Goal: Information Seeking & Learning: Learn about a topic

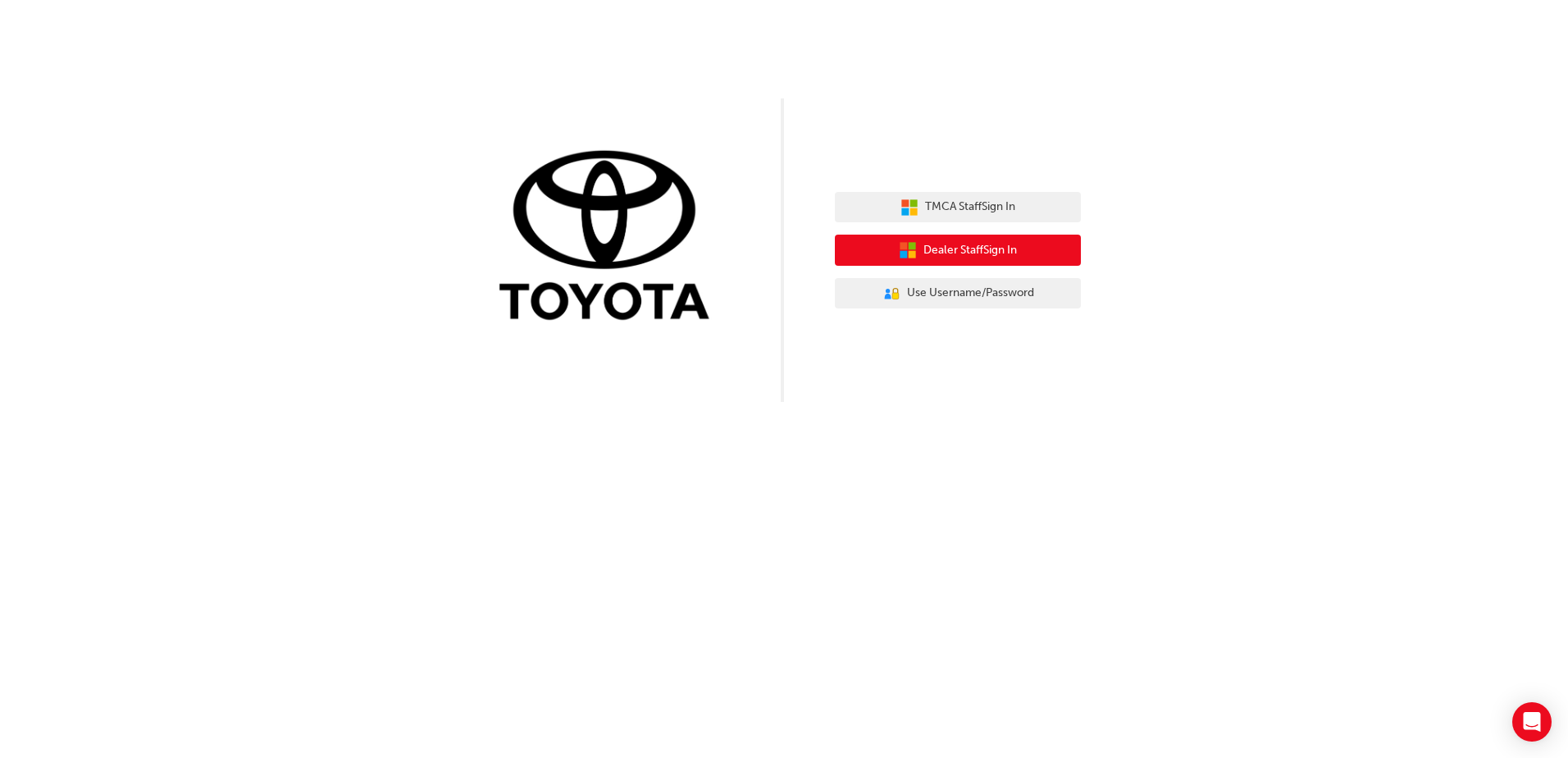
click at [992, 249] on span "Dealer Staff Sign In" at bounding box center [970, 250] width 94 height 19
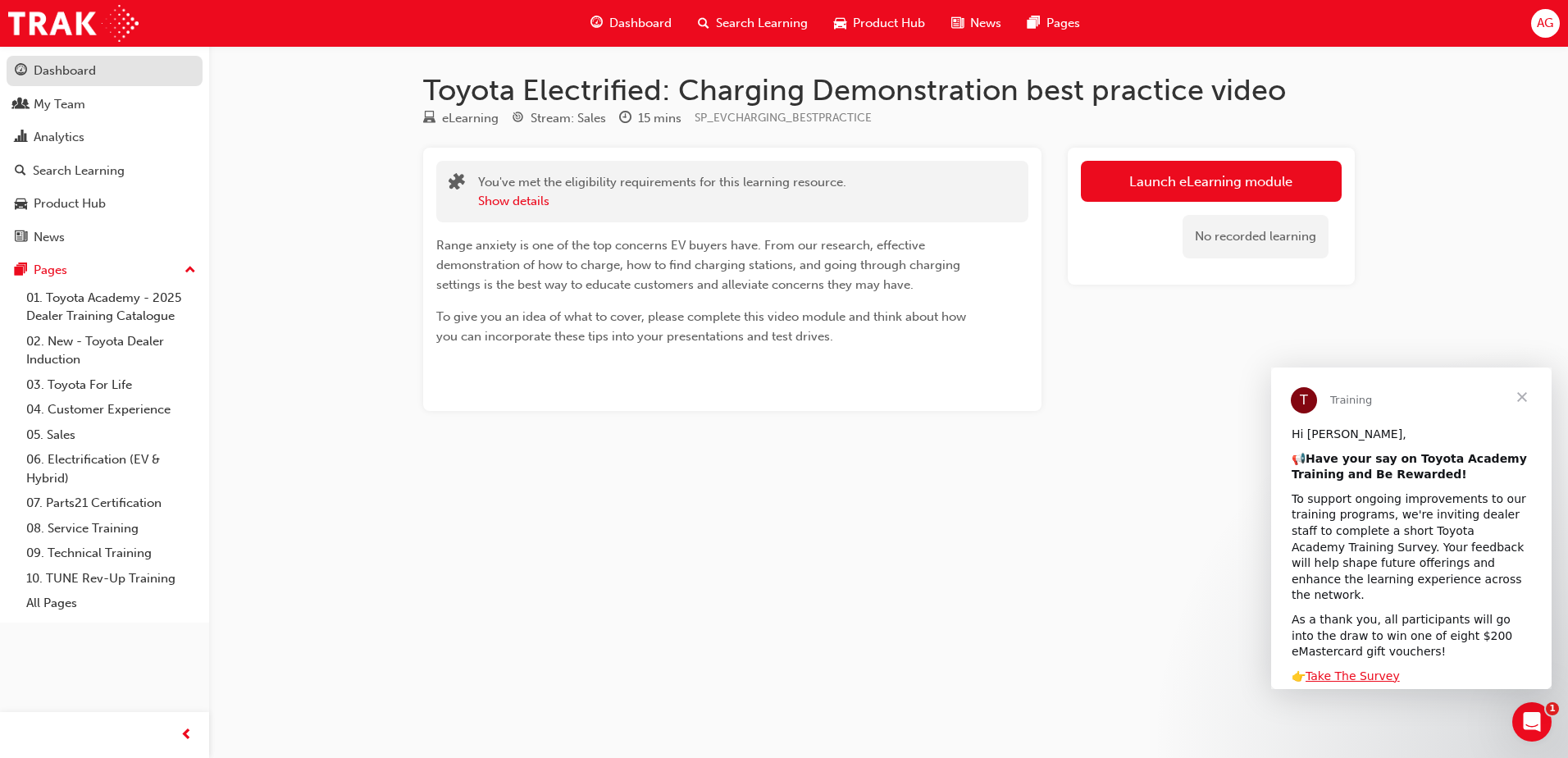
click at [77, 80] on div "Dashboard" at bounding box center [64, 71] width 62 height 19
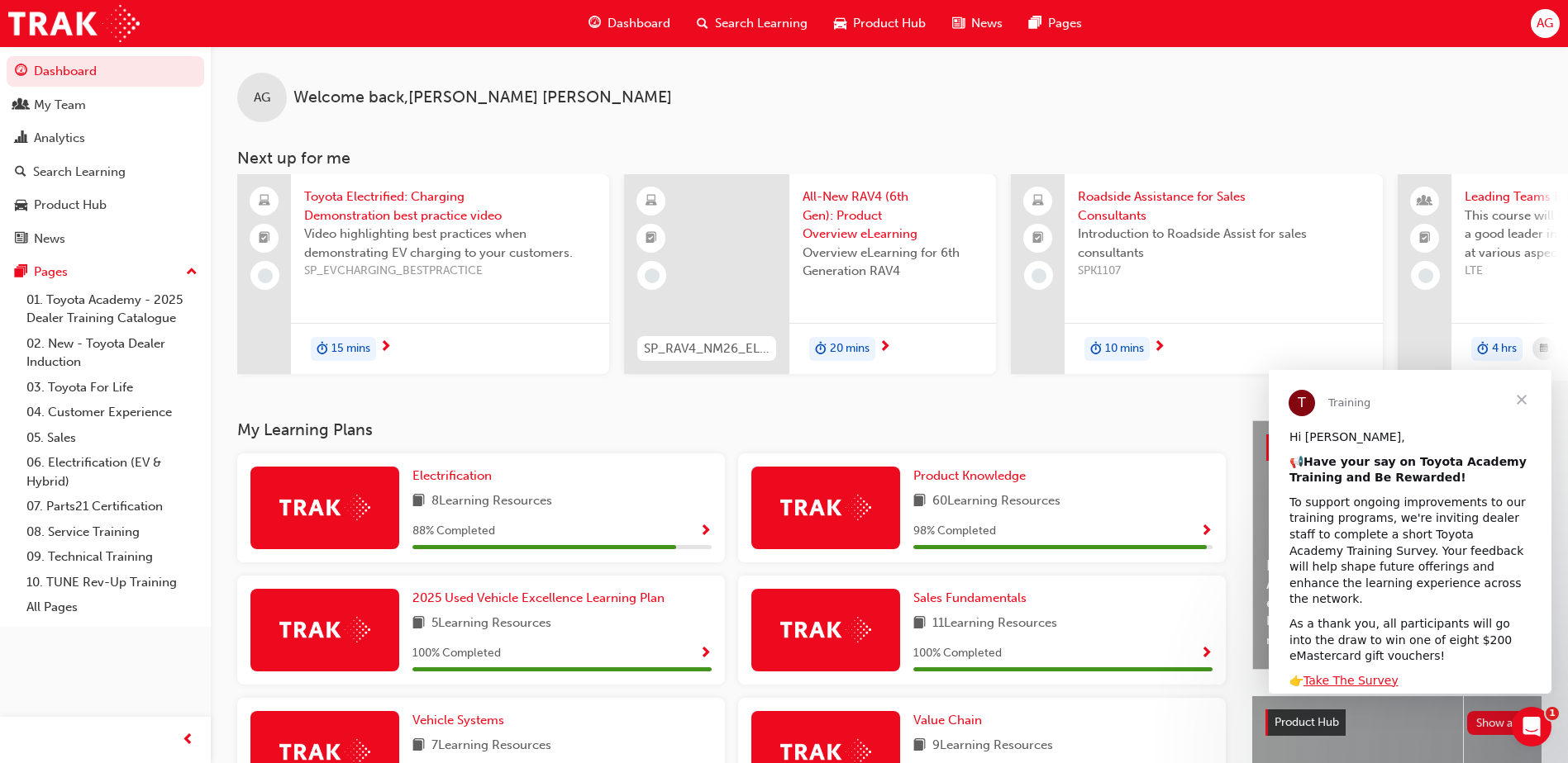
click at [740, 259] on div at bounding box center [706, 274] width 165 height 200
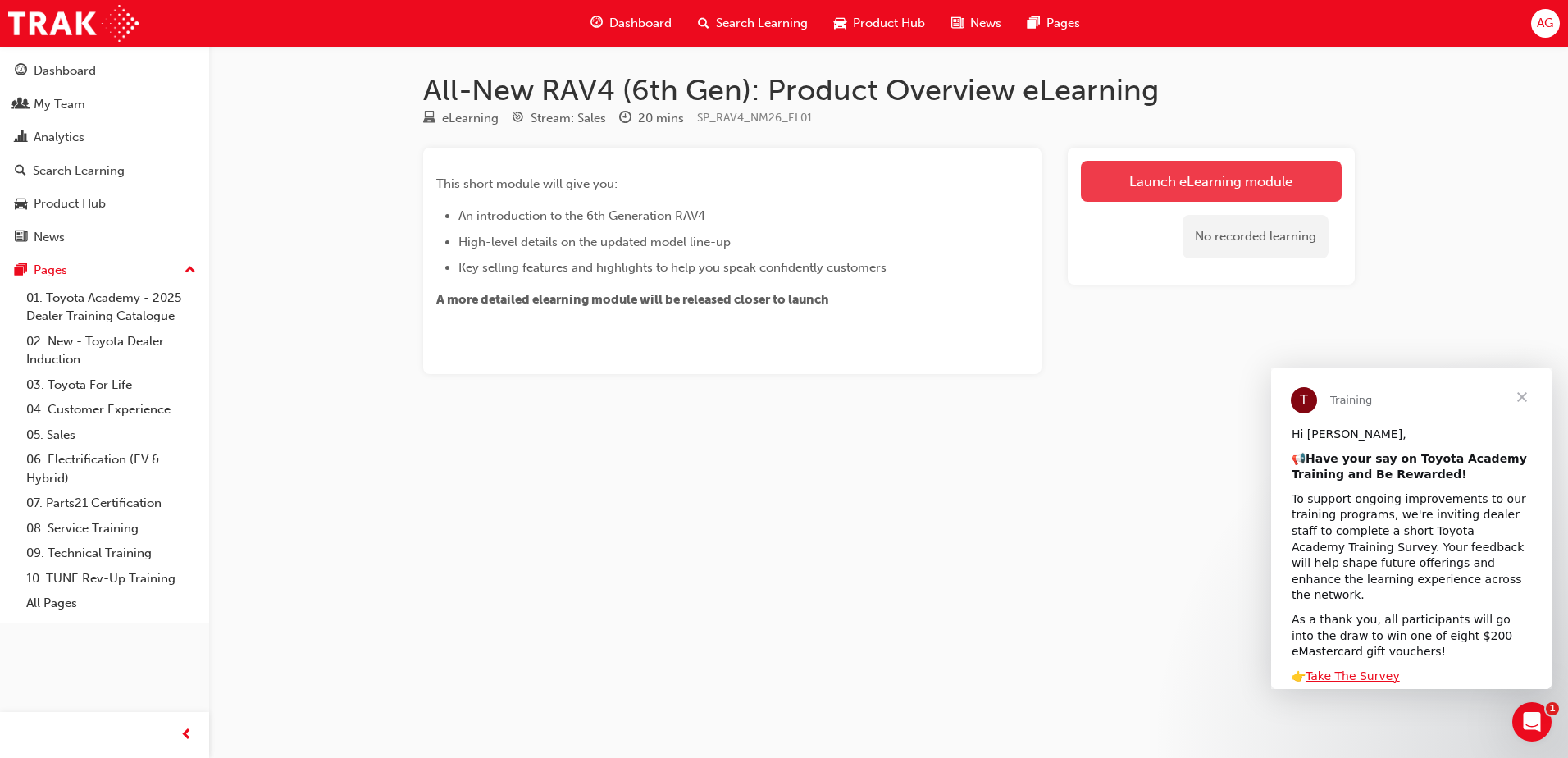
click at [1197, 168] on link "Launch eLearning module" at bounding box center [1212, 180] width 261 height 41
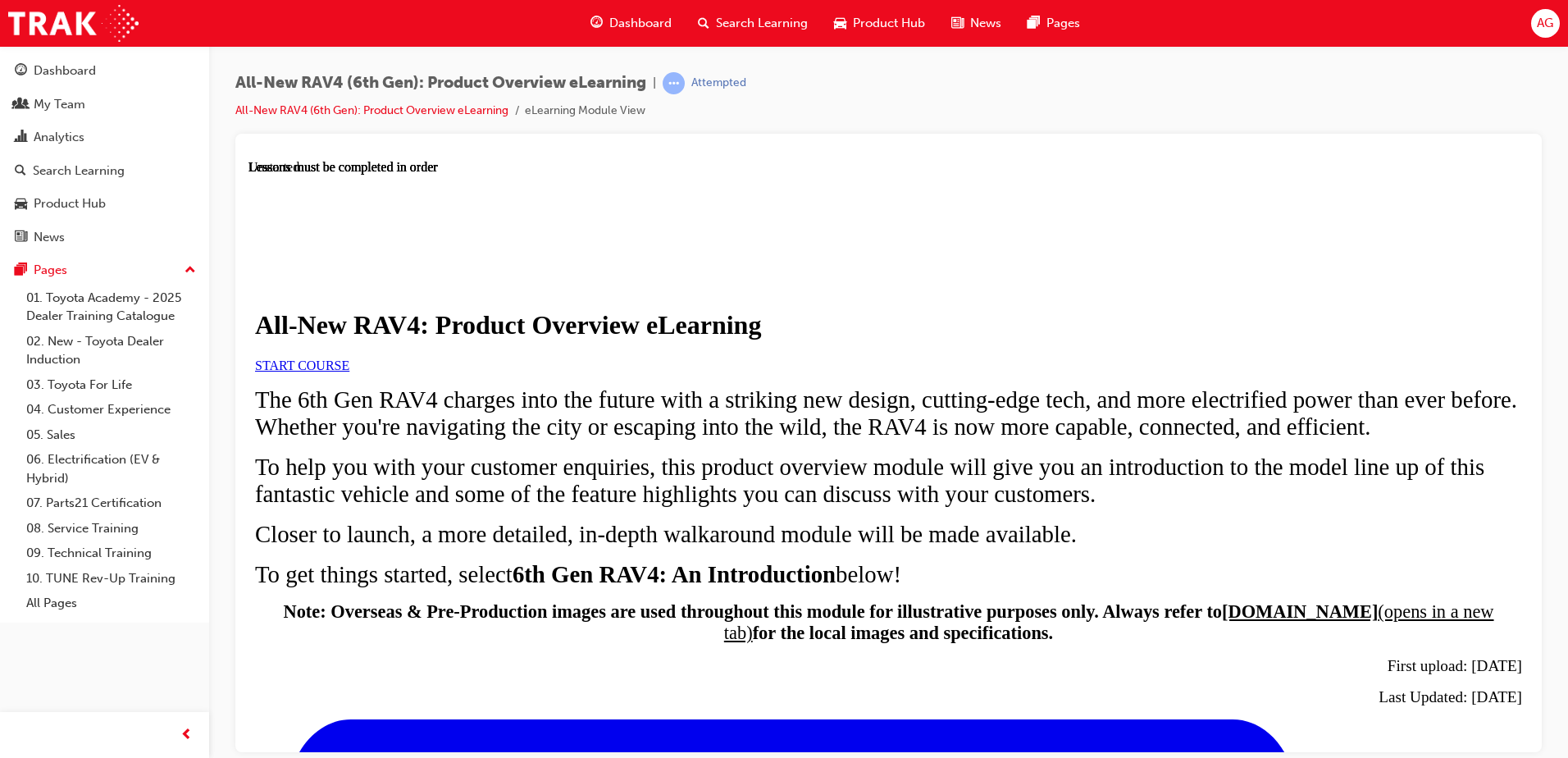
click at [350, 372] on link "START COURSE" at bounding box center [302, 364] width 95 height 14
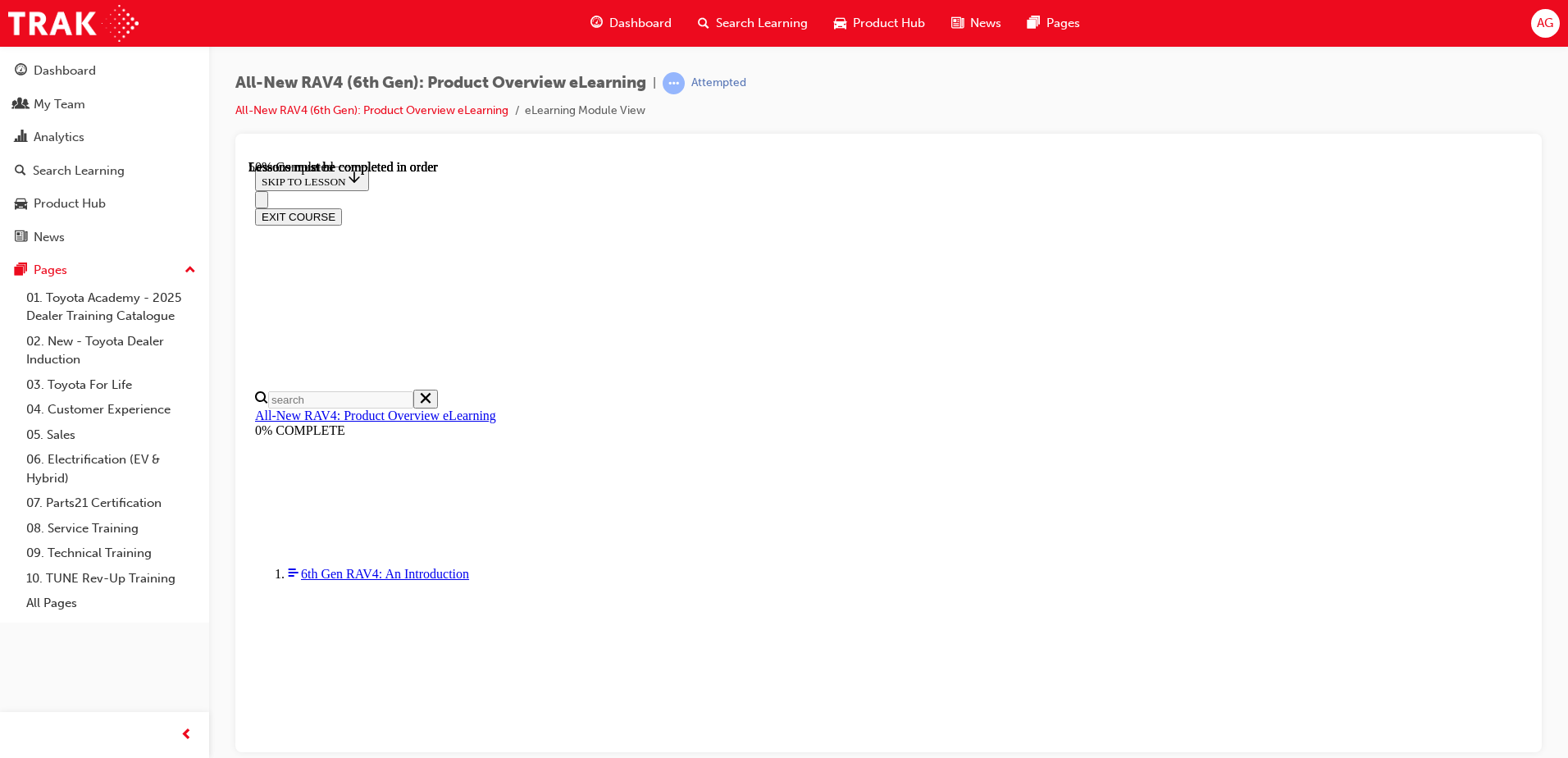
scroll to position [1674, 0]
drag, startPoint x: 1057, startPoint y: 291, endPoint x: 1178, endPoint y: 274, distance: 122.2
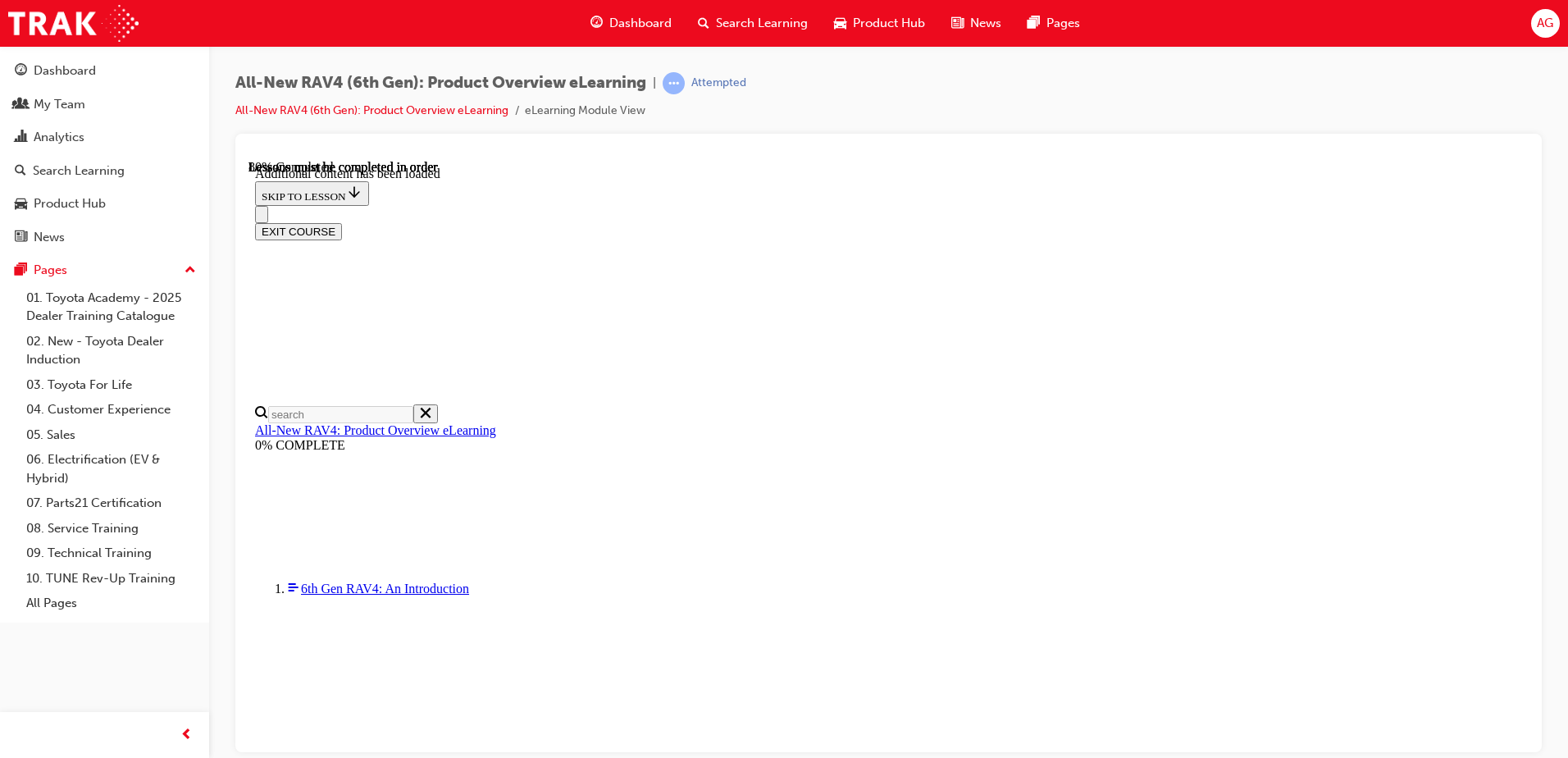
scroll to position [2410, 0]
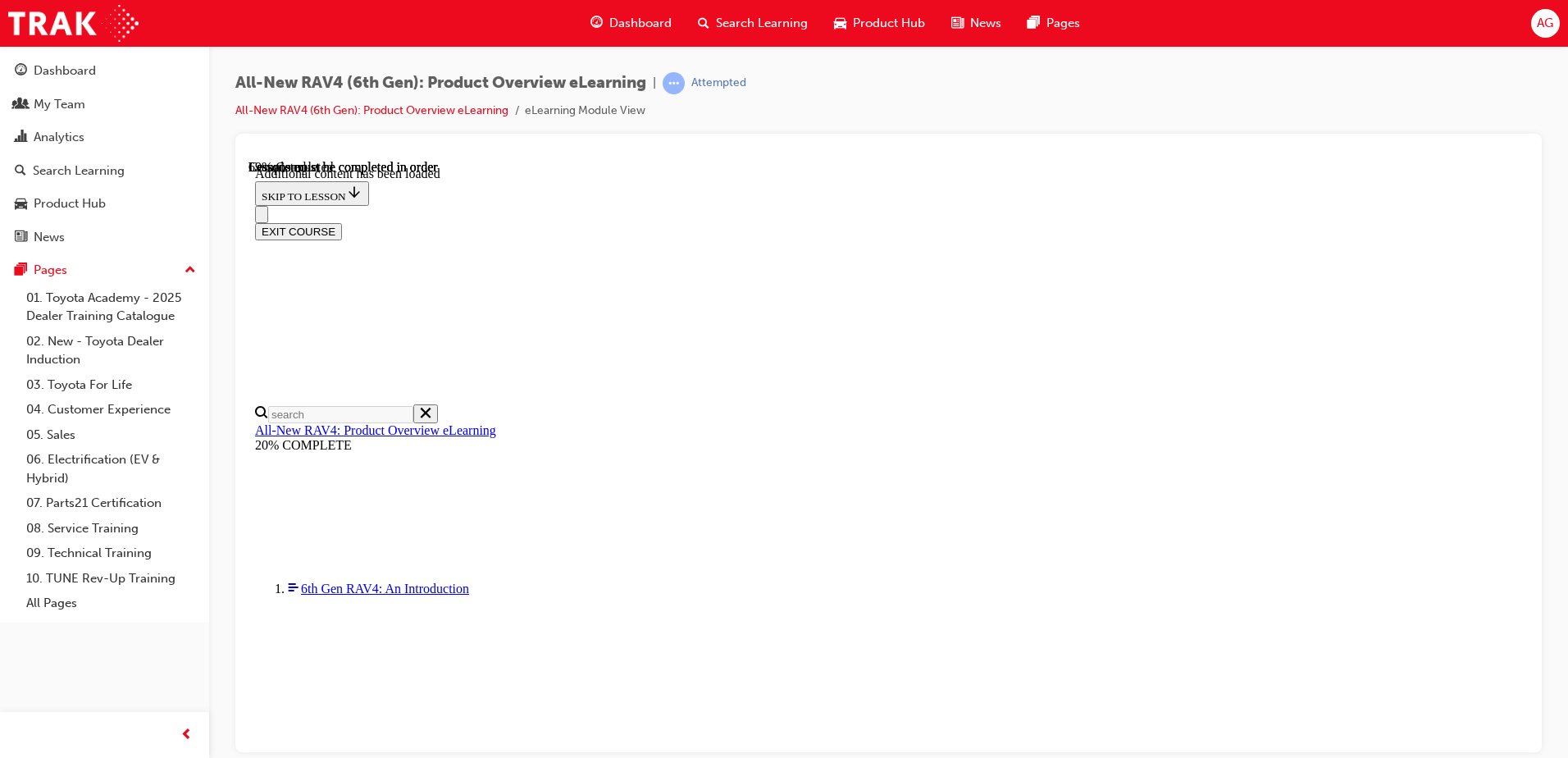
scroll to position [2266, 0]
drag, startPoint x: 799, startPoint y: 550, endPoint x: 847, endPoint y: 473, distance: 90.7
drag, startPoint x: 902, startPoint y: 321, endPoint x: 976, endPoint y: 312, distance: 74.5
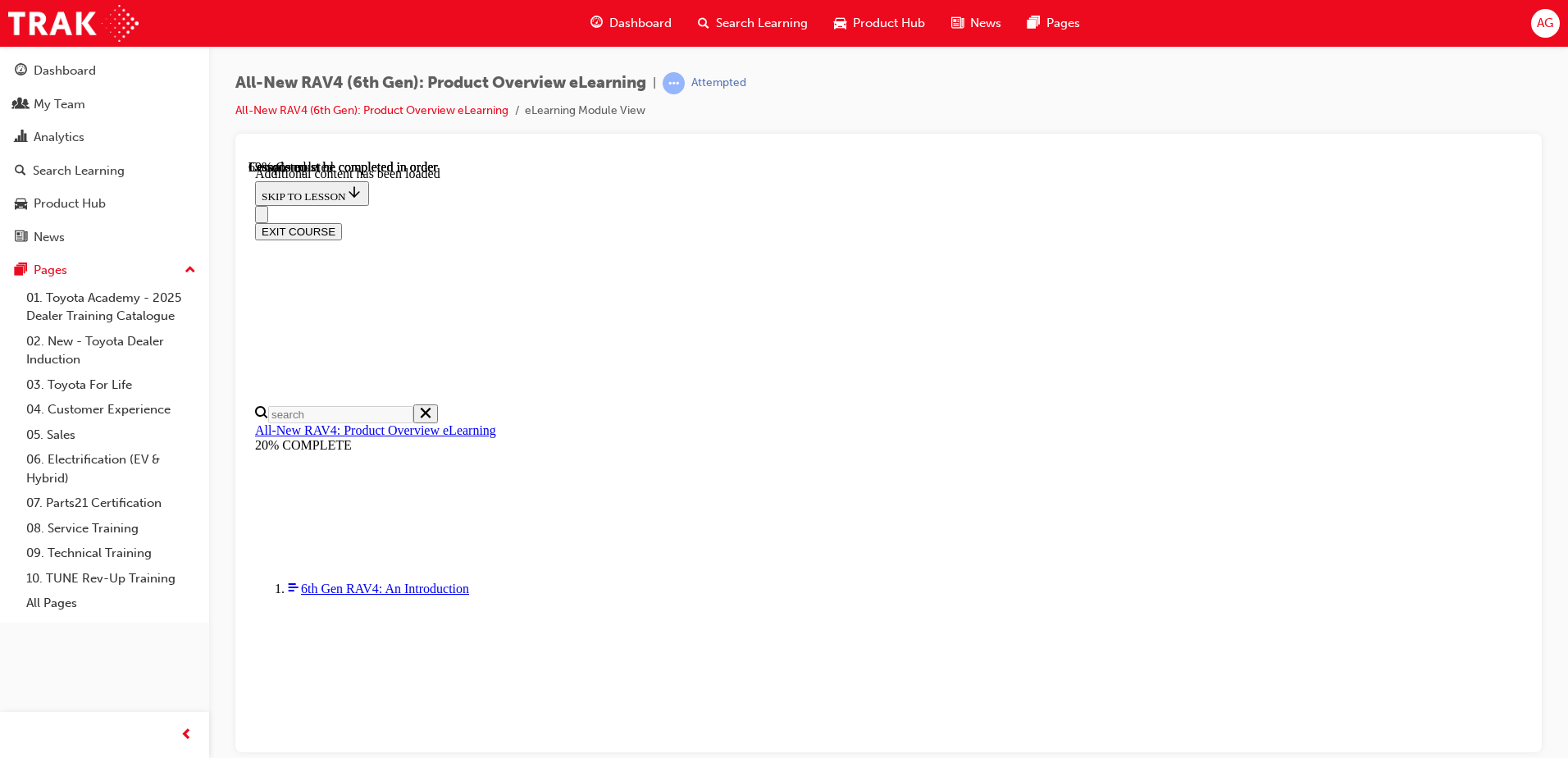
drag, startPoint x: 1021, startPoint y: 326, endPoint x: 1056, endPoint y: 341, distance: 38.1
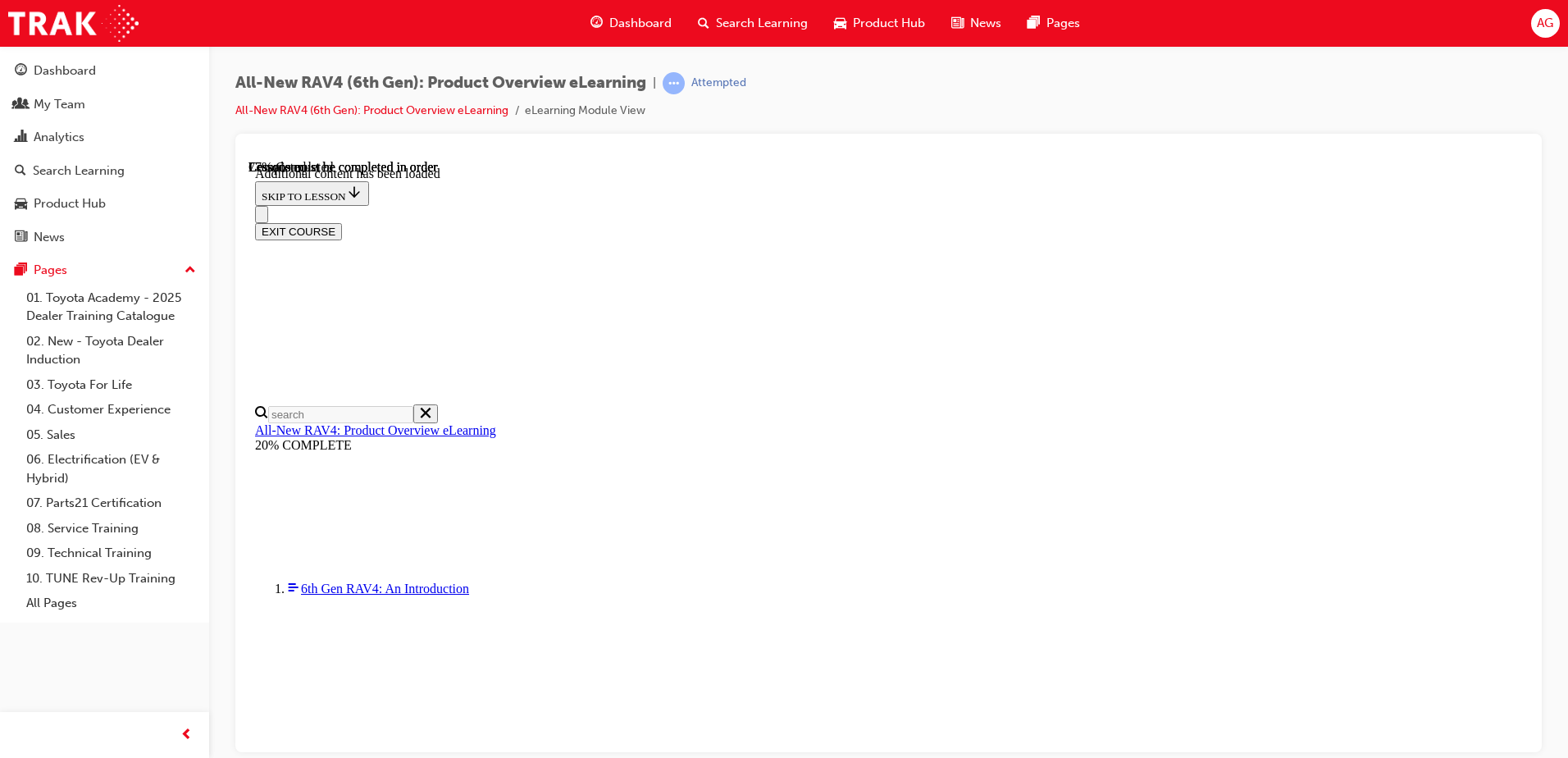
drag, startPoint x: 887, startPoint y: 541, endPoint x: 946, endPoint y: 348, distance: 201.8
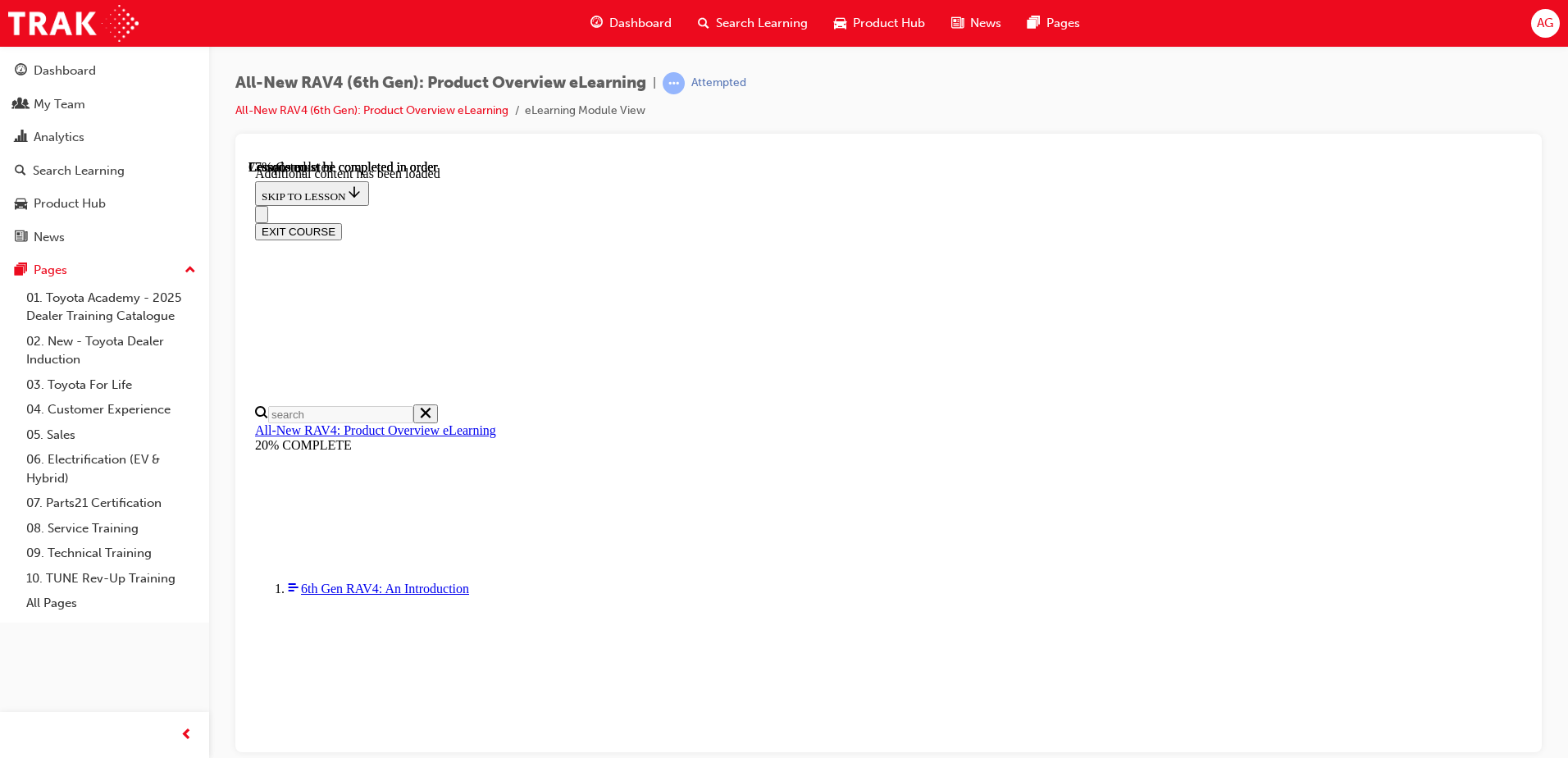
drag, startPoint x: 771, startPoint y: 576, endPoint x: 786, endPoint y: 647, distance: 72.6
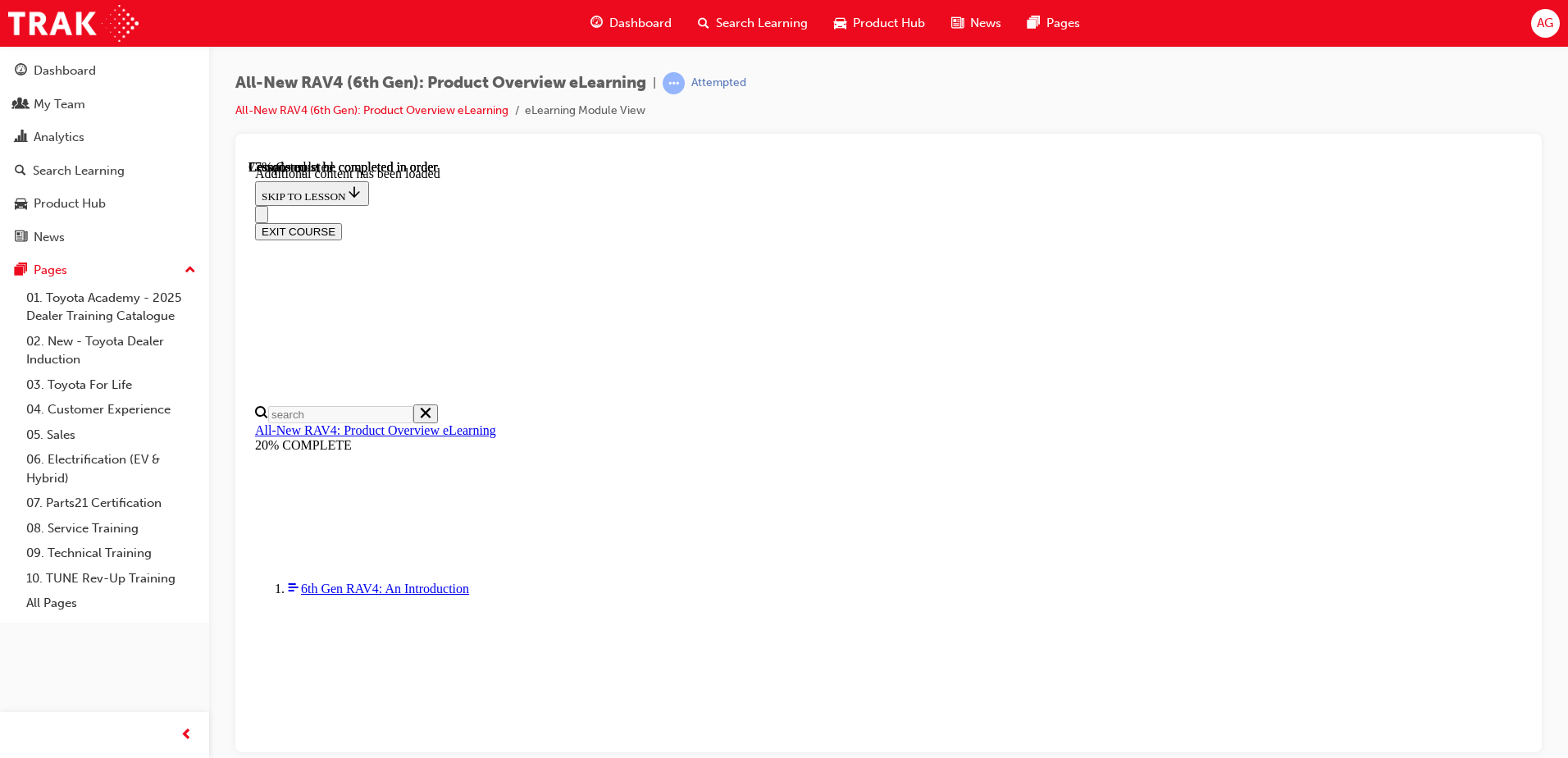
scroll to position [2133, 0]
drag, startPoint x: 904, startPoint y: 483, endPoint x: 979, endPoint y: 465, distance: 77.1
drag, startPoint x: 1046, startPoint y: 455, endPoint x: 1074, endPoint y: 460, distance: 28.4
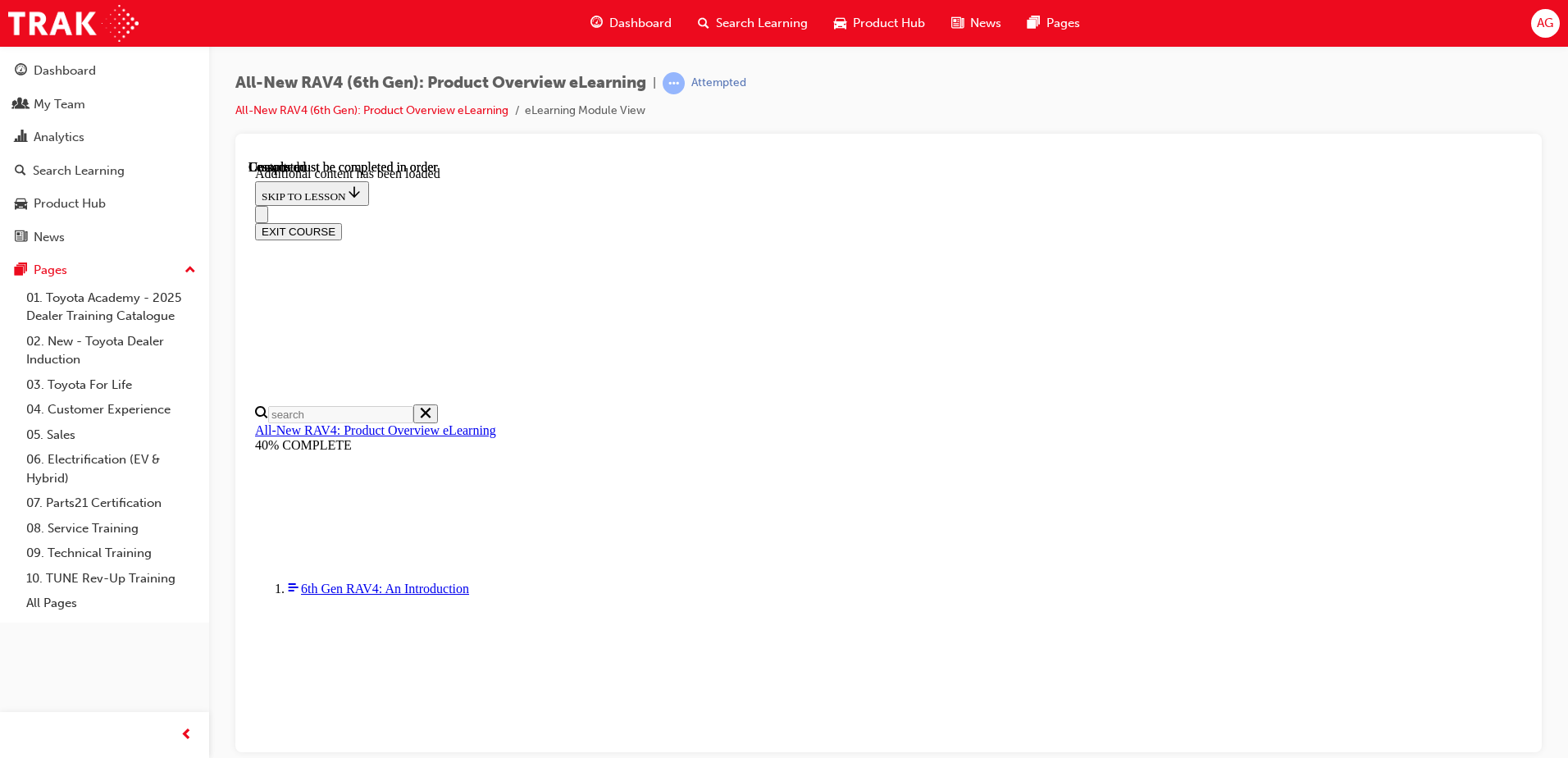
scroll to position [2890, 0]
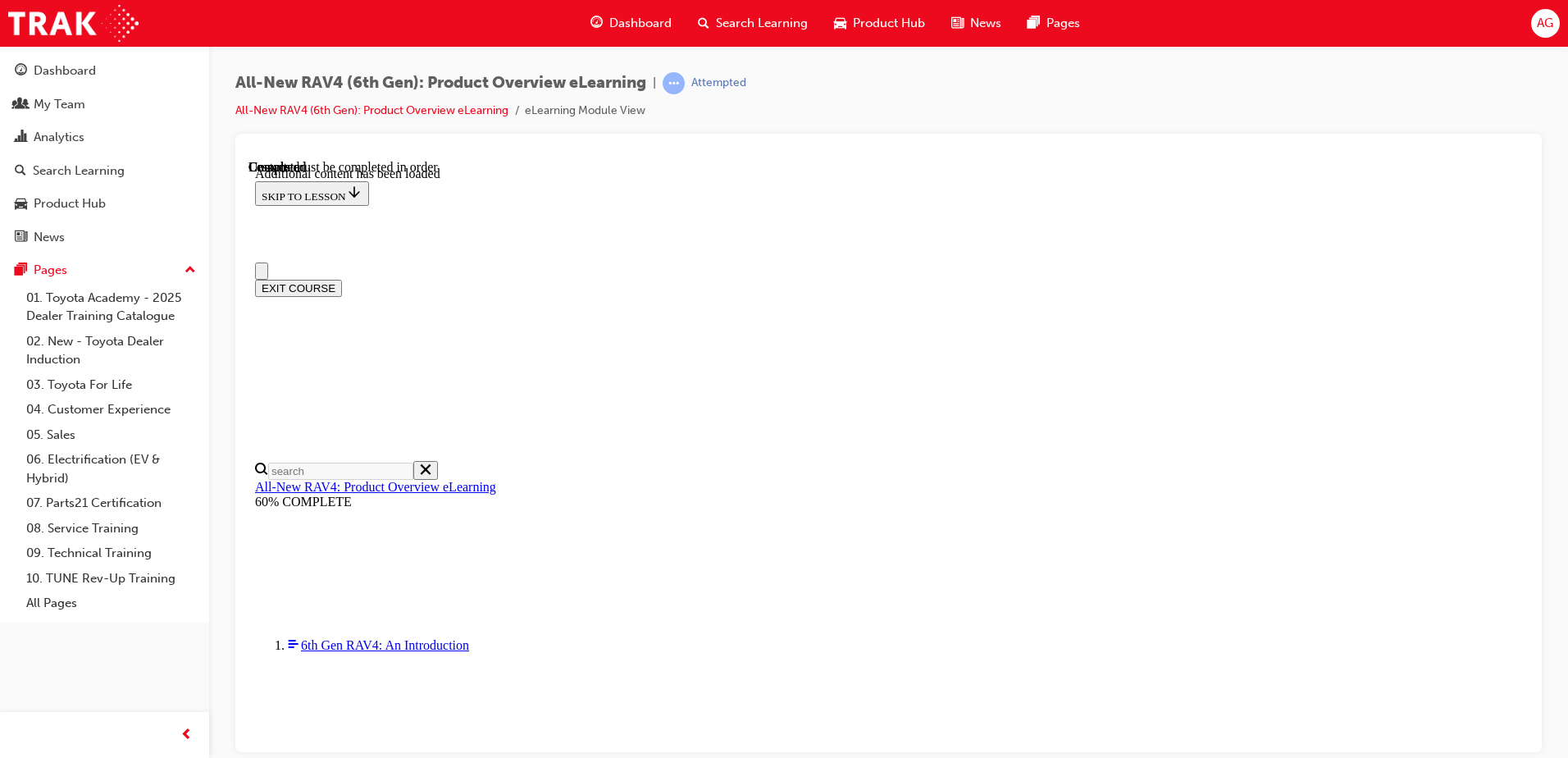
scroll to position [0, 0]
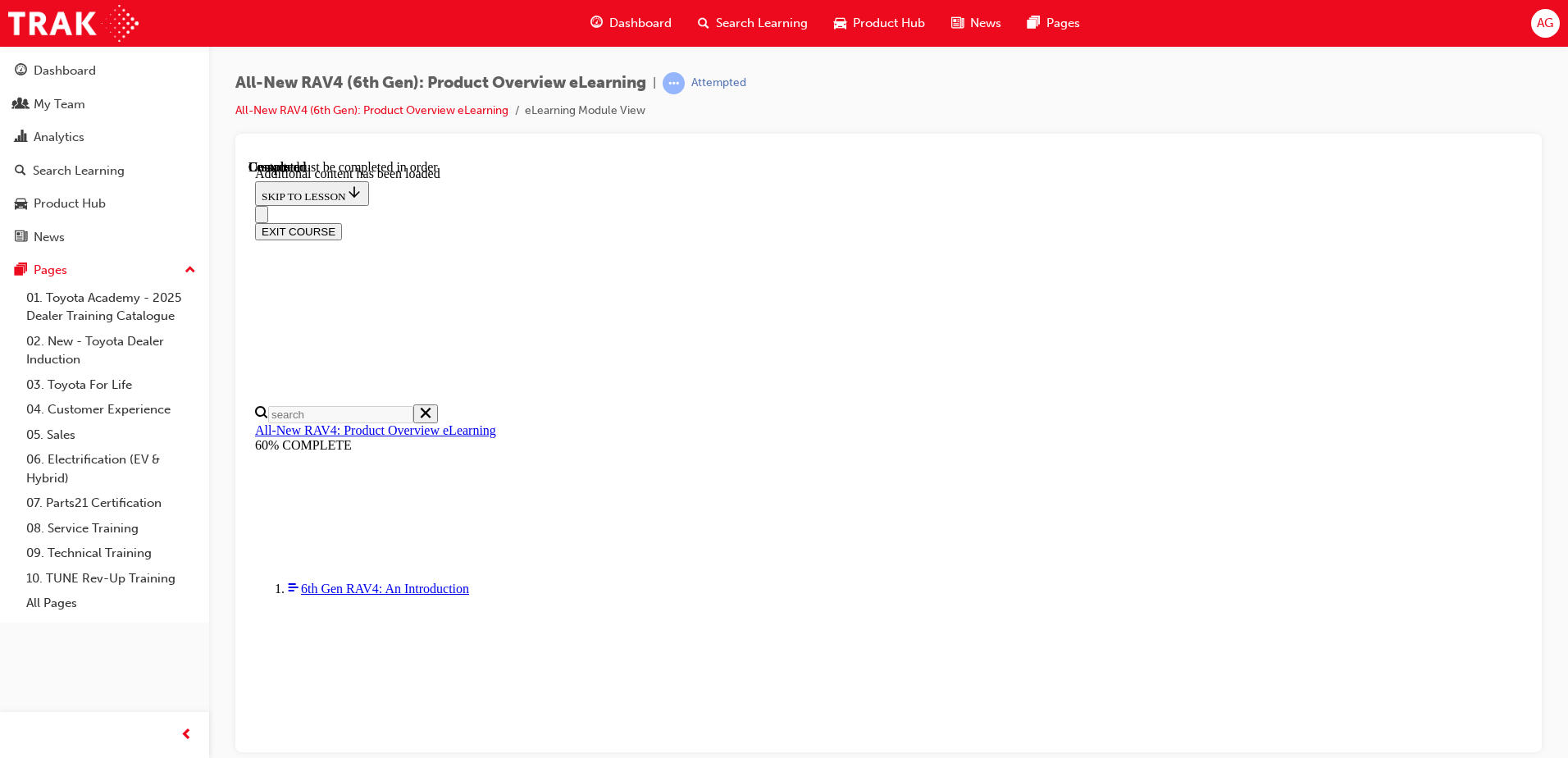
radio input "true"
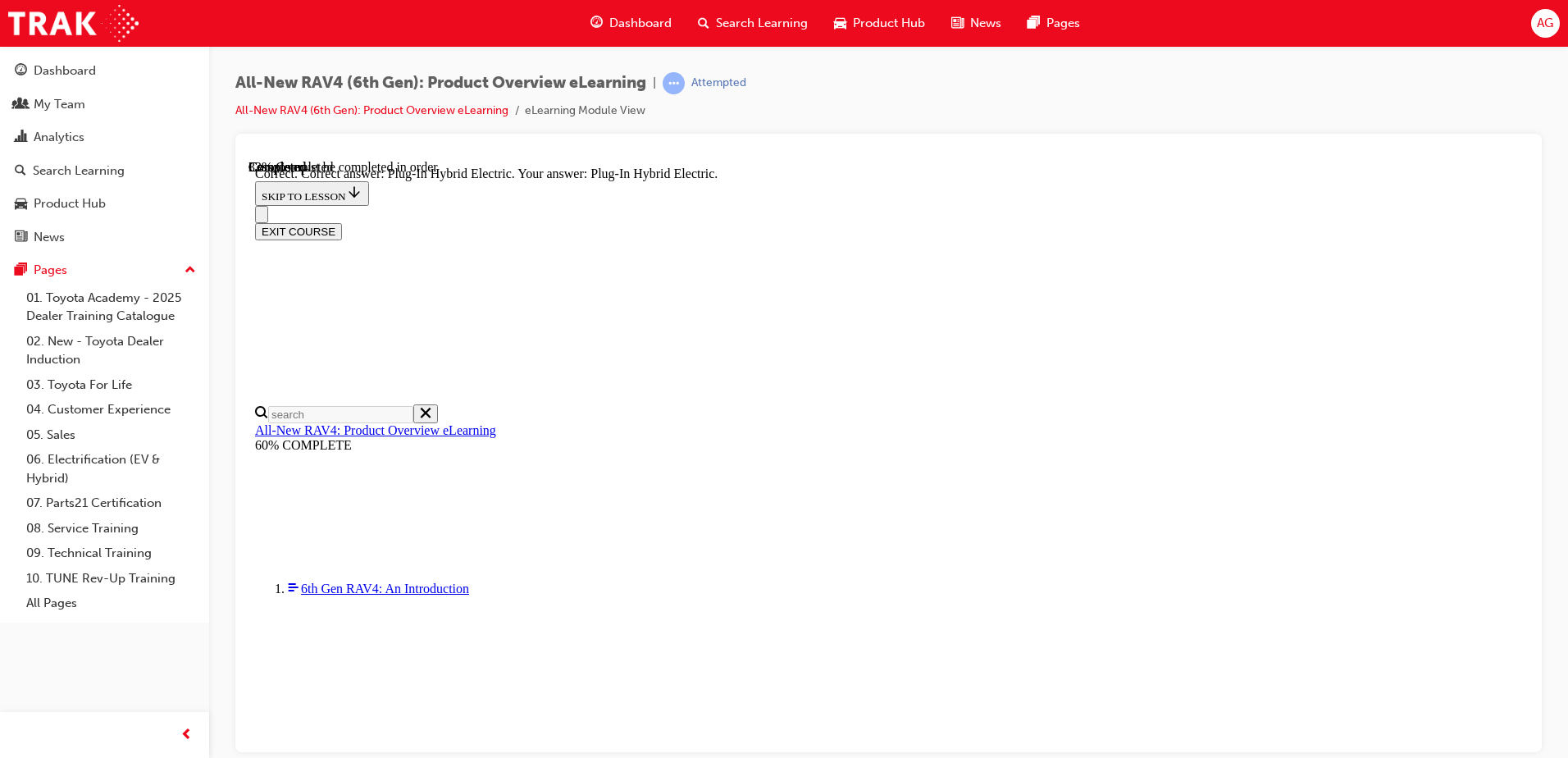
scroll to position [529, 0]
radio input "true"
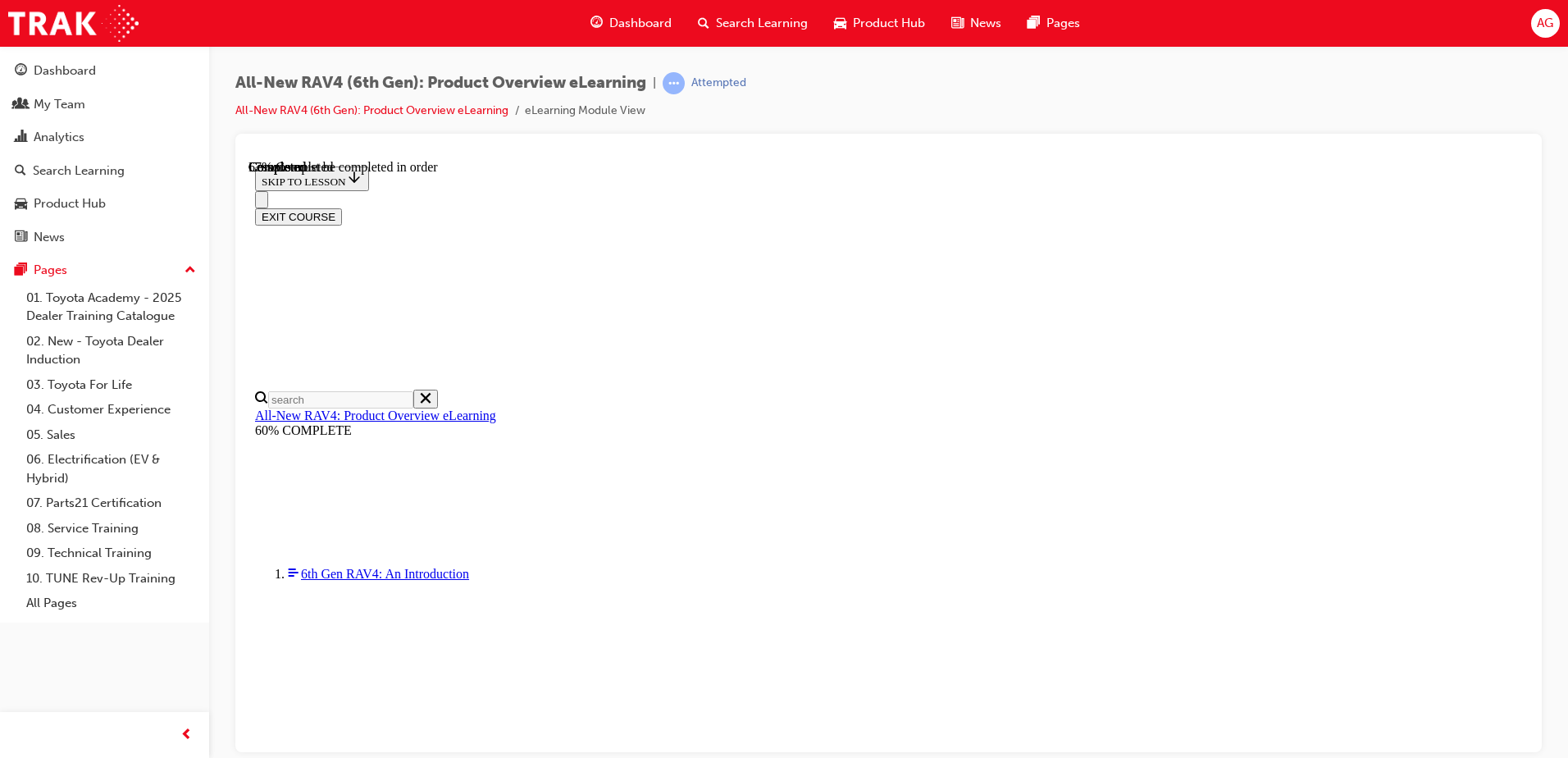
scroll to position [533, 0]
checkbox input "true"
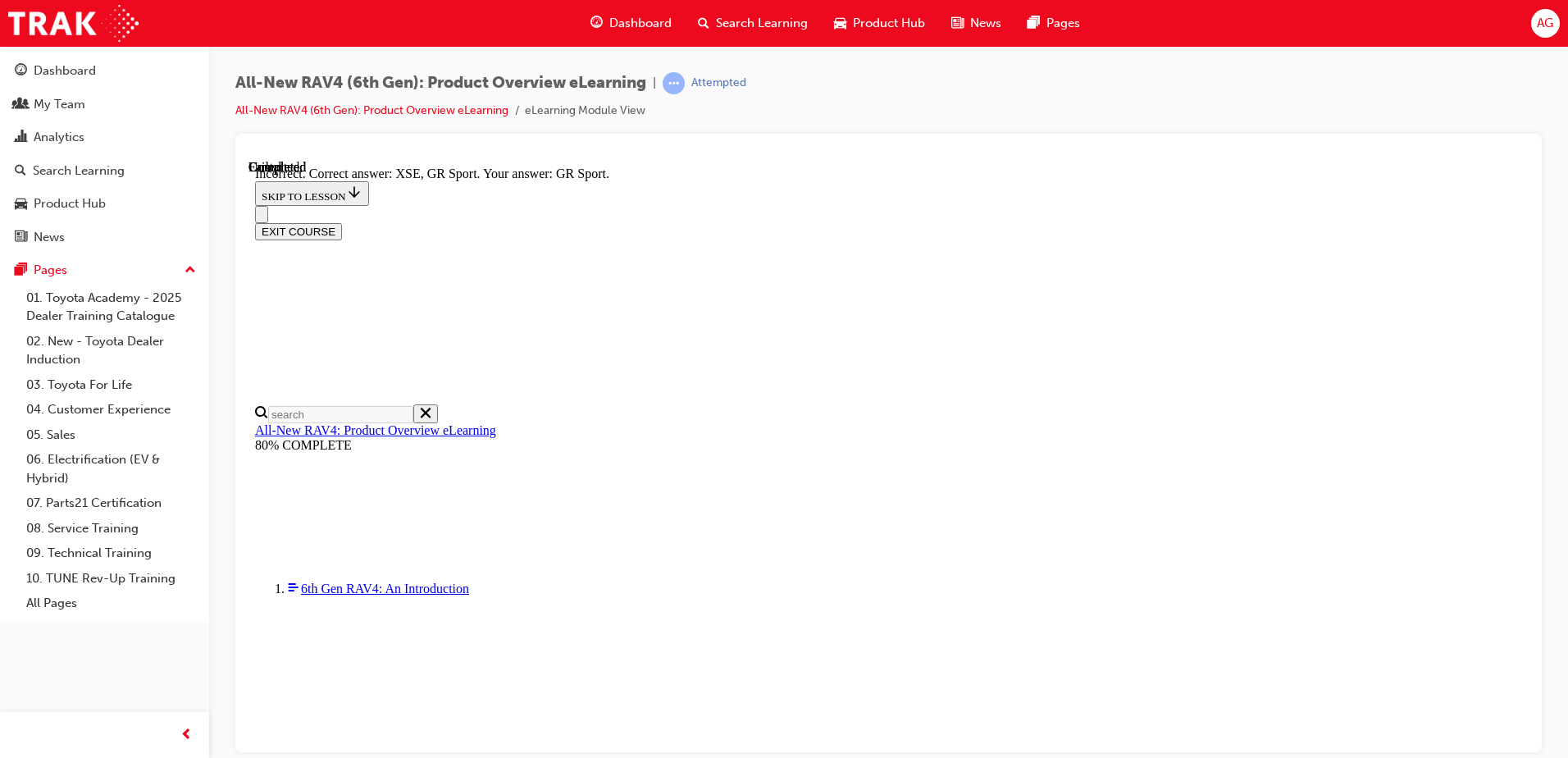
scroll to position [632, 0]
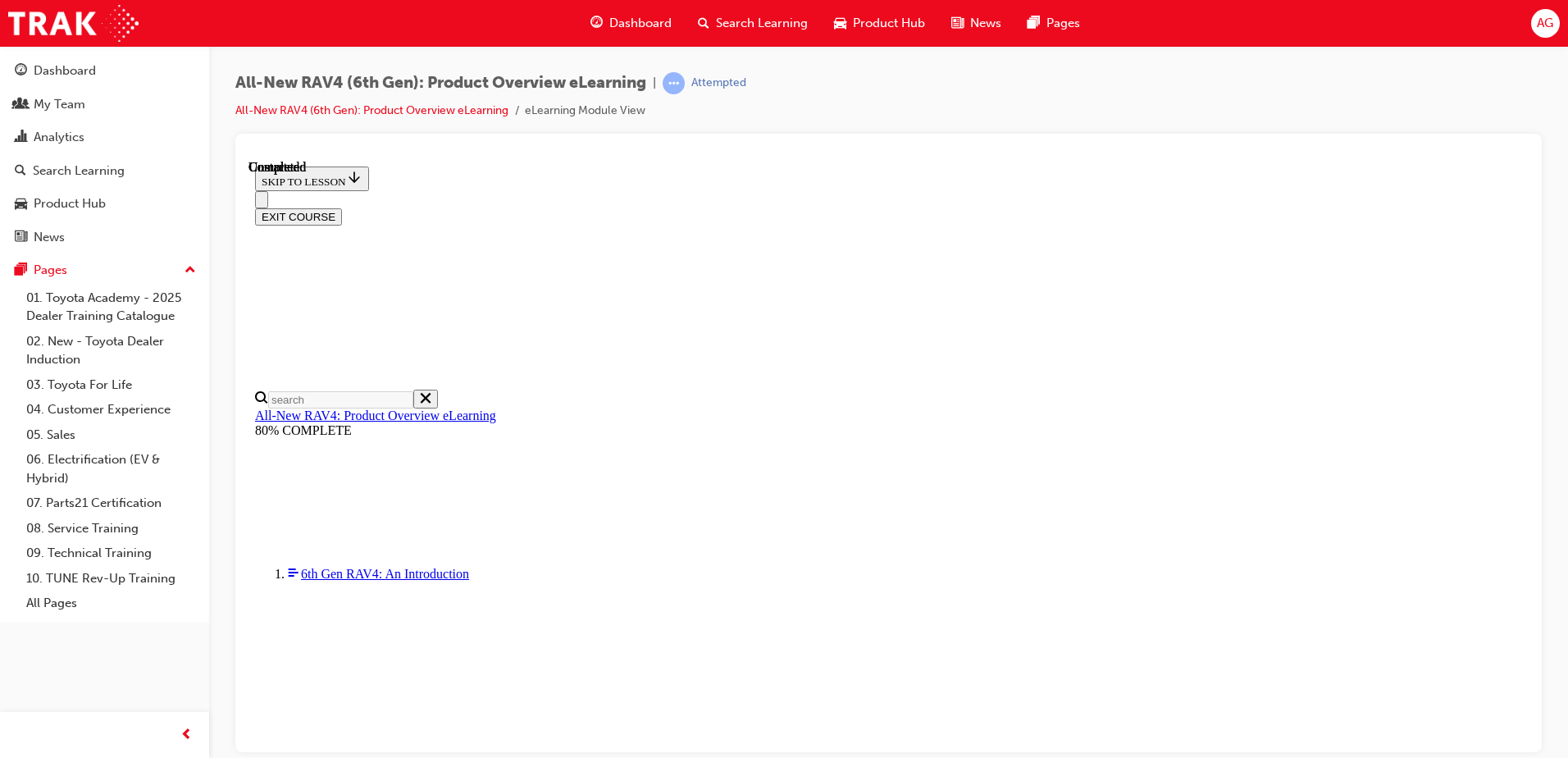
radio input "true"
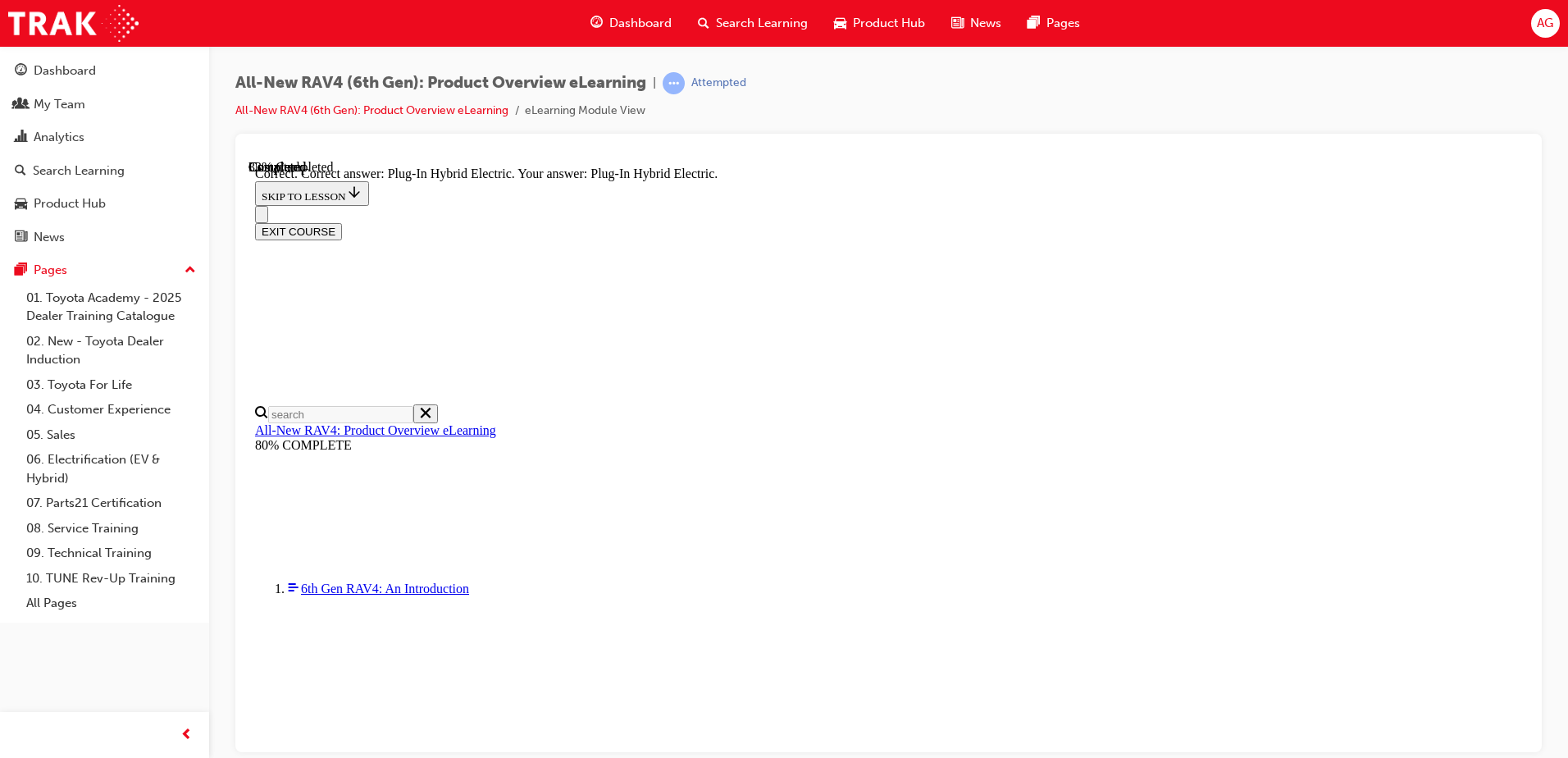
scroll to position [510, 0]
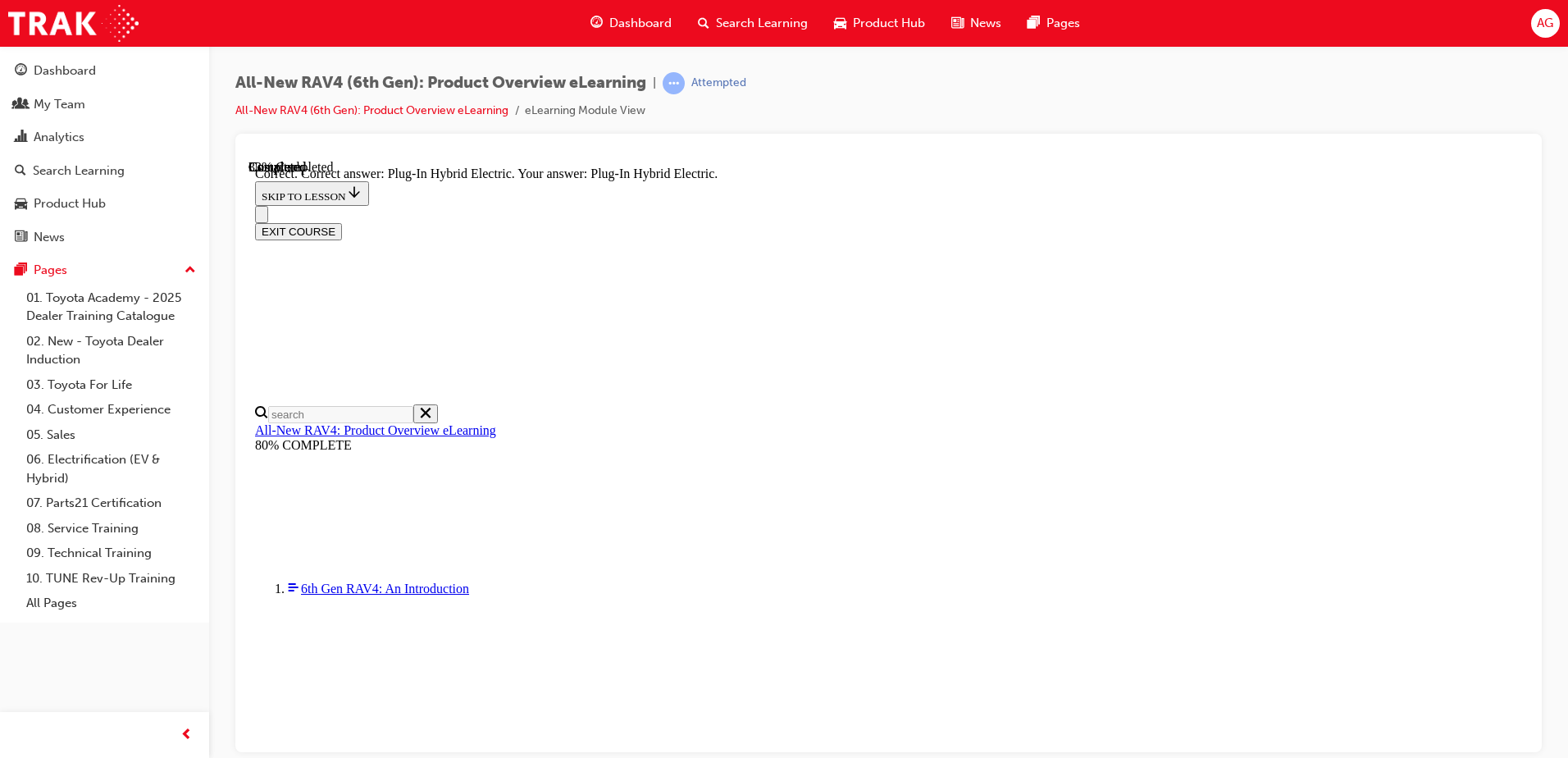
radio input "true"
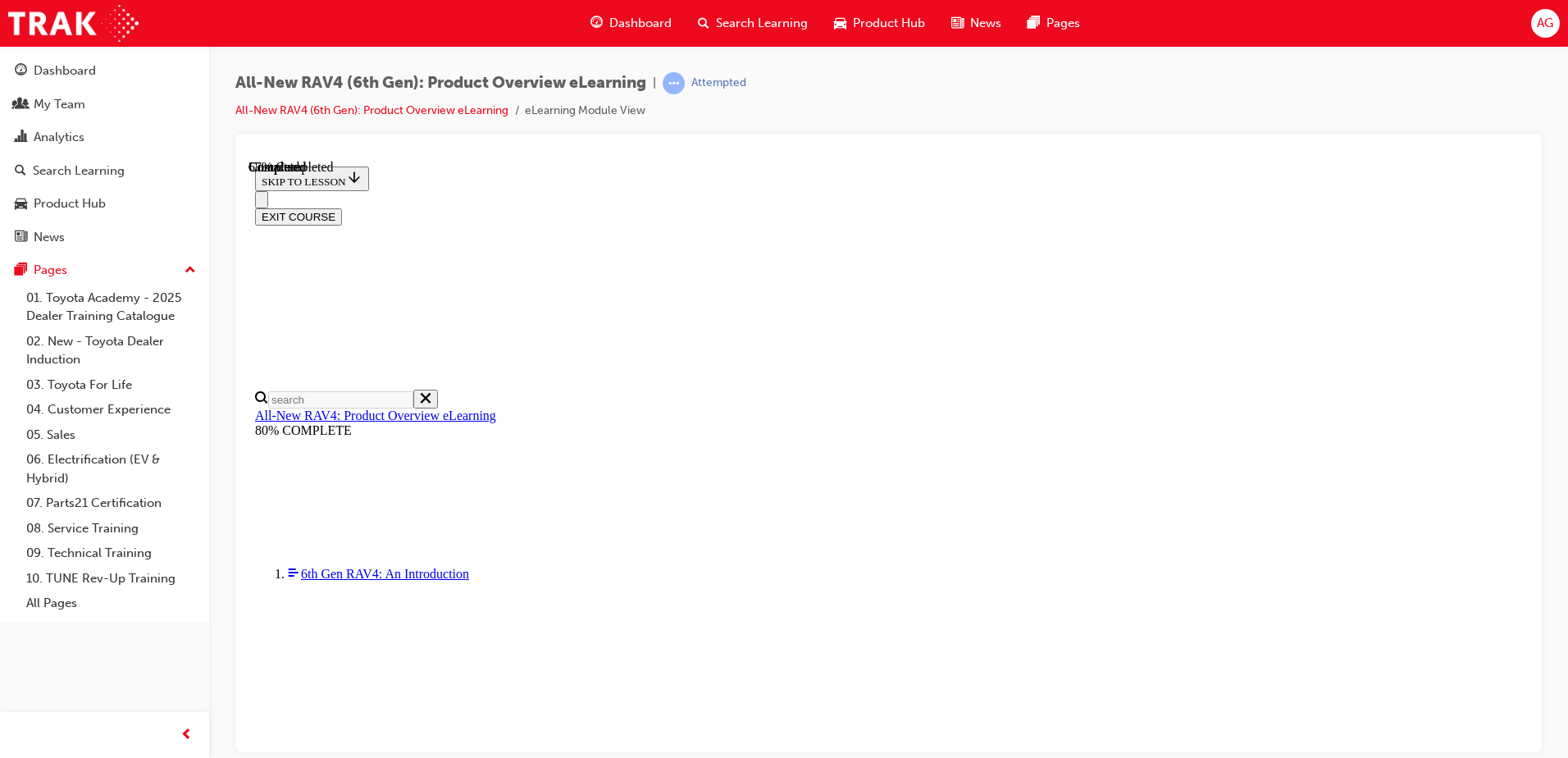
scroll to position [533, 0]
checkbox input "true"
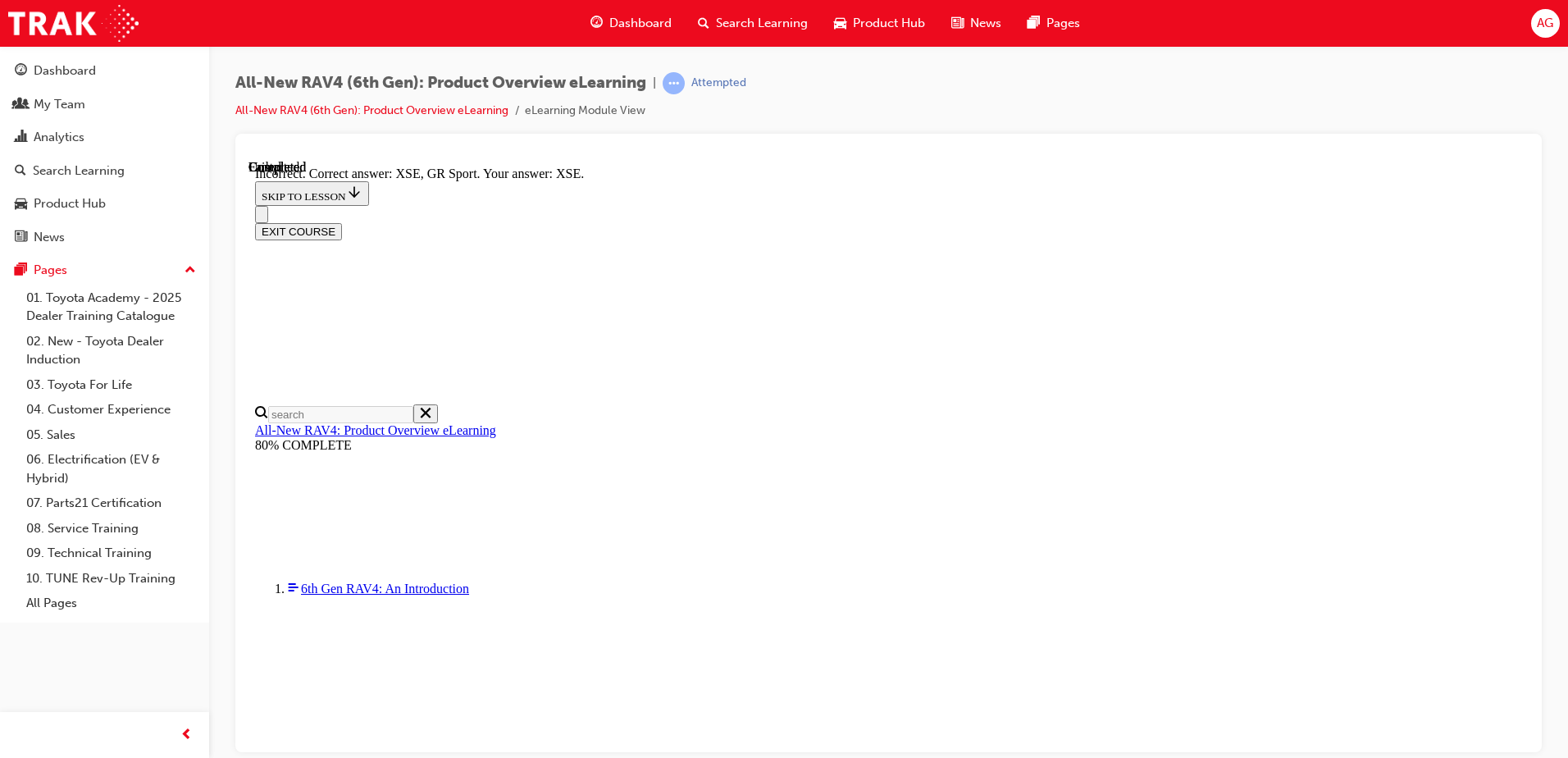
scroll to position [632, 0]
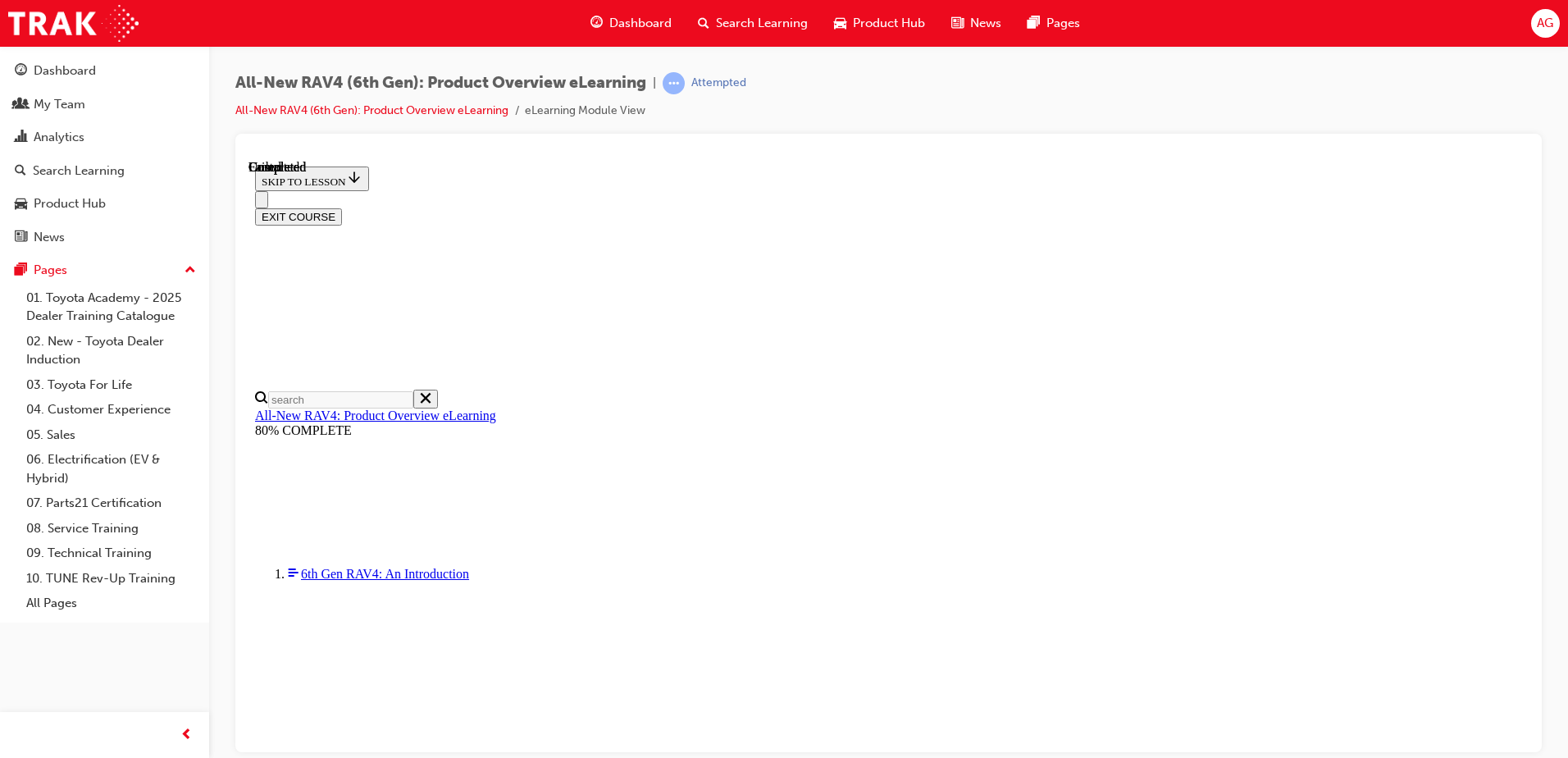
scroll to position [310, 0]
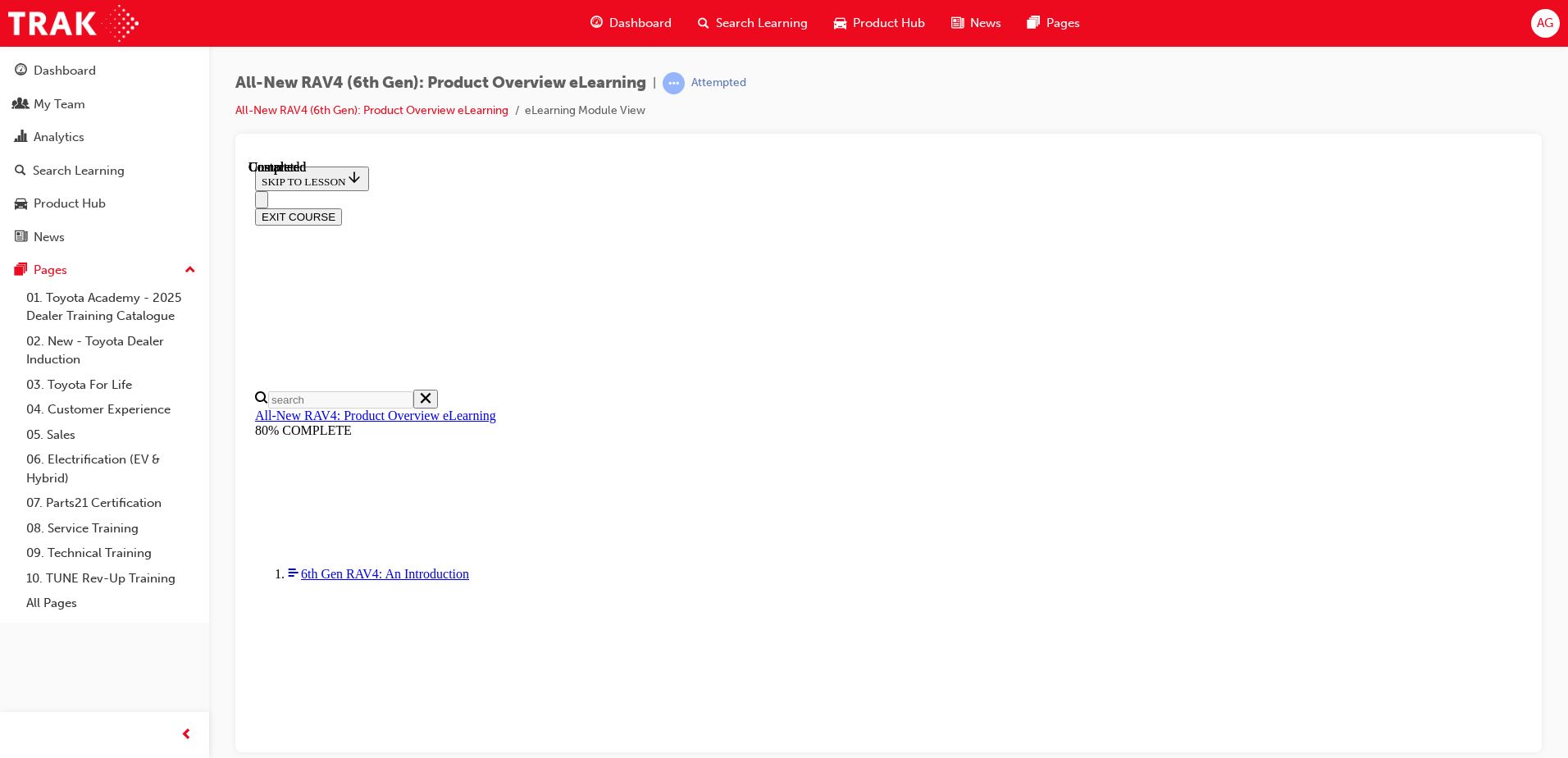
scroll to position [411, 0]
radio input "true"
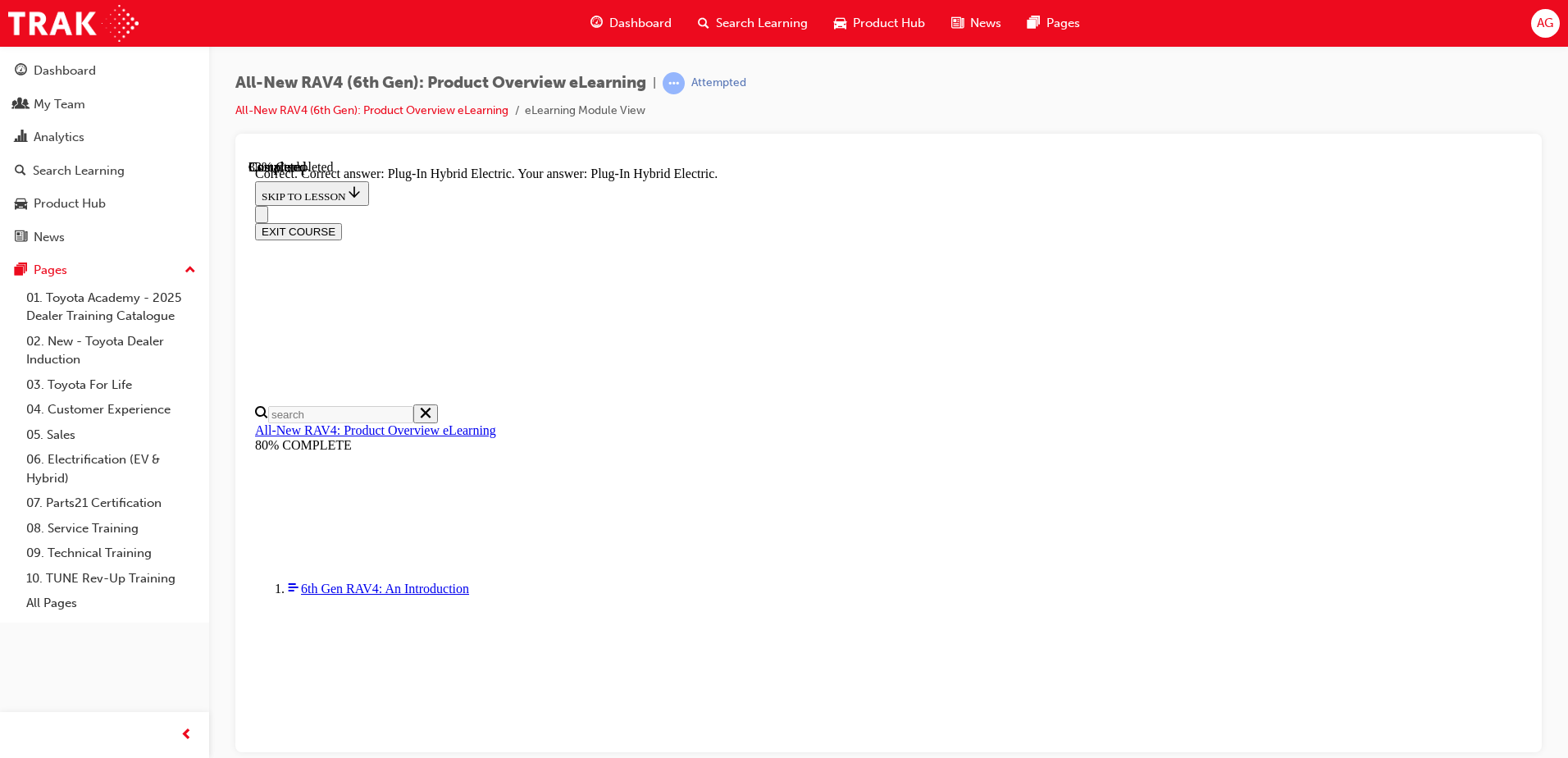
radio input "true"
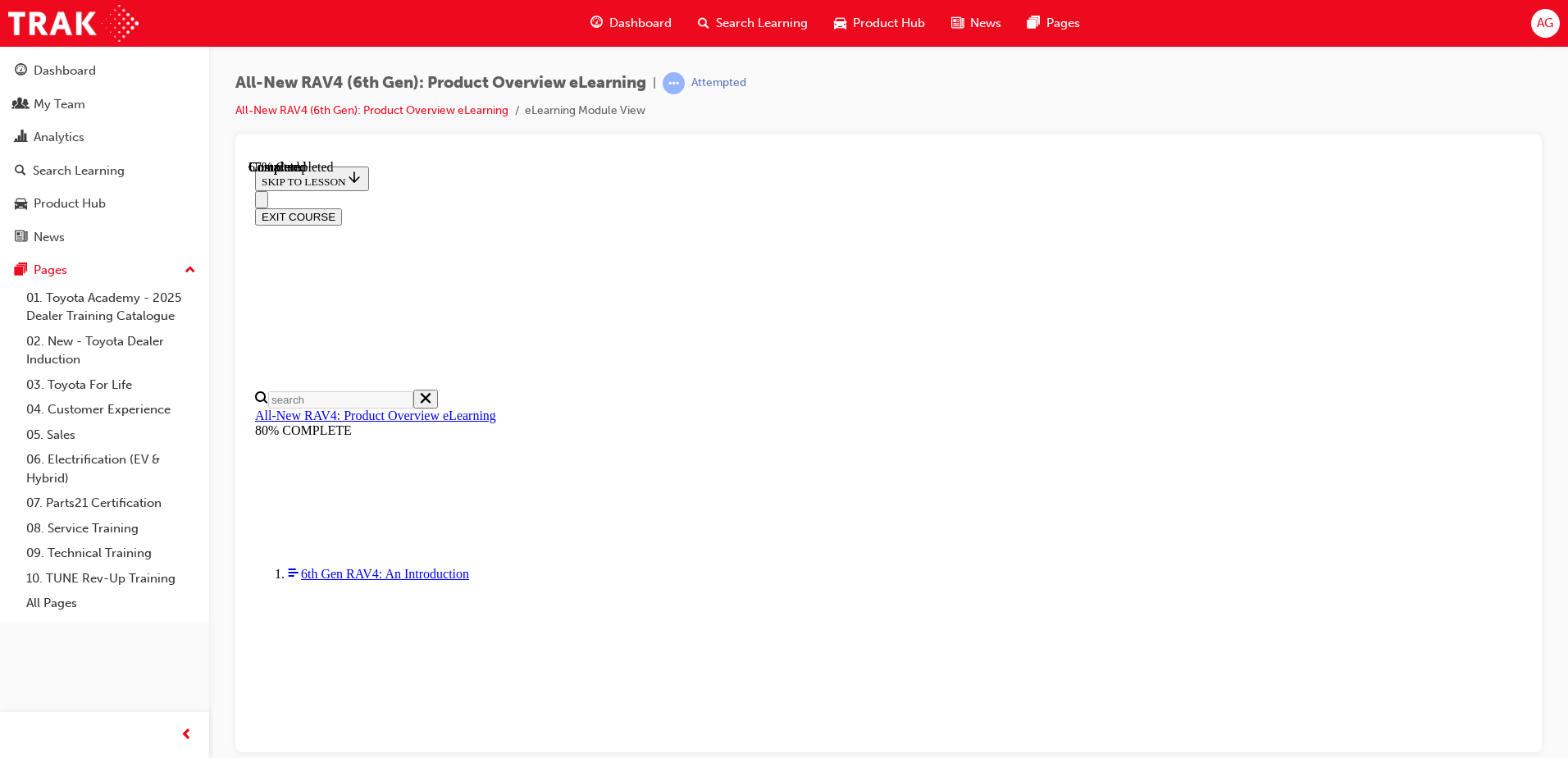
scroll to position [467, 0]
checkbox input "true"
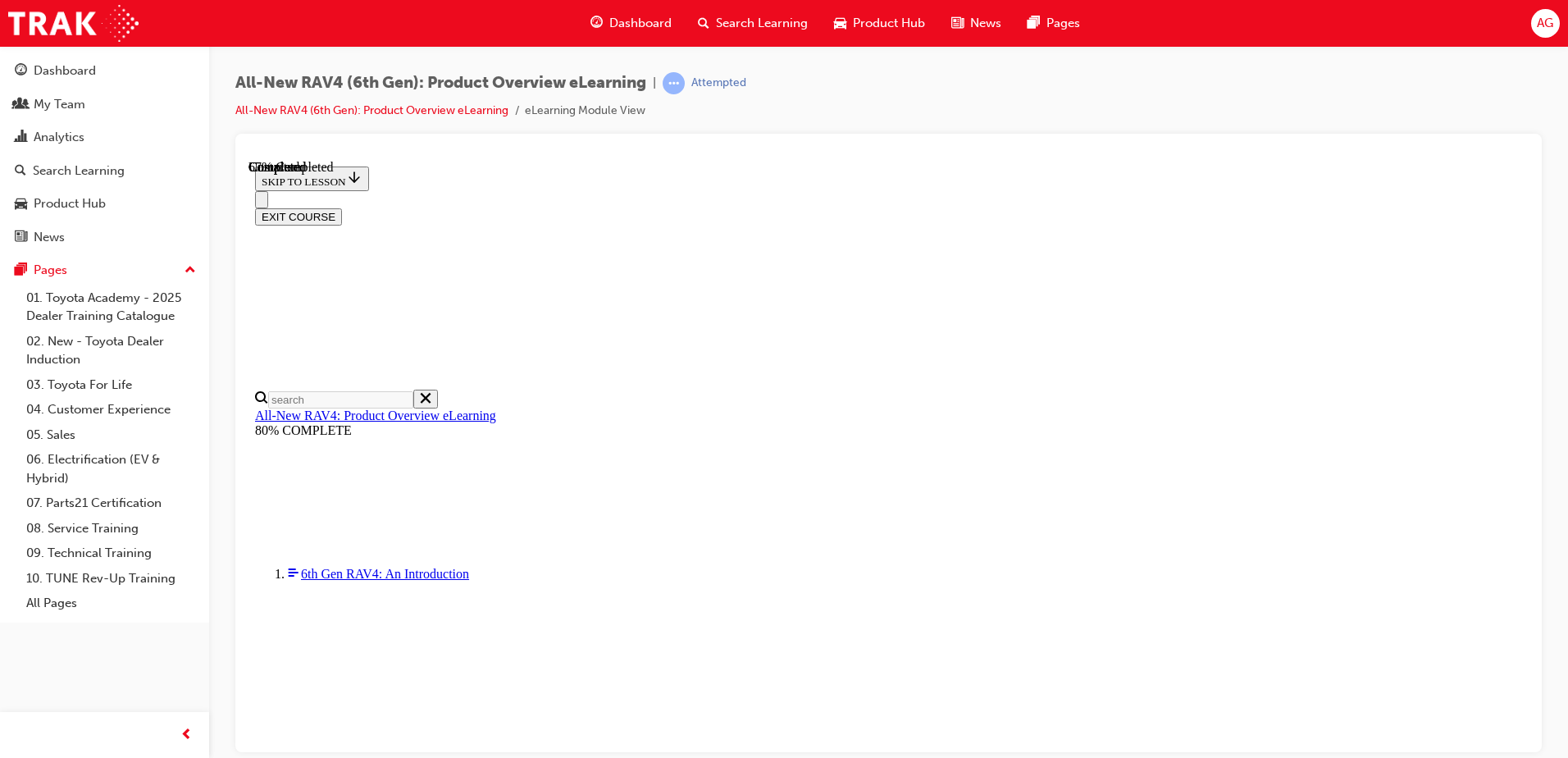
checkbox input "true"
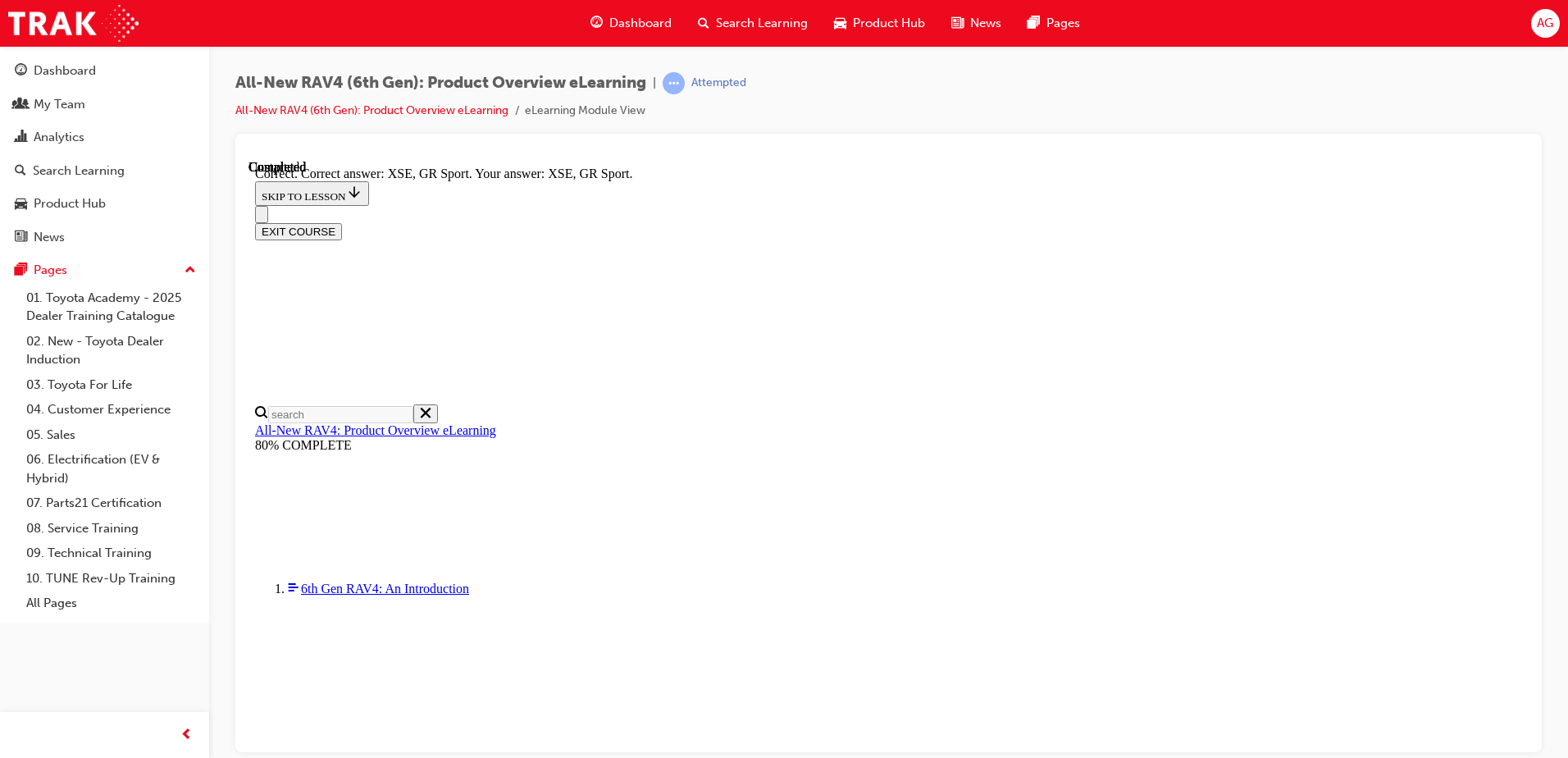
scroll to position [632, 0]
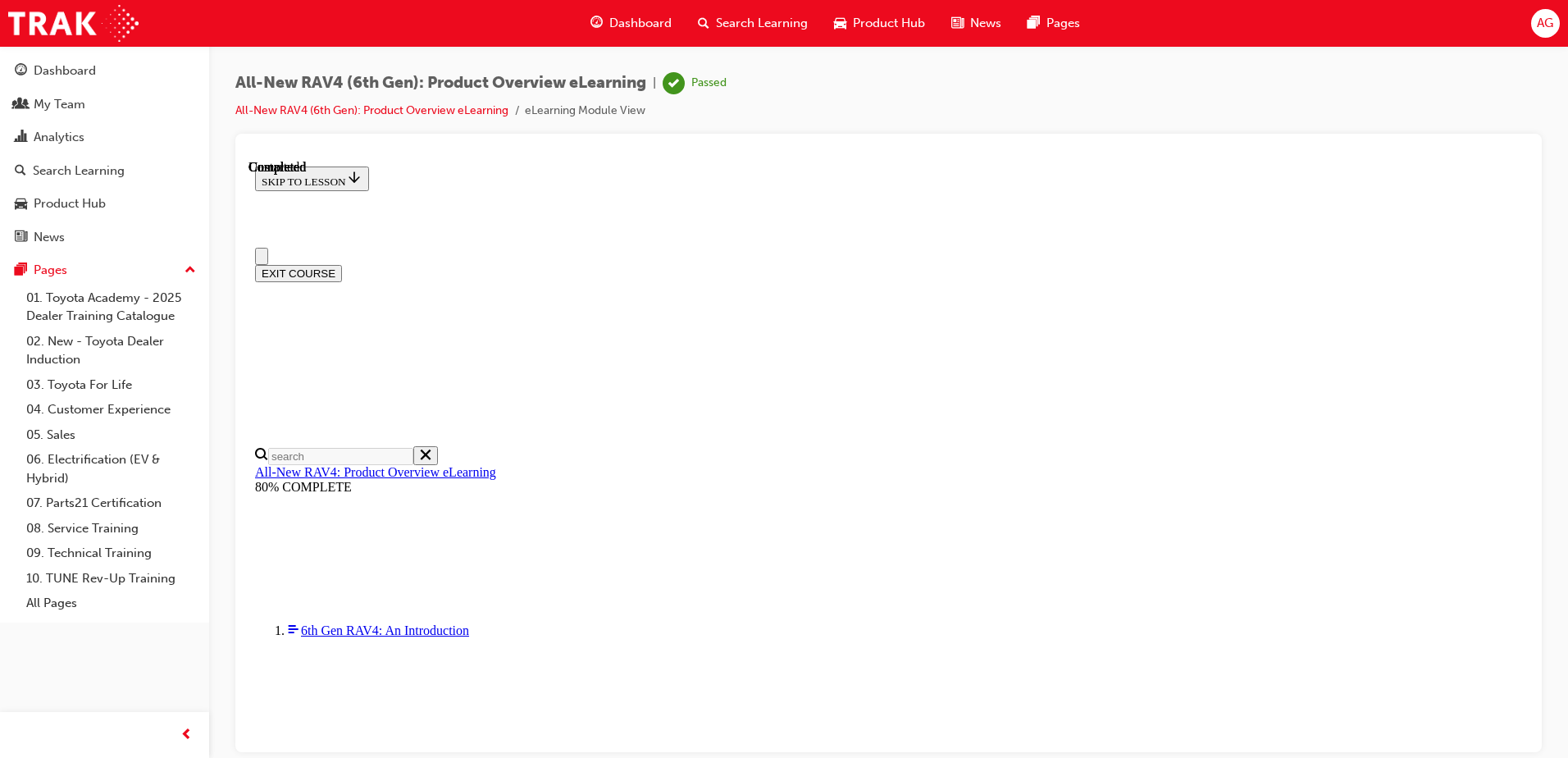
scroll to position [310, 0]
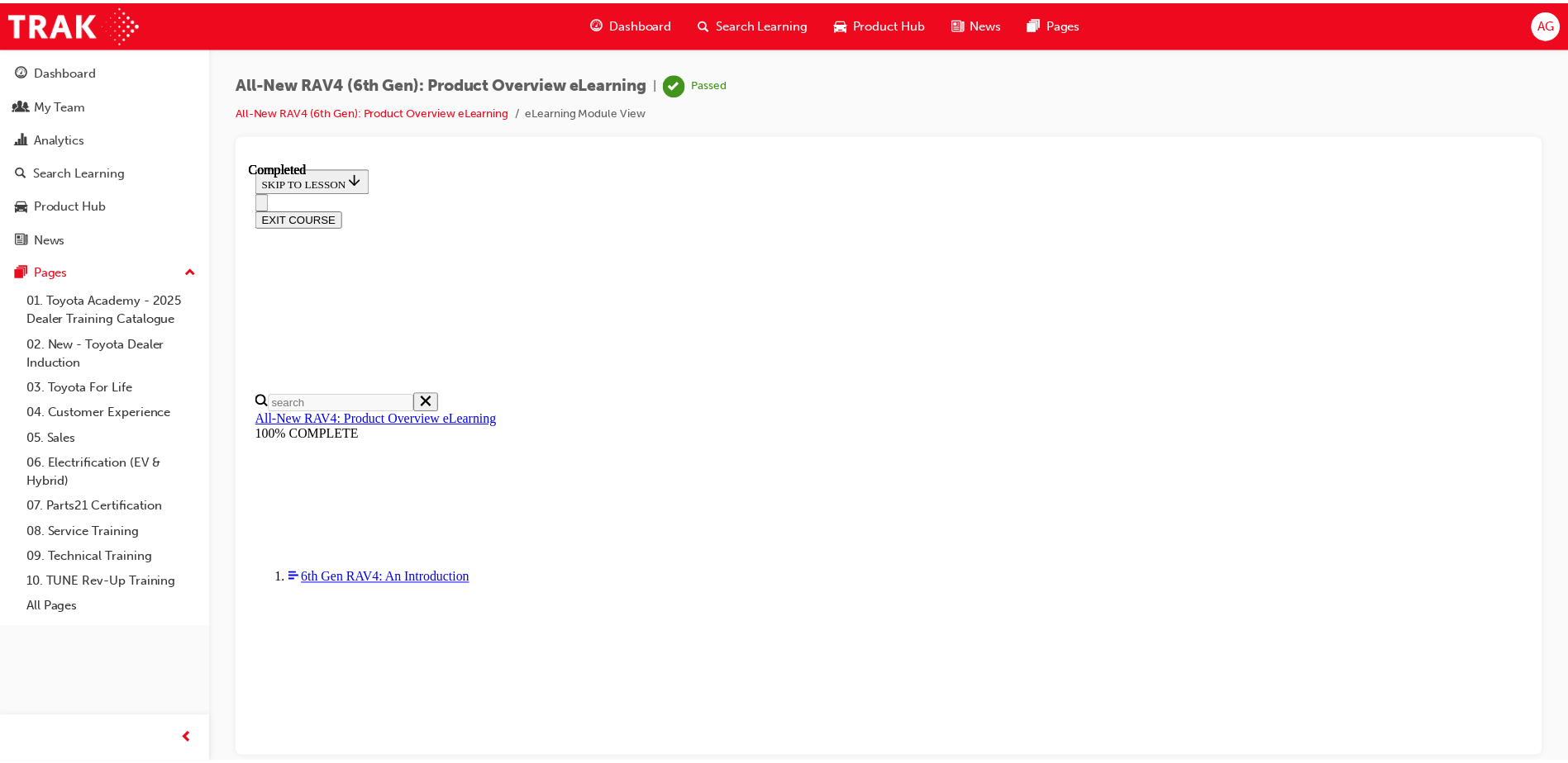
scroll to position [508, 0]
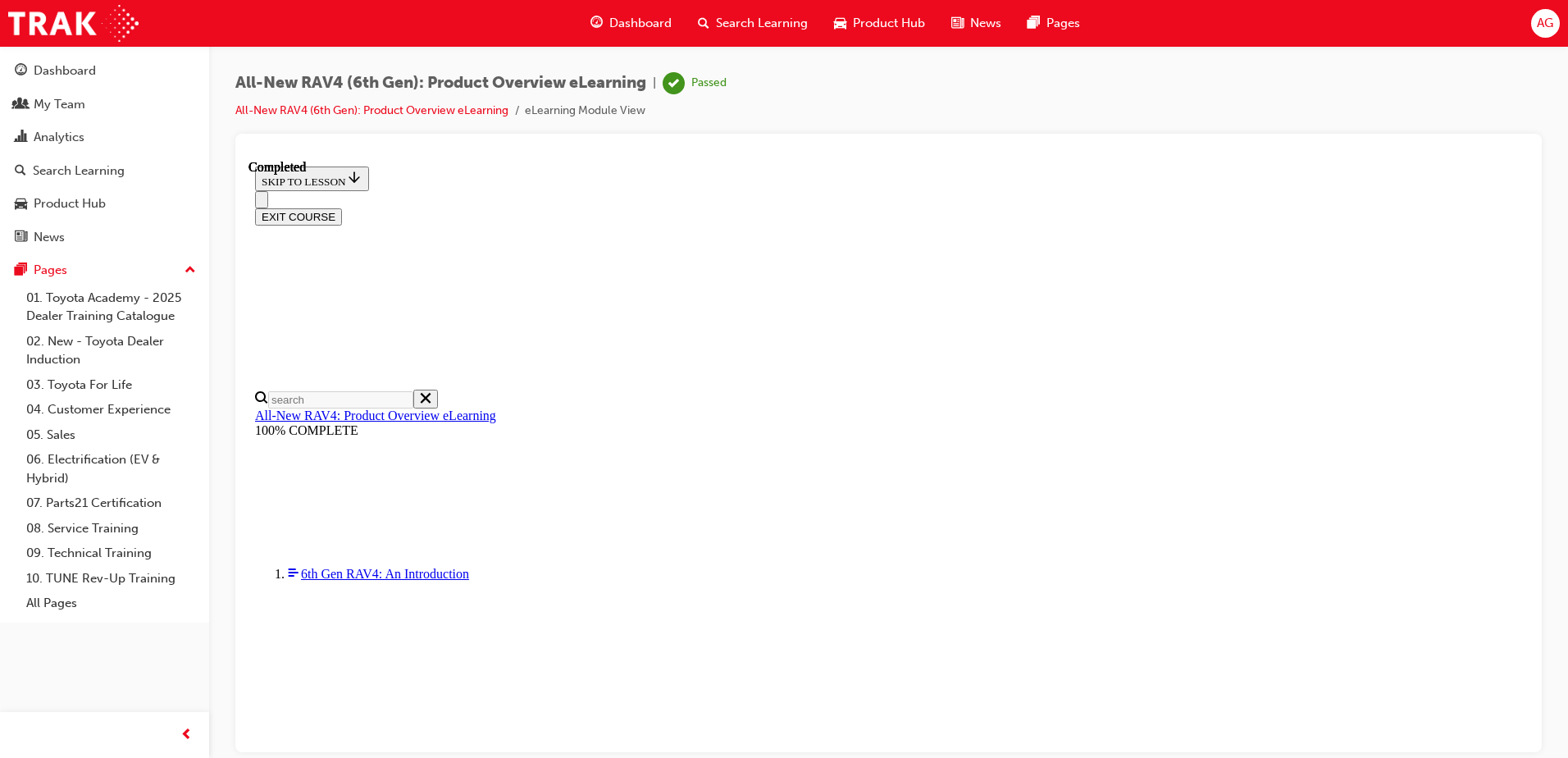
click at [70, 66] on div "Dashboard" at bounding box center [64, 71] width 62 height 19
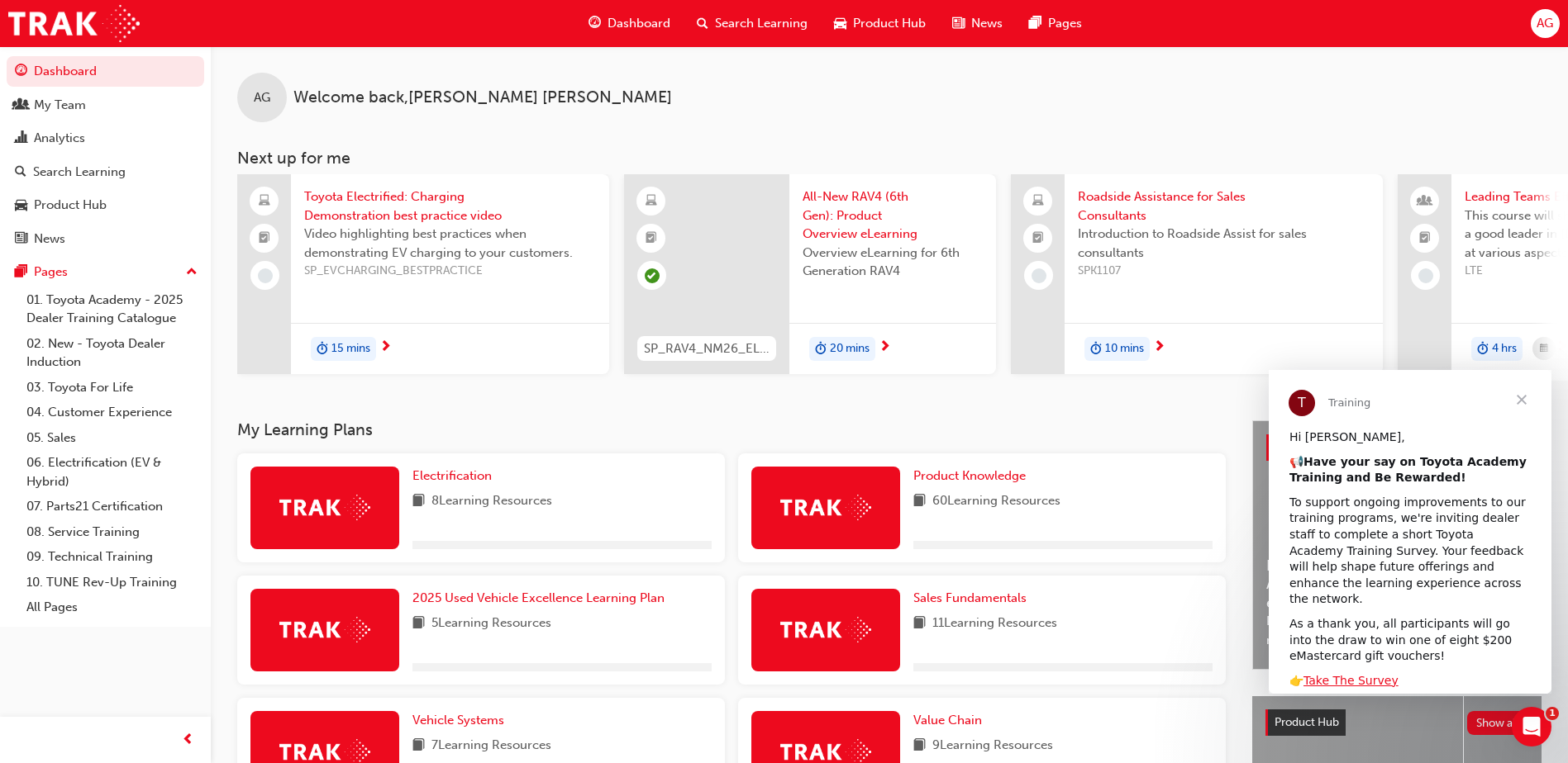
click at [1521, 395] on span "Close" at bounding box center [1521, 399] width 59 height 59
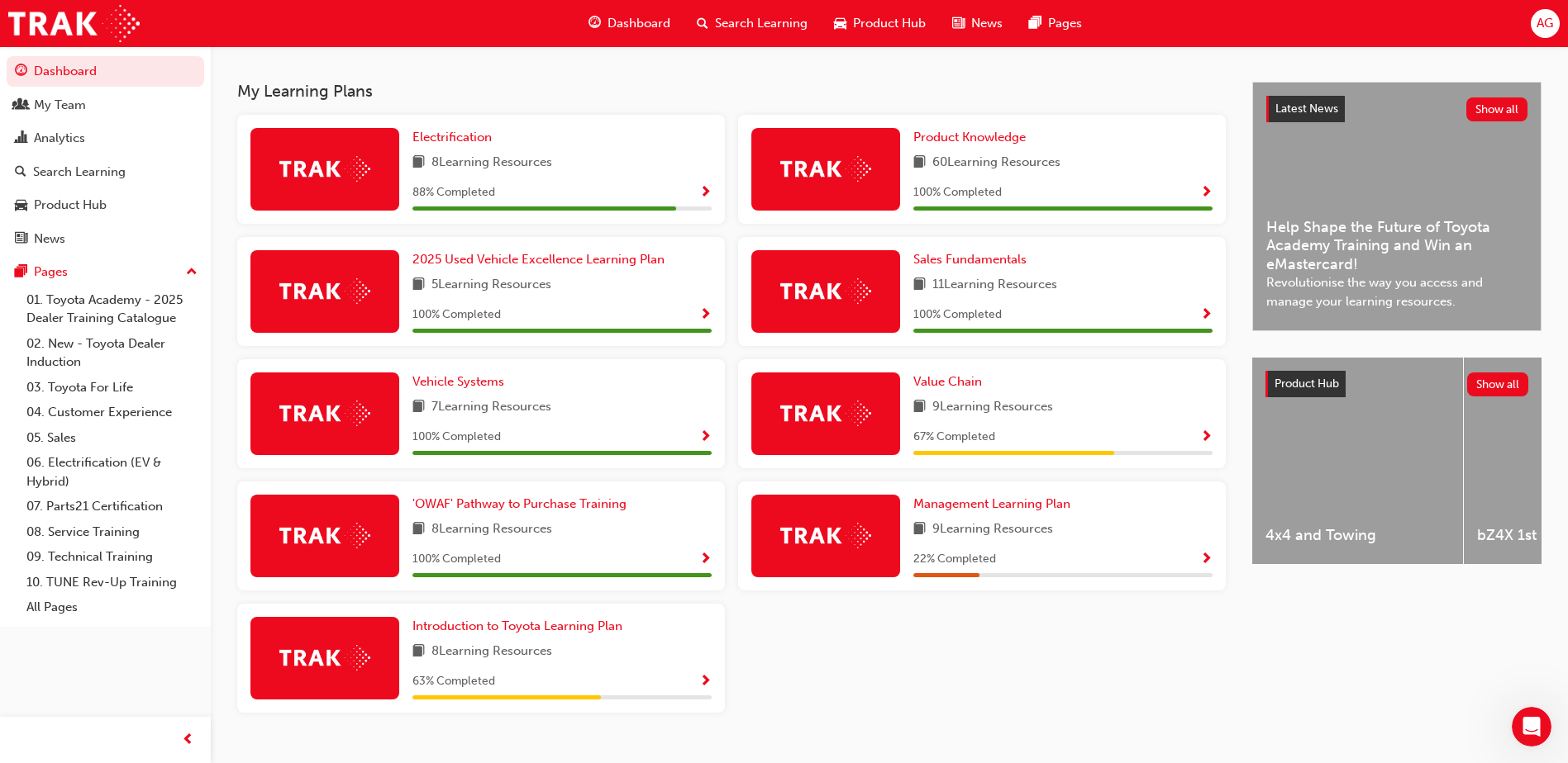
scroll to position [342, 0]
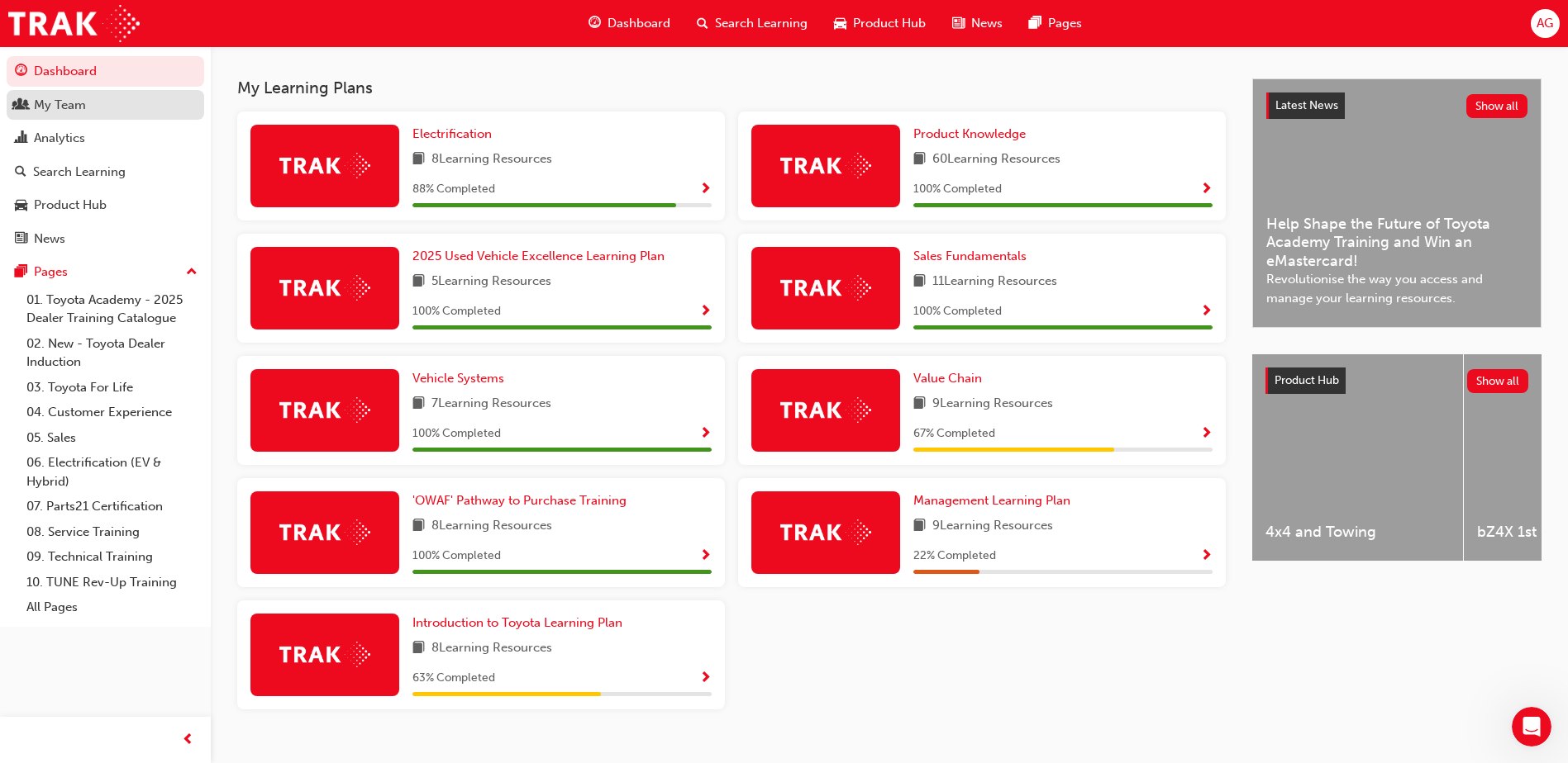
click at [72, 106] on div "My Team" at bounding box center [59, 105] width 52 height 19
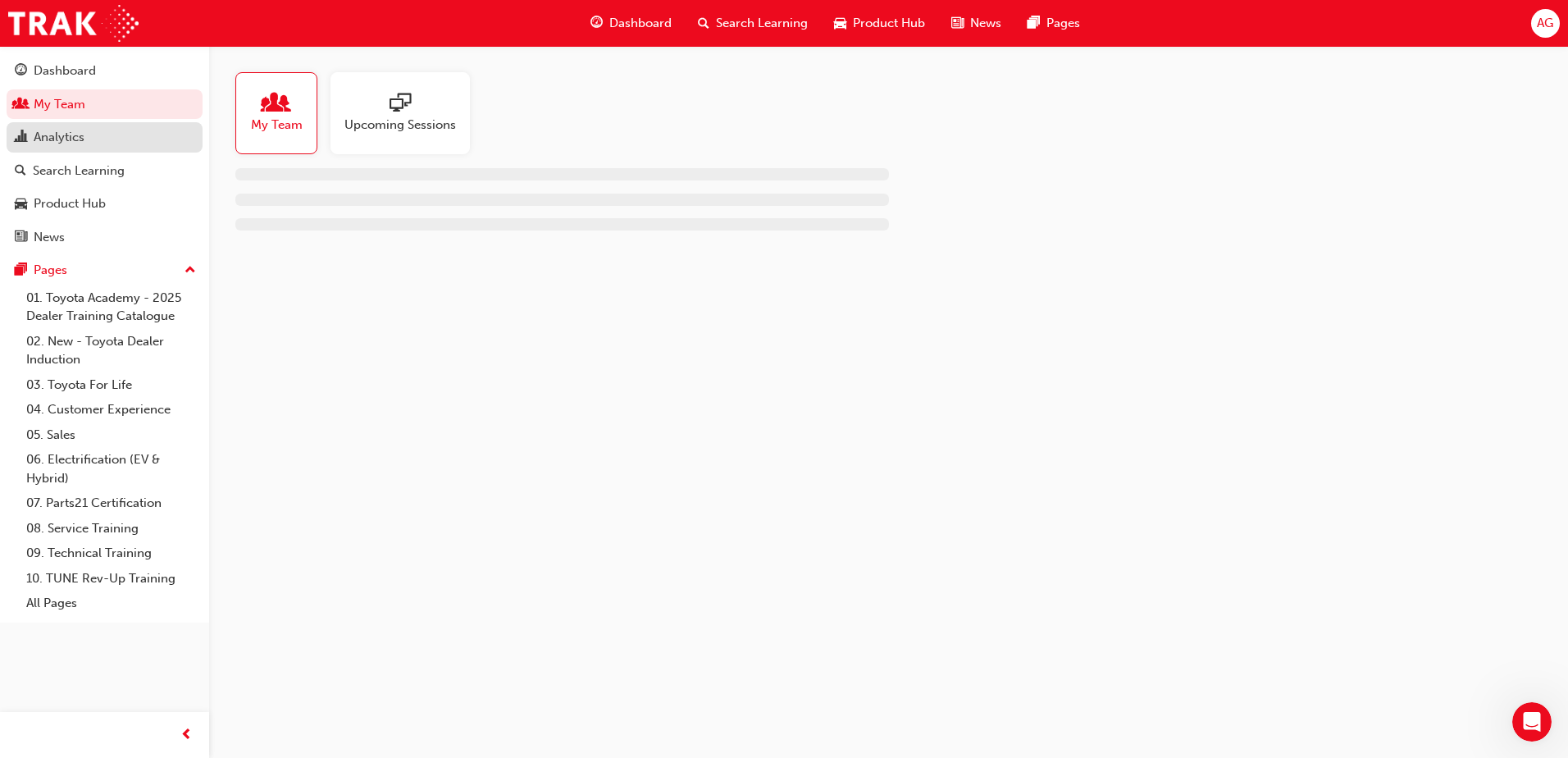
click at [55, 138] on div "Analytics" at bounding box center [58, 137] width 51 height 19
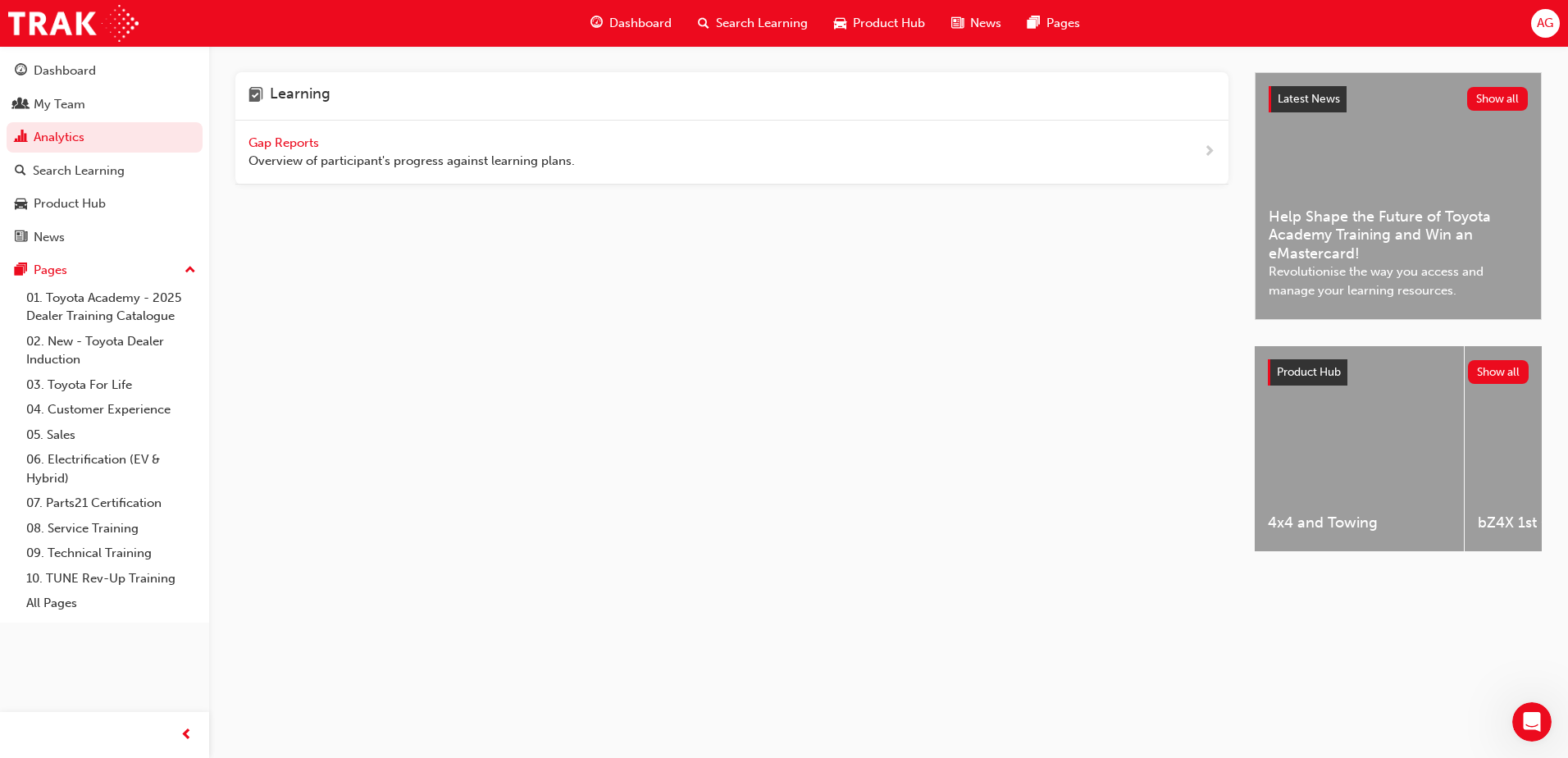
click at [303, 140] on span "Gap Reports" at bounding box center [285, 143] width 74 height 15
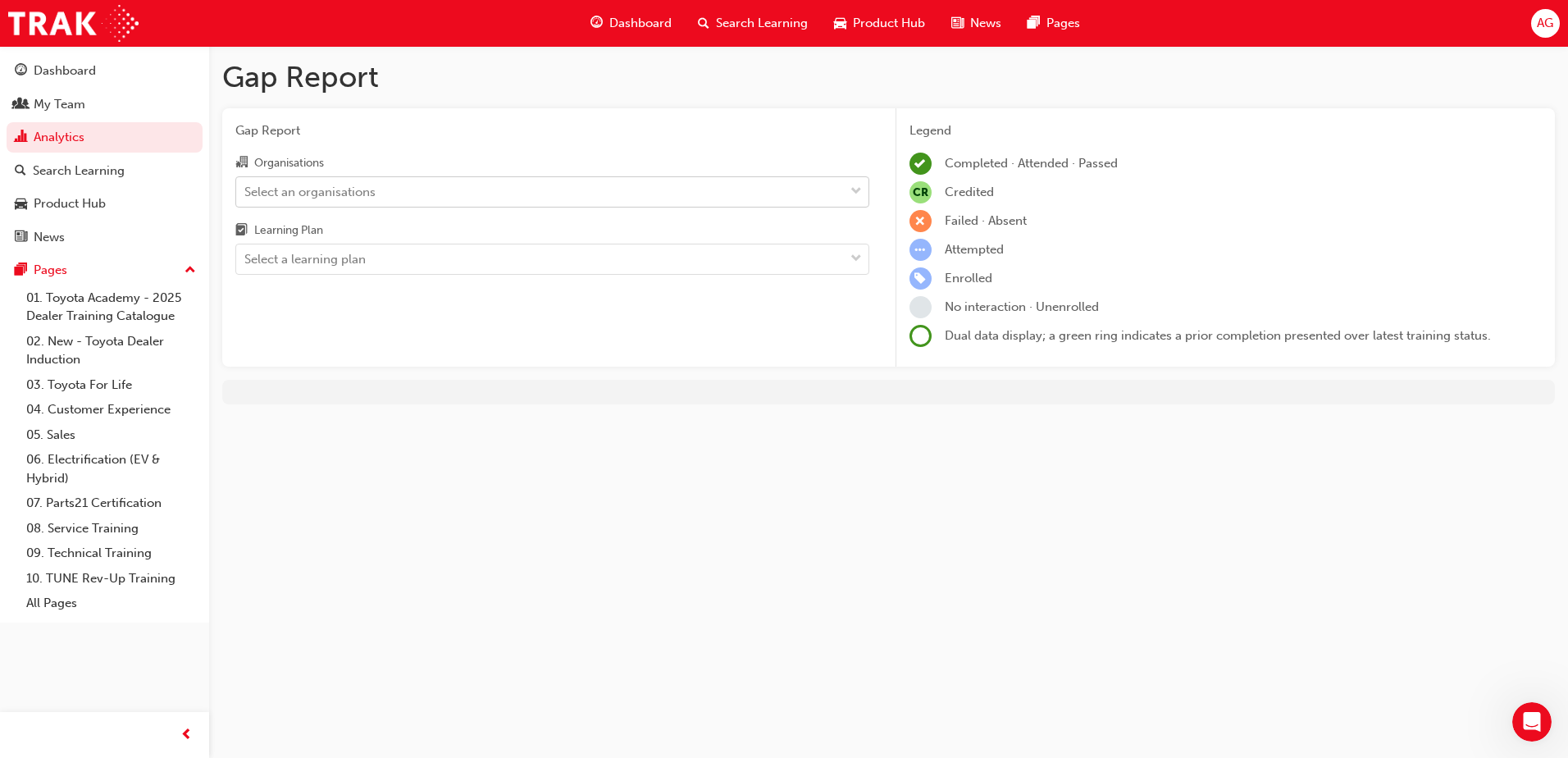
click at [347, 198] on div "Select an organisations" at bounding box center [310, 191] width 131 height 19
click at [246, 198] on input "Organisations Select an organisations" at bounding box center [245, 190] width 2 height 14
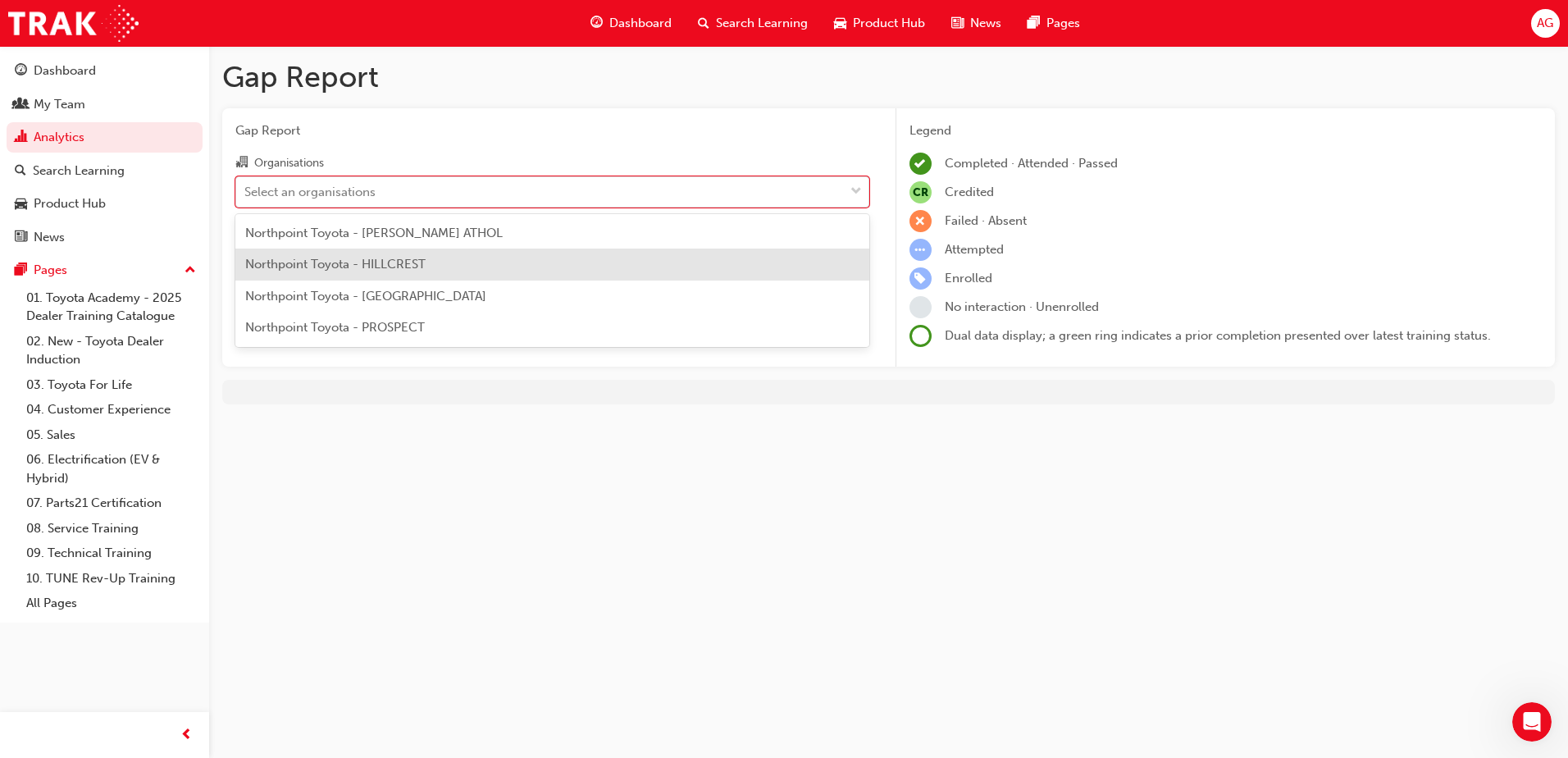
click at [338, 264] on span "Northpoint Toyota - HILLCREST" at bounding box center [335, 264] width 180 height 15
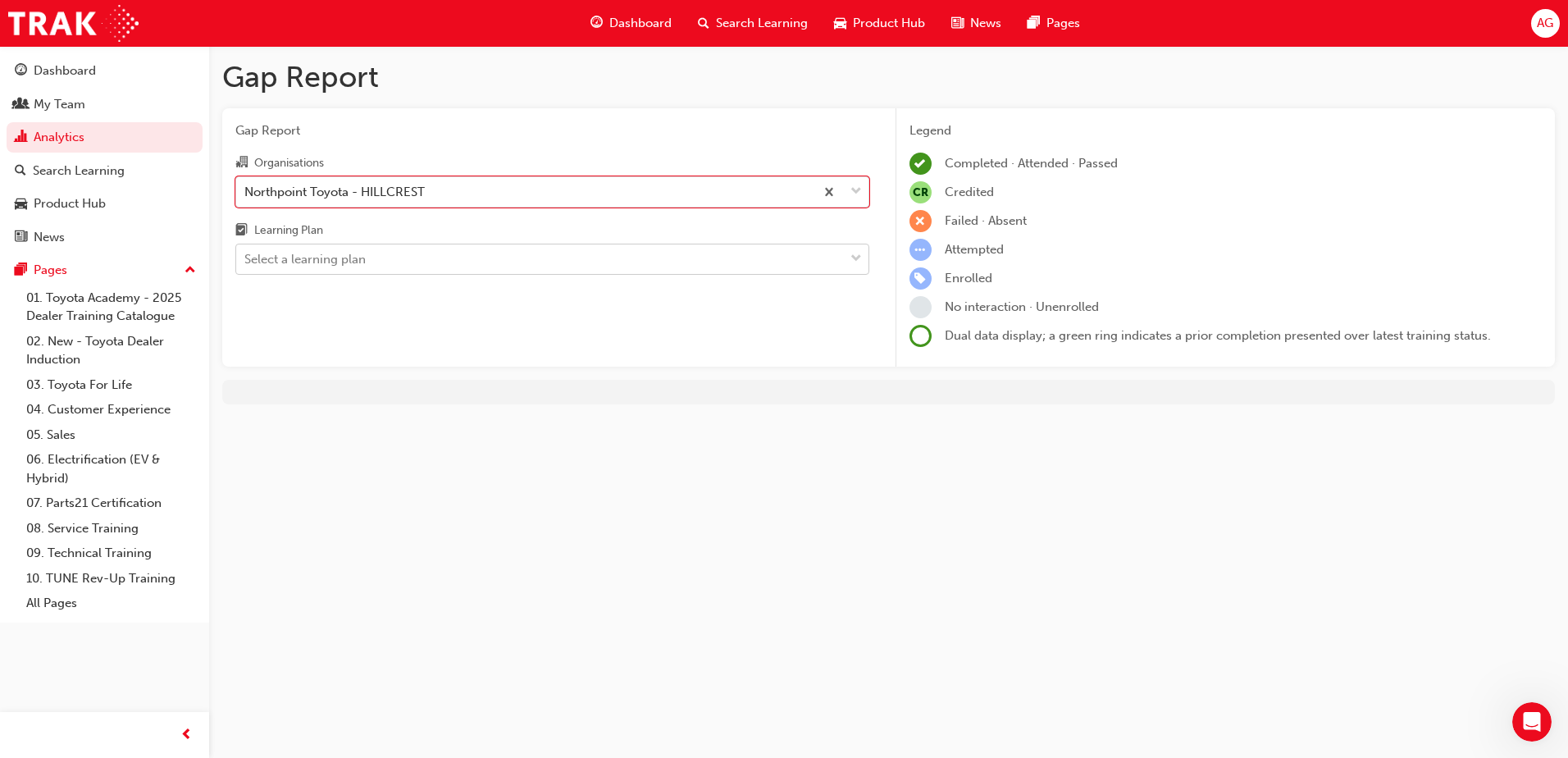
click at [339, 265] on div "Select a learning plan" at bounding box center [305, 259] width 121 height 19
click at [246, 265] on input "Learning Plan Select a learning plan" at bounding box center [245, 258] width 2 height 14
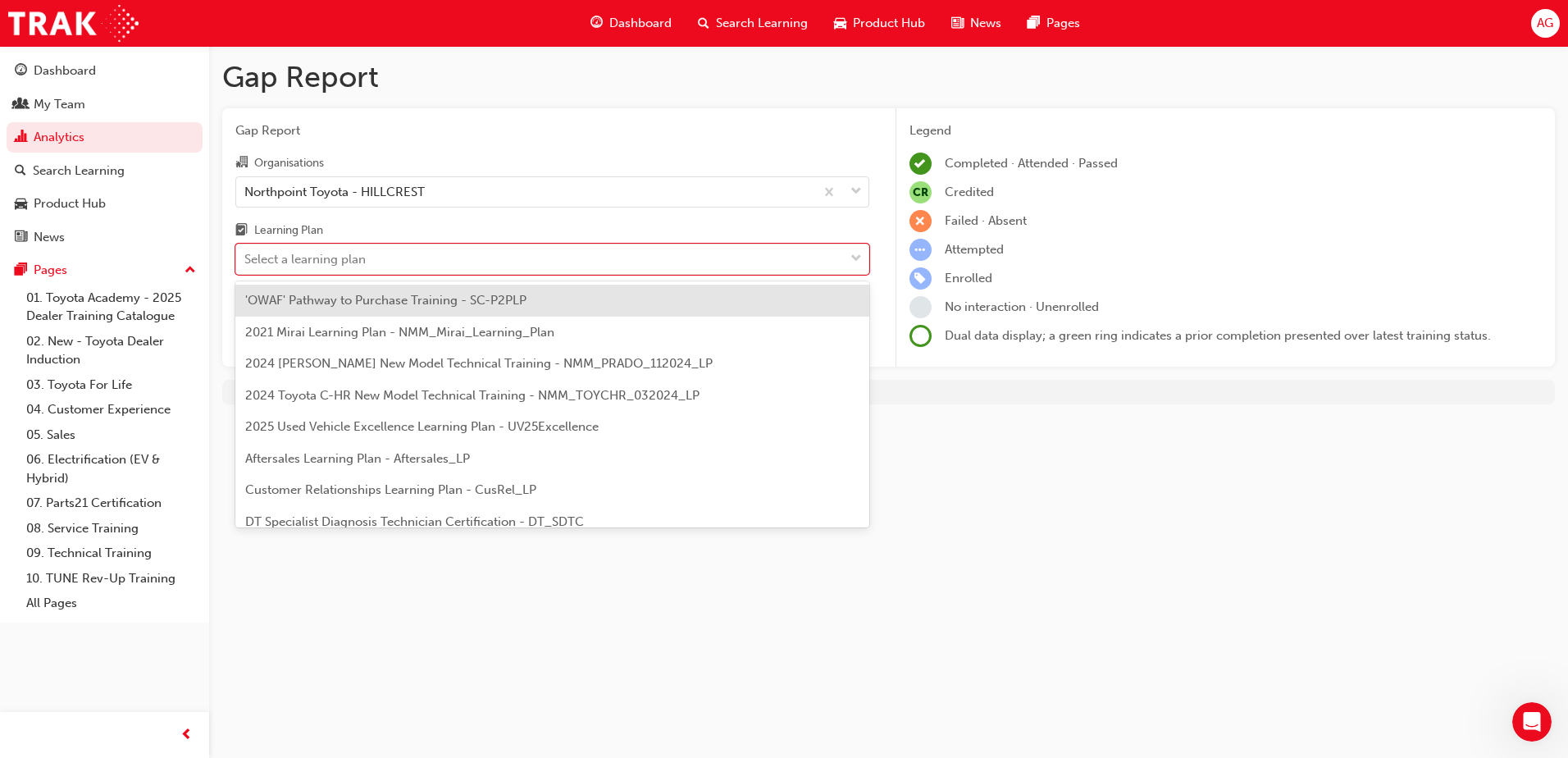
click at [324, 302] on span "'OWAF' Pathway to Purchase Training - SC-P2PLP" at bounding box center [386, 300] width 282 height 15
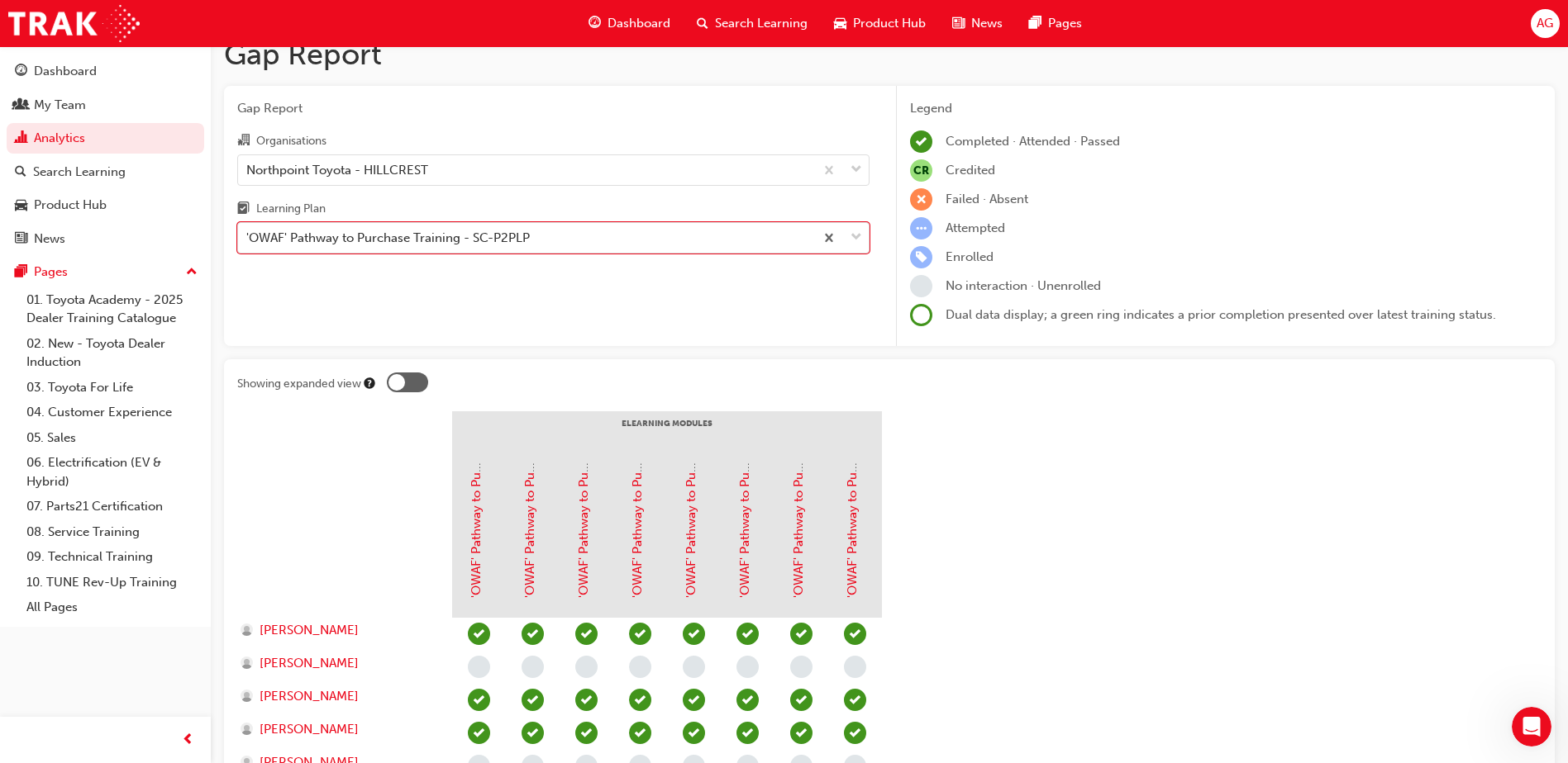
scroll to position [12, 0]
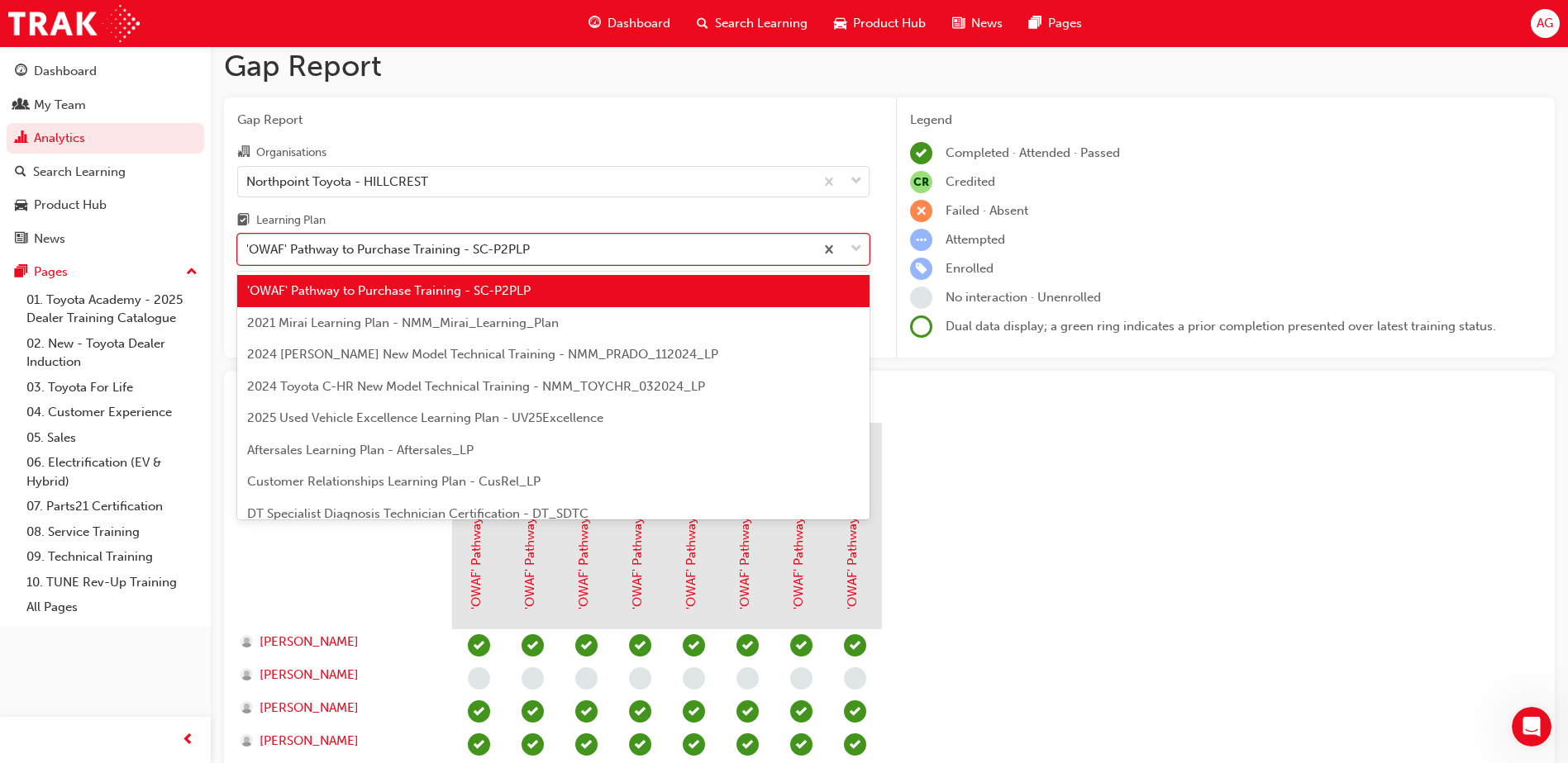
click at [531, 249] on div "'OWAF' Pathway to Purchase Training - SC-P2PLP" at bounding box center [526, 249] width 576 height 29
click at [248, 249] on input "Learning Plan option 'OWAF' Pathway to Purchase Training - SC-P2PLP, selected. …" at bounding box center [247, 248] width 2 height 14
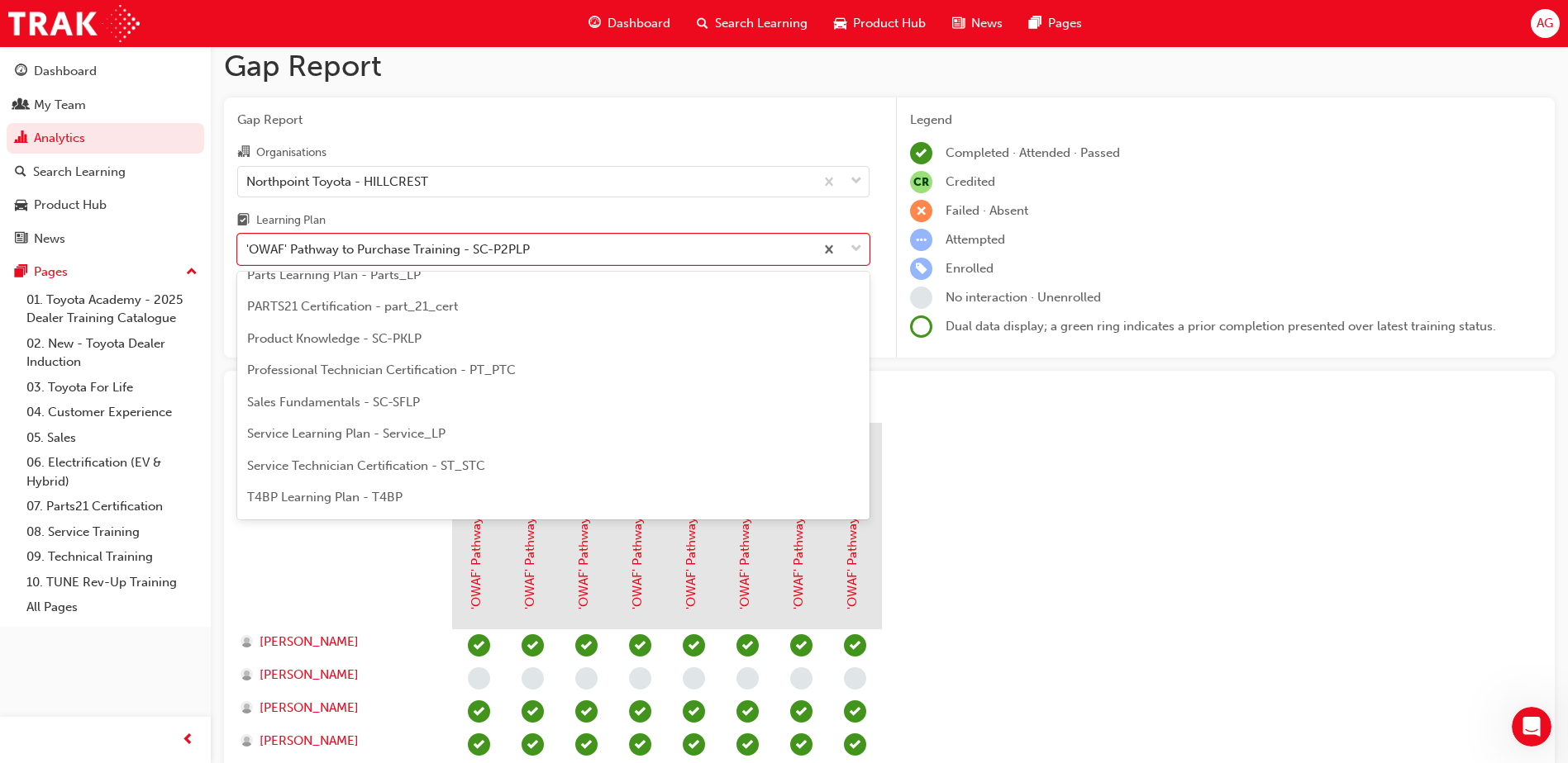
scroll to position [512, 0]
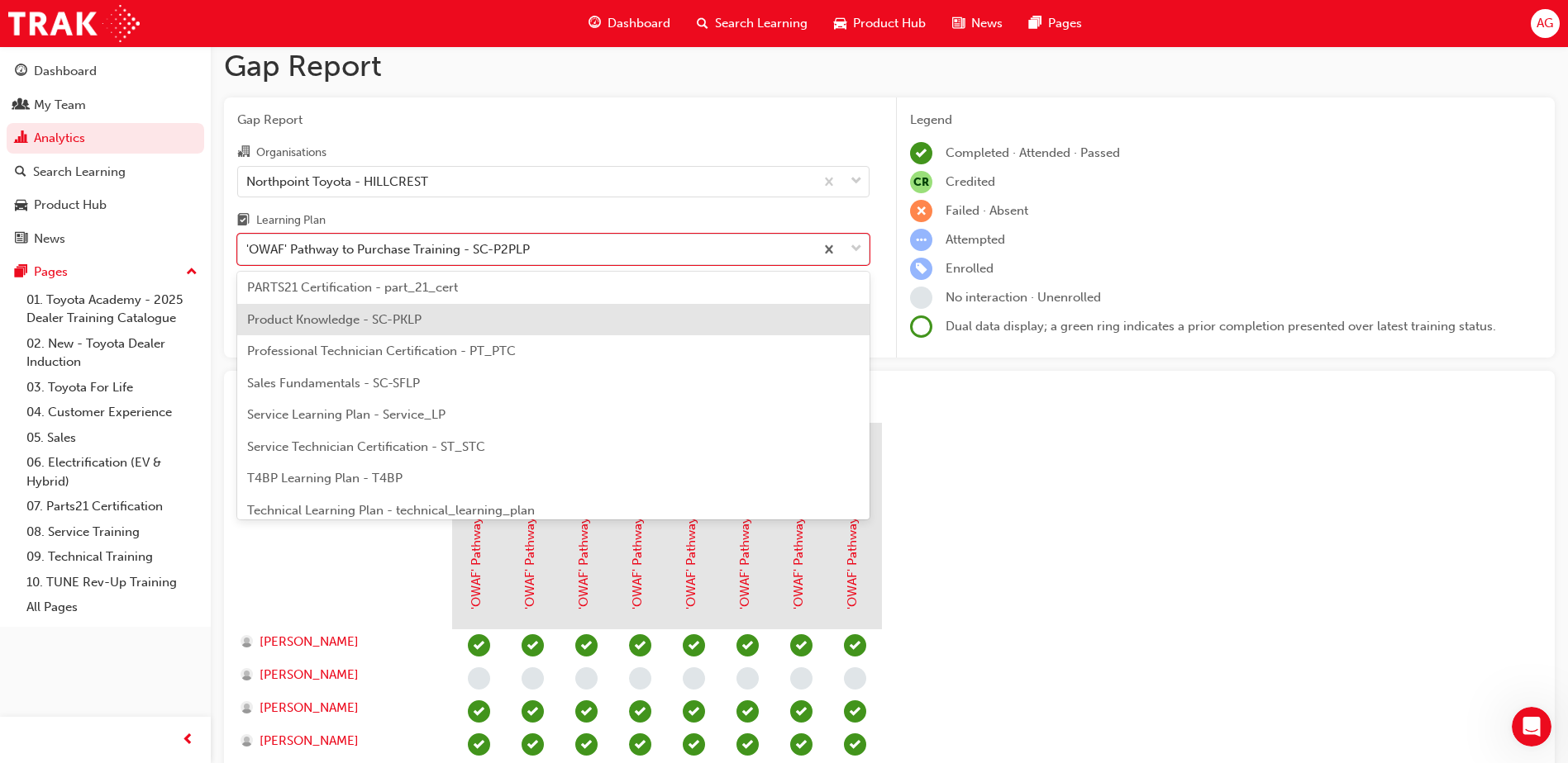
click at [323, 308] on div "Product Knowledge - SC-PKLP" at bounding box center [553, 320] width 632 height 32
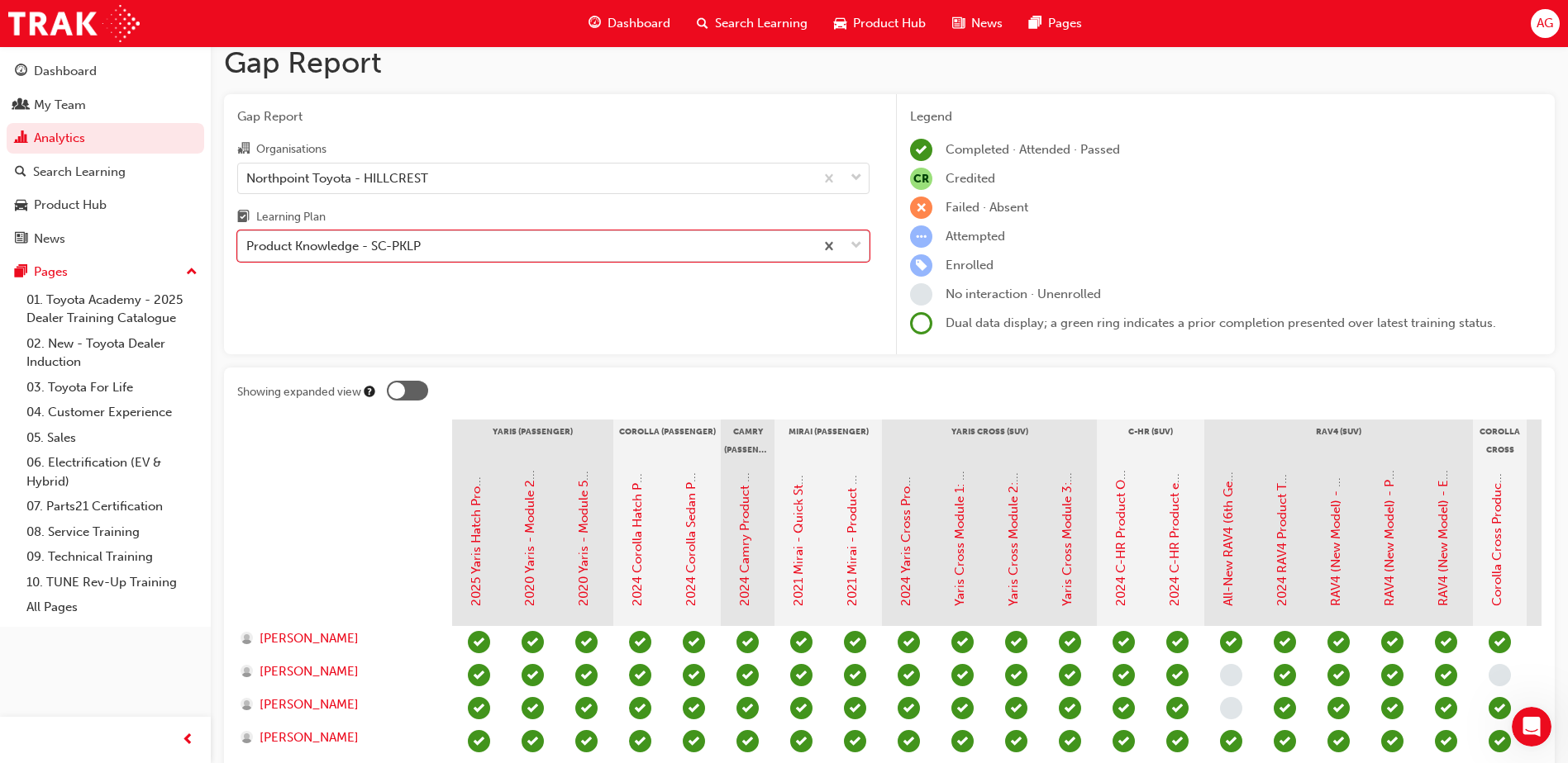
scroll to position [11, 0]
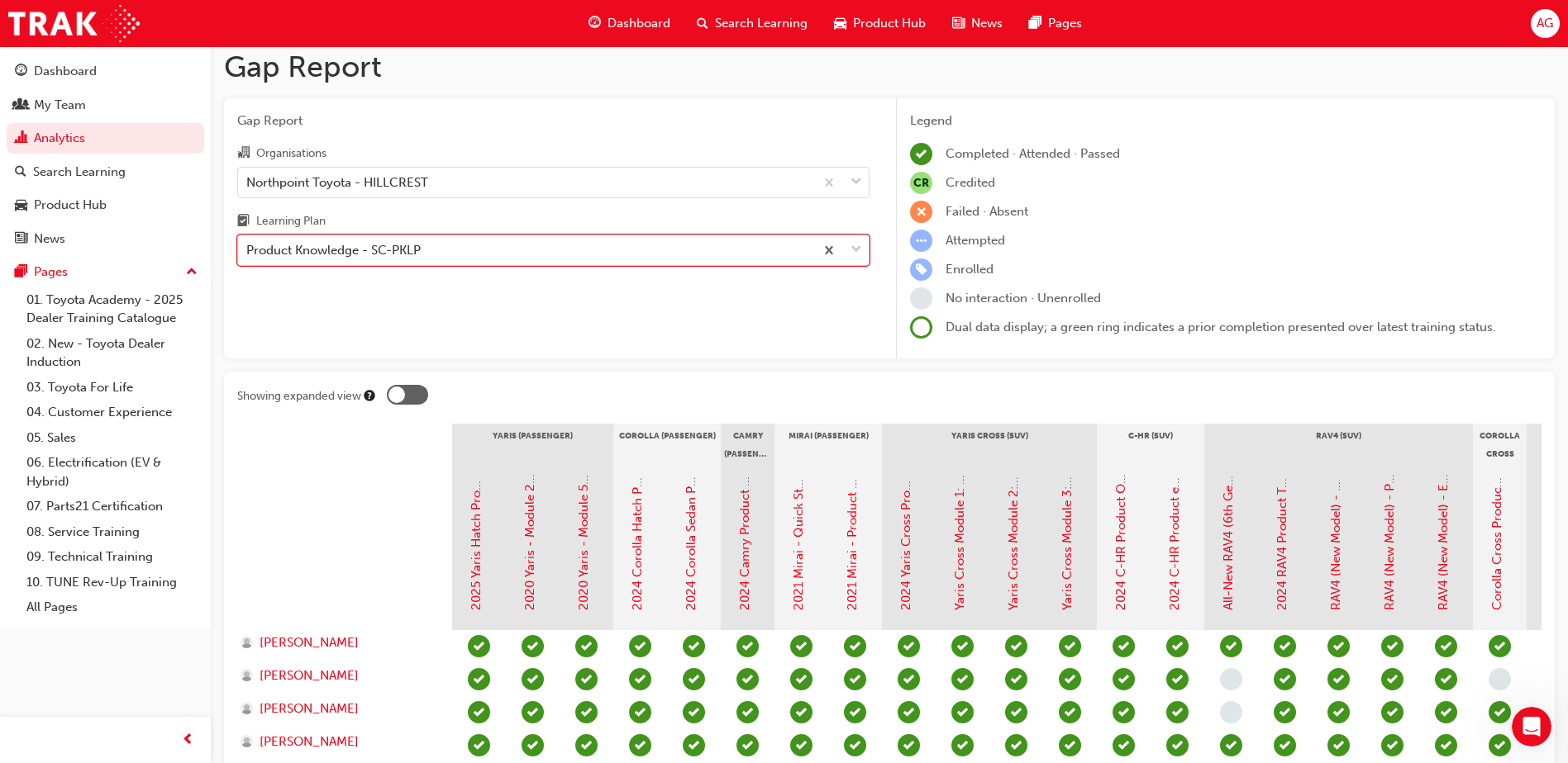
click at [853, 244] on span "down-icon" at bounding box center [856, 250] width 12 height 22
click at [248, 244] on input "Learning Plan option Product Knowledge - SC-PKLP, selected. 0 results available…" at bounding box center [247, 249] width 2 height 14
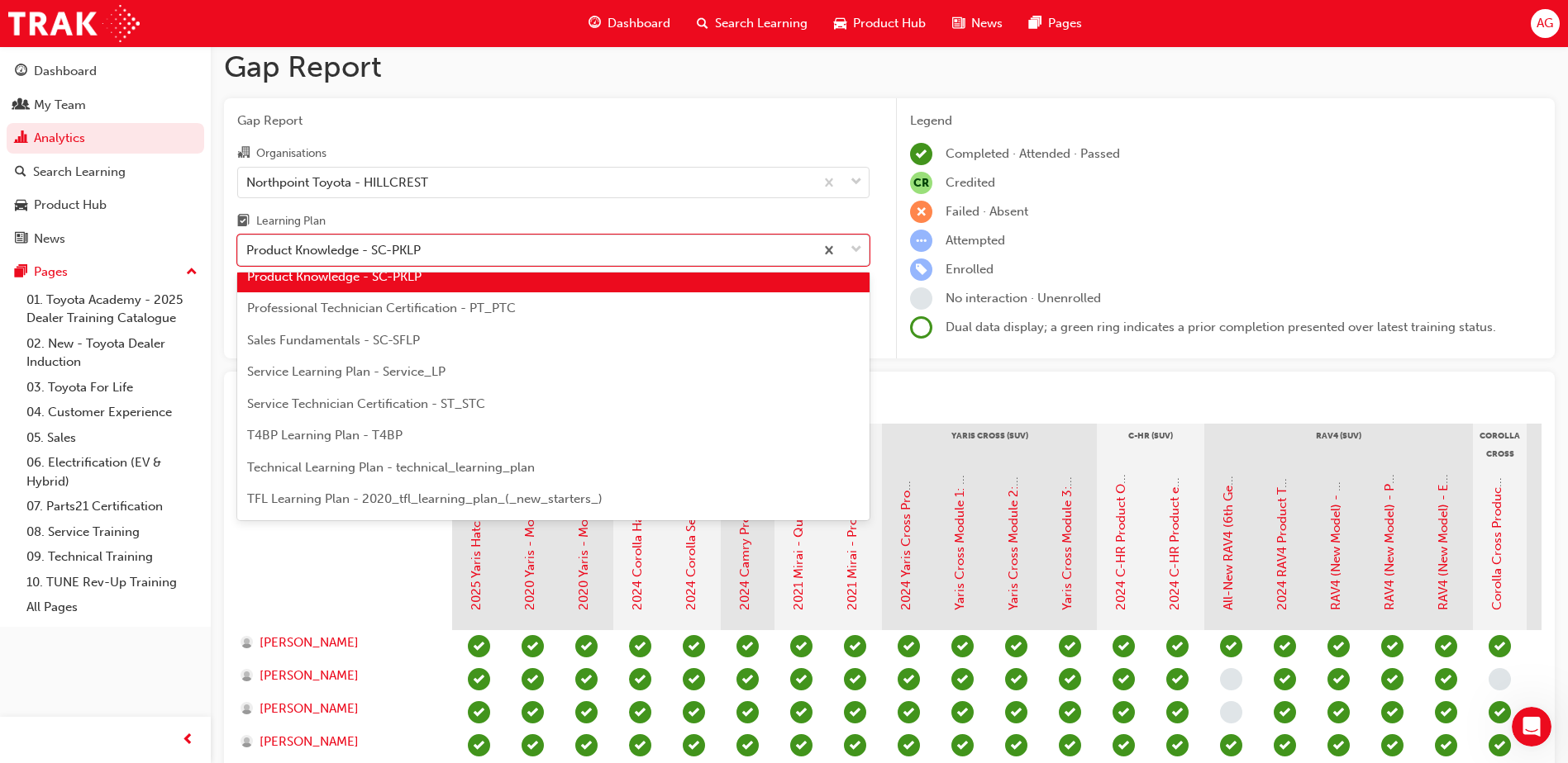
scroll to position [713, 0]
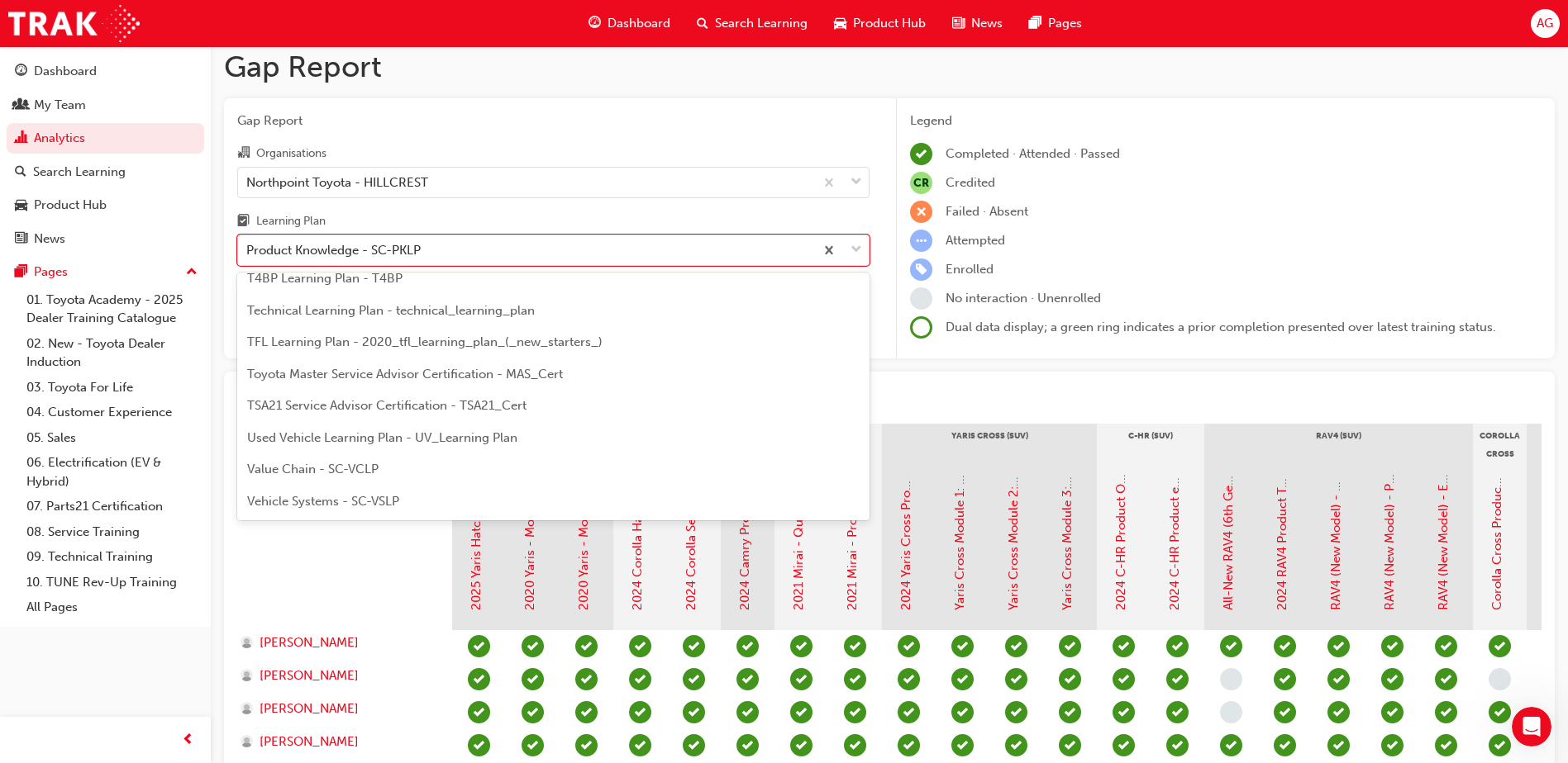
click at [330, 469] on span "Value Chain - SC-VCLP" at bounding box center [312, 469] width 131 height 15
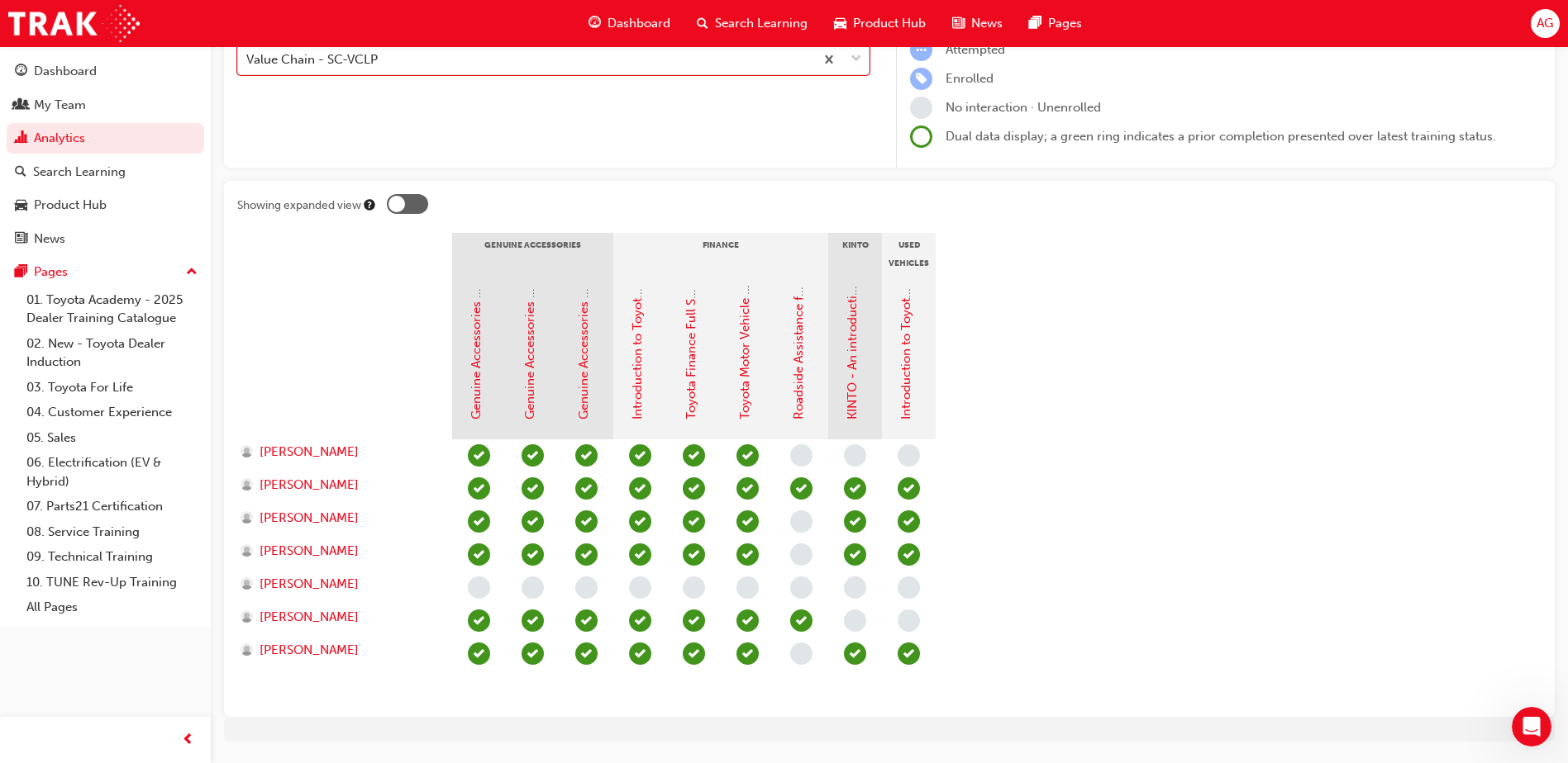
scroll to position [203, 0]
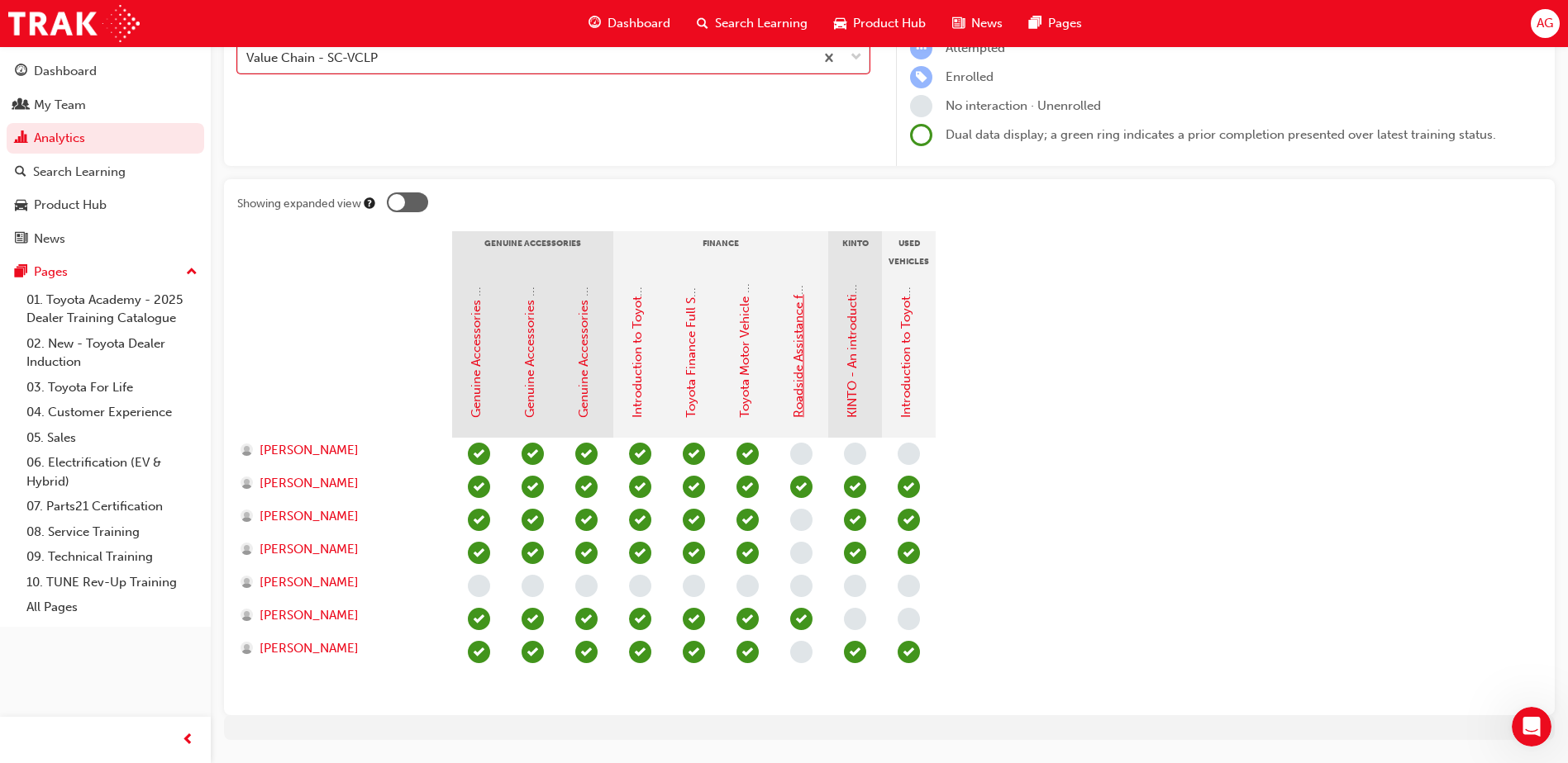
click at [801, 390] on link "Roadside Assistance for Sales Consultants" at bounding box center [799, 298] width 15 height 239
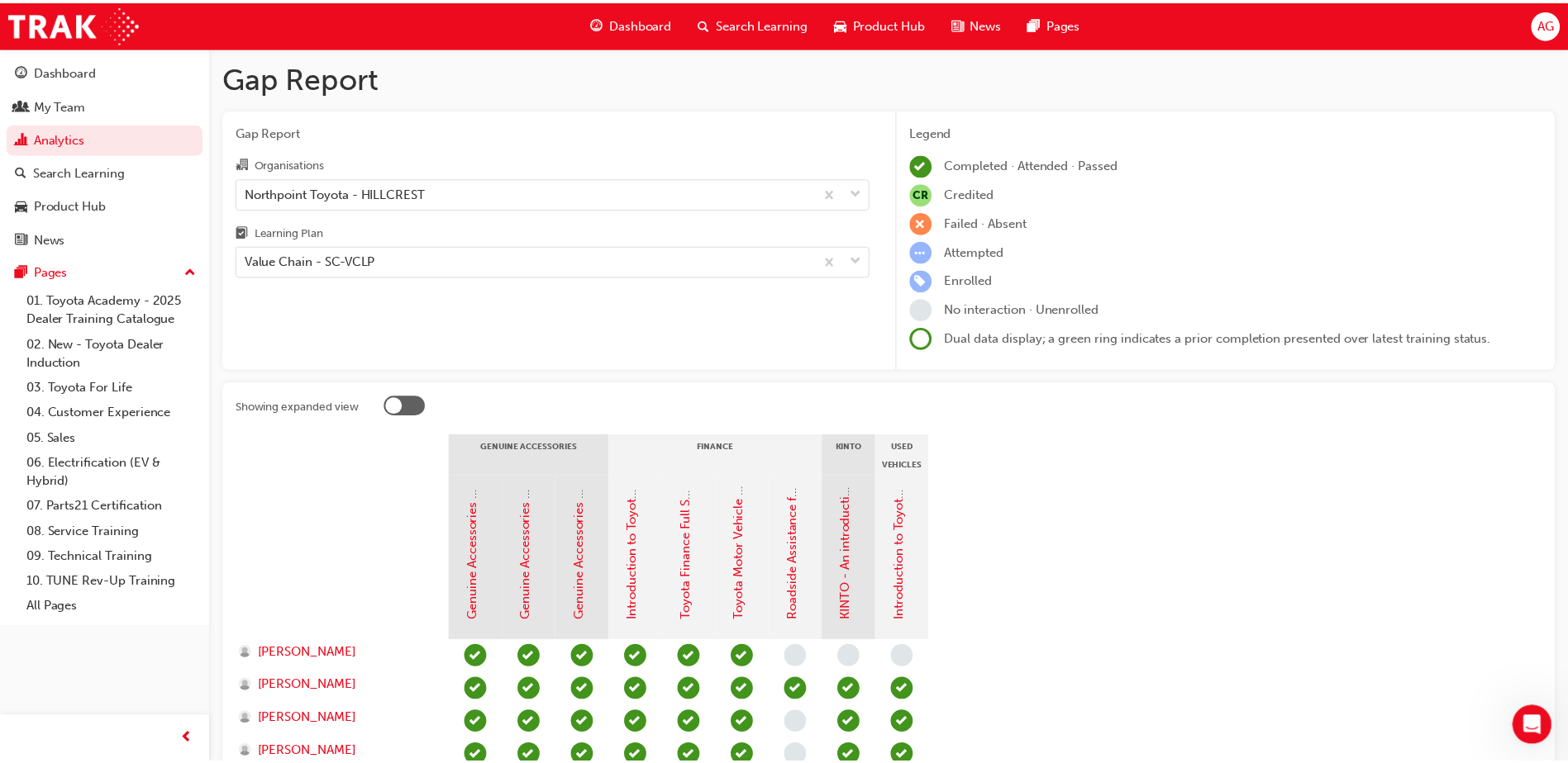
scroll to position [203, 0]
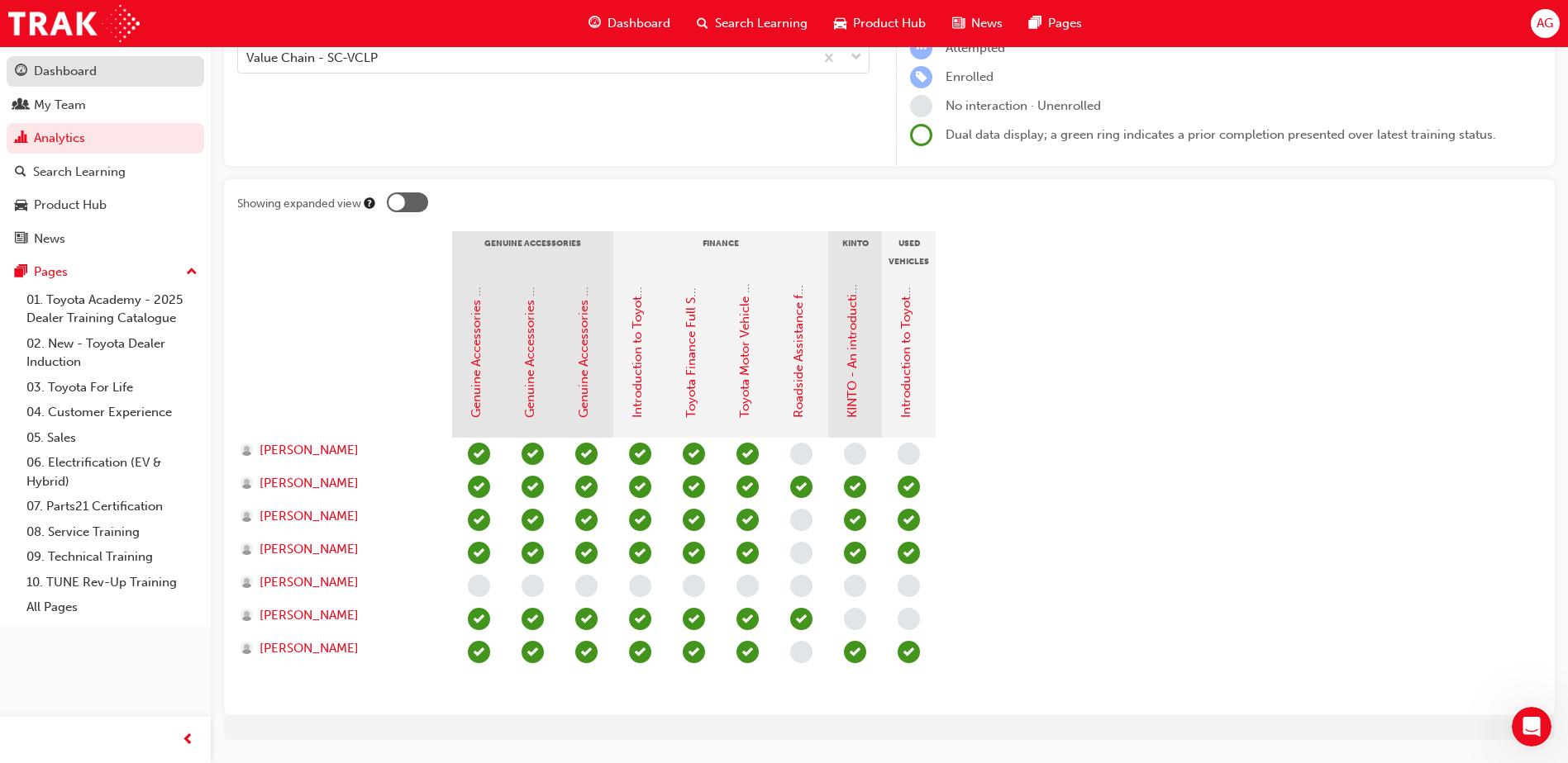
click at [77, 78] on div "Dashboard" at bounding box center [64, 71] width 63 height 19
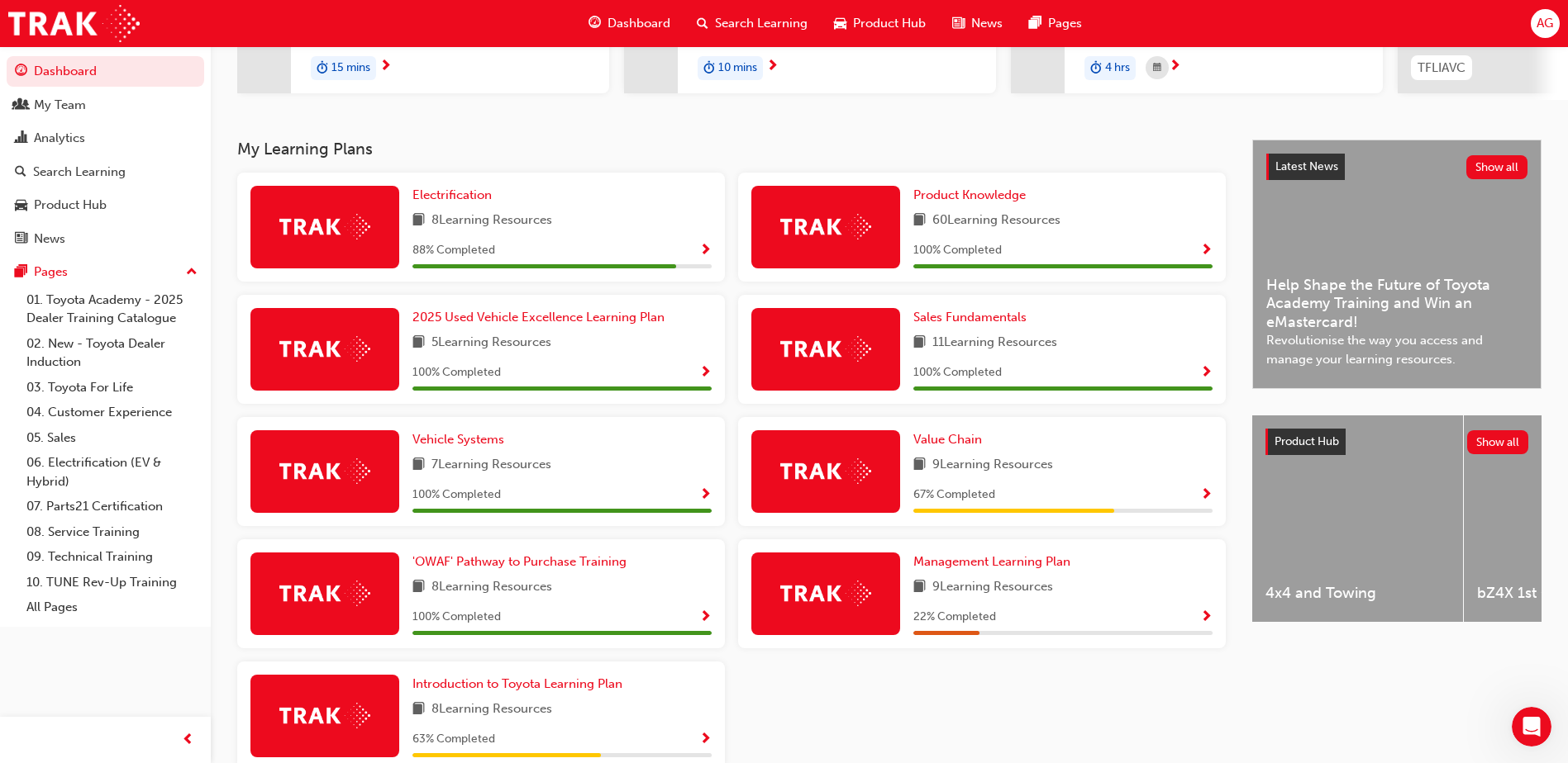
scroll to position [288, 0]
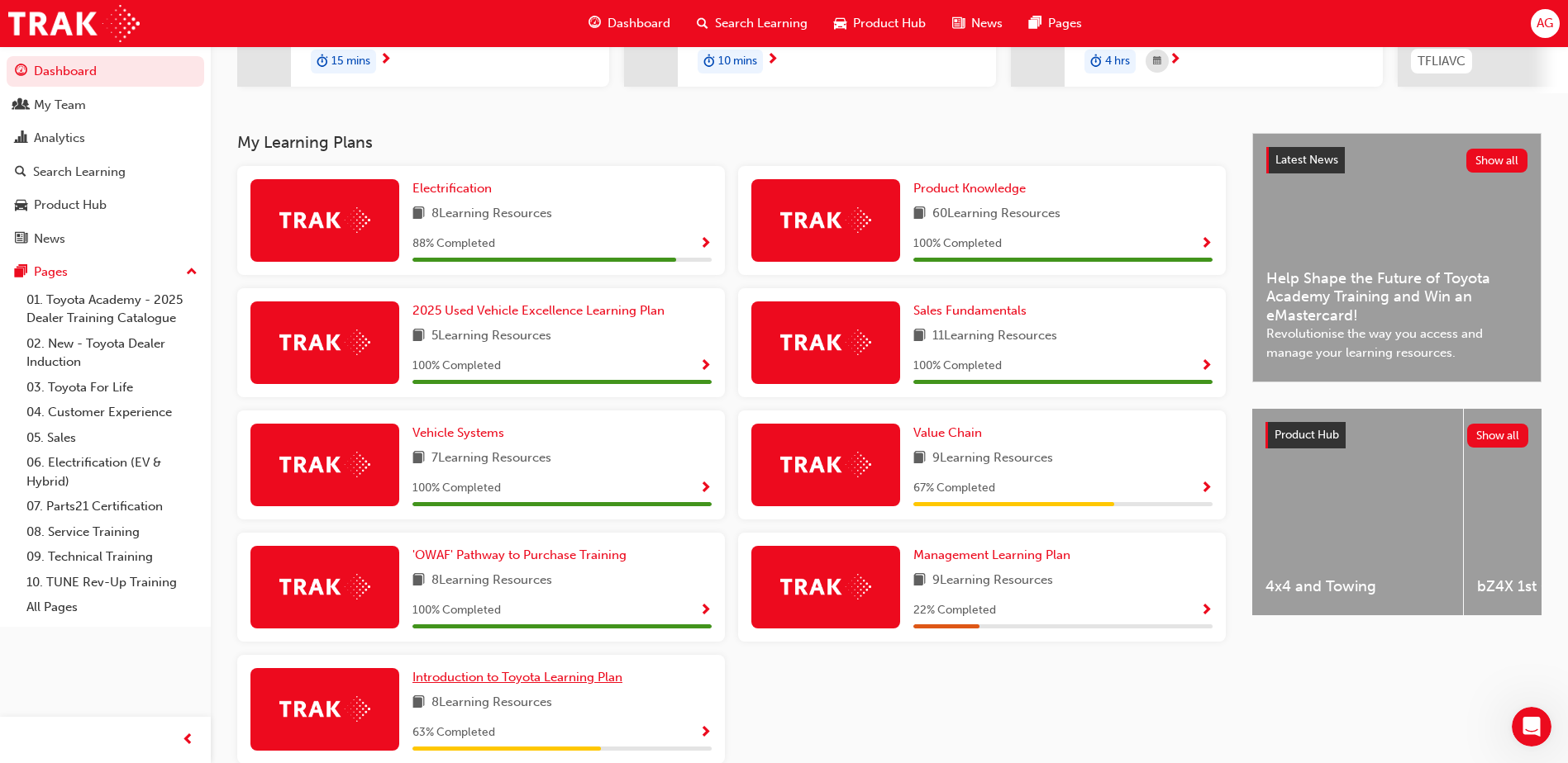
click at [520, 684] on span "Introduction to Toyota Learning Plan" at bounding box center [517, 678] width 210 height 15
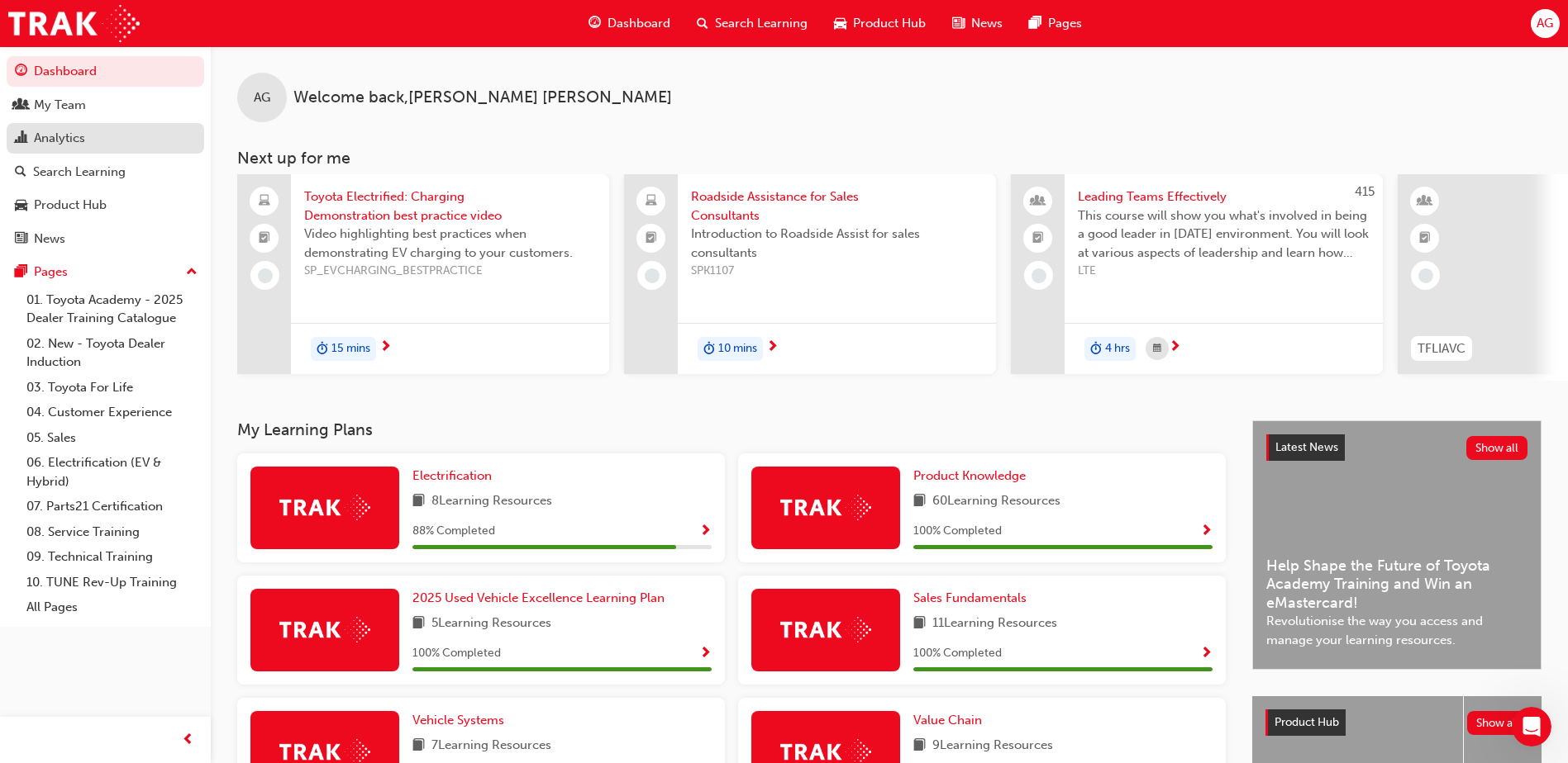
click at [86, 141] on div "Analytics" at bounding box center [105, 138] width 181 height 21
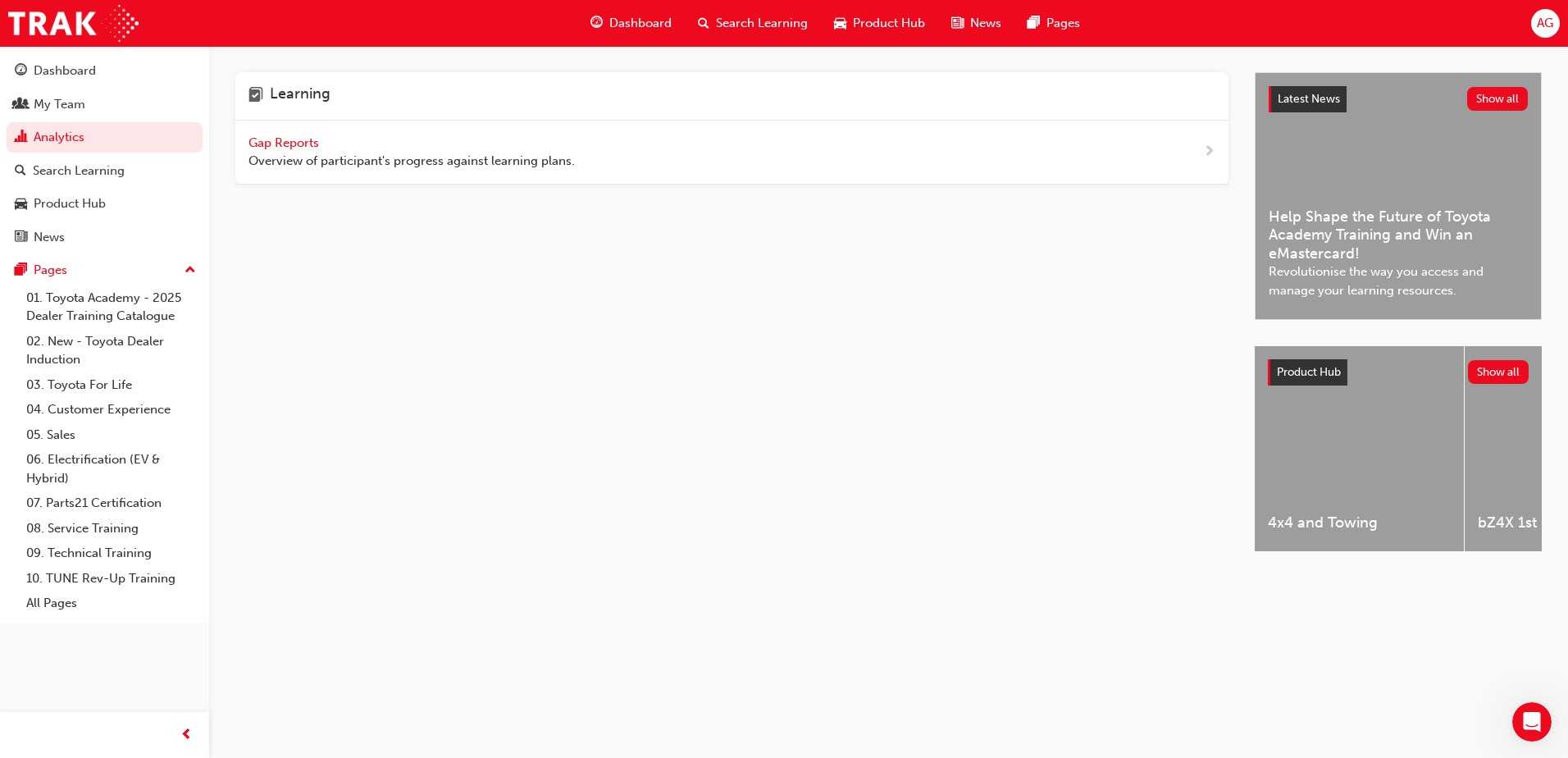
click at [267, 141] on span "Gap Reports" at bounding box center [285, 143] width 74 height 15
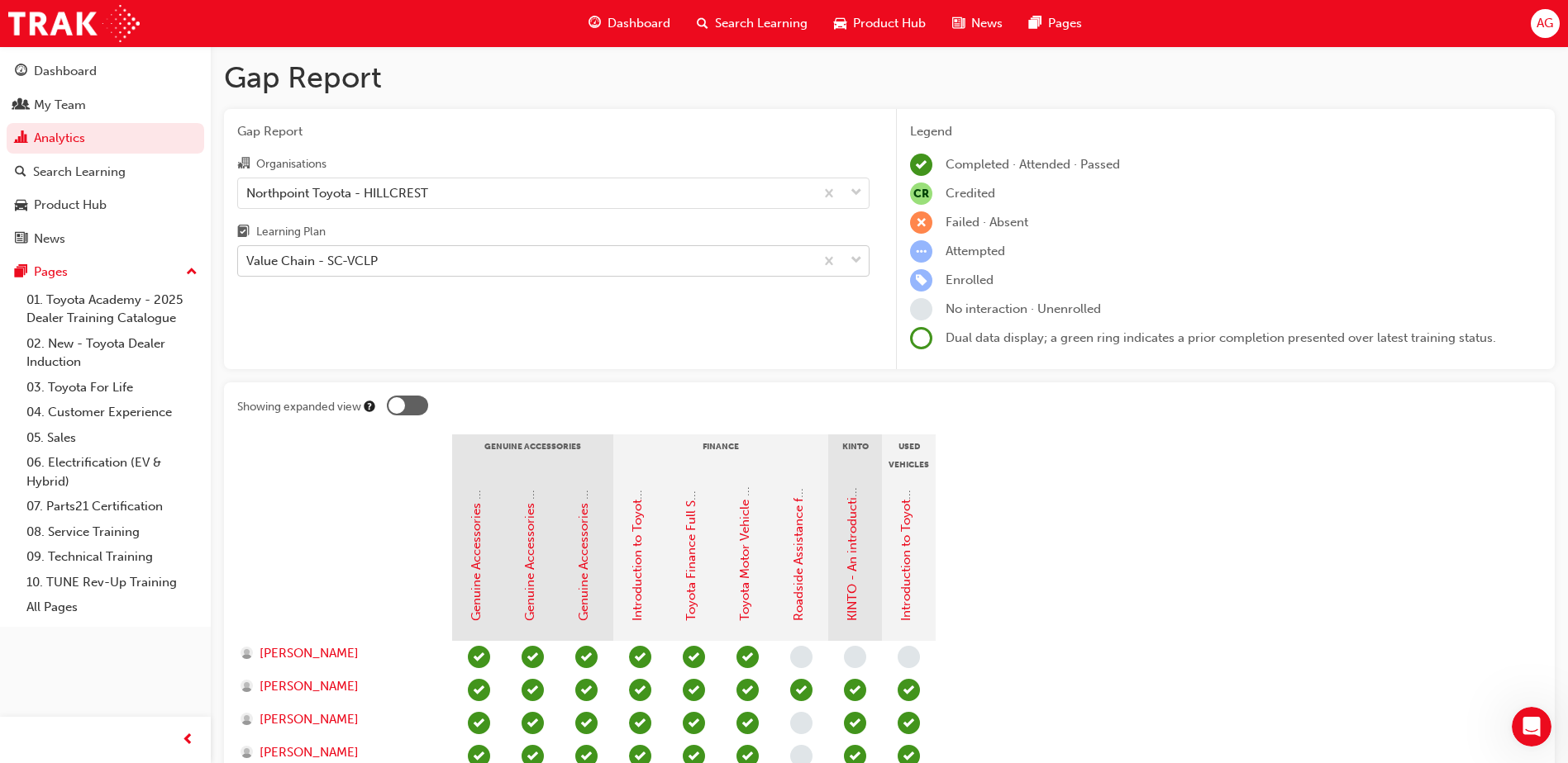
click at [341, 259] on div "Value Chain - SC-VCLP" at bounding box center [311, 261] width 131 height 19
click at [248, 259] on input "Learning Plan Value Chain - SC-VCLP" at bounding box center [247, 260] width 2 height 14
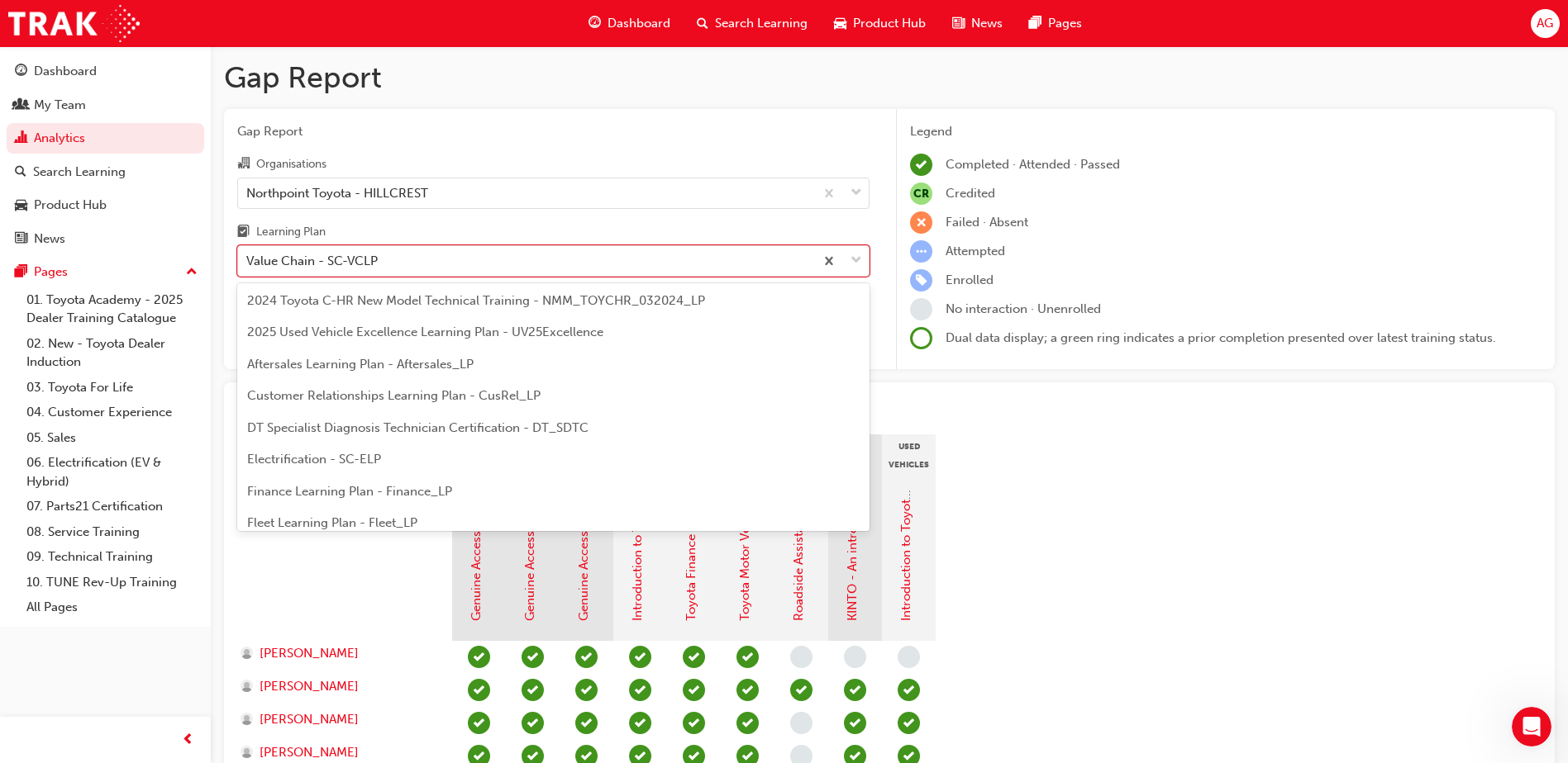
scroll to position [109, 0]
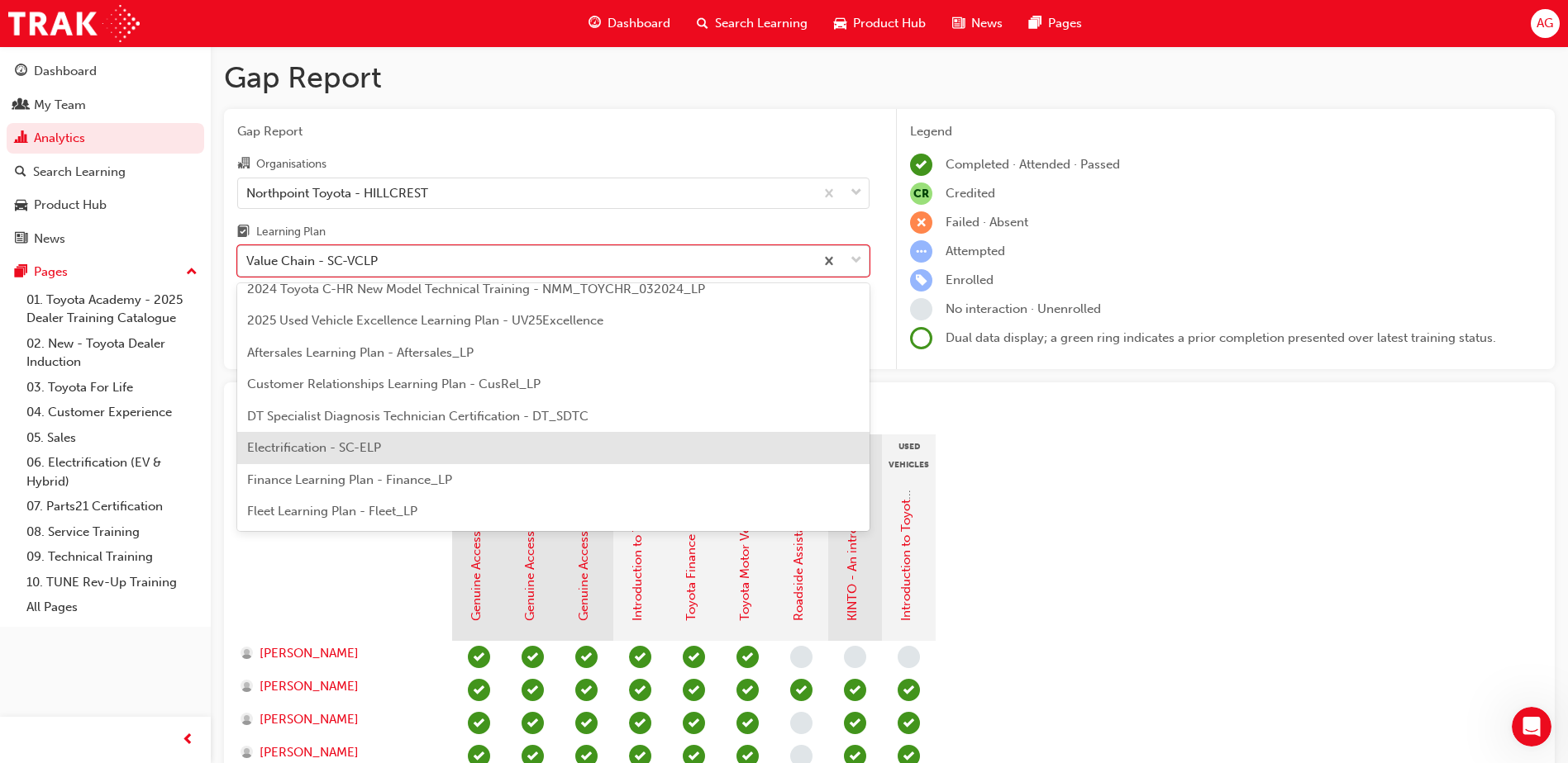
click at [280, 443] on span "Electrification - SC-ELP" at bounding box center [314, 448] width 134 height 15
